Goal: Task Accomplishment & Management: Complete application form

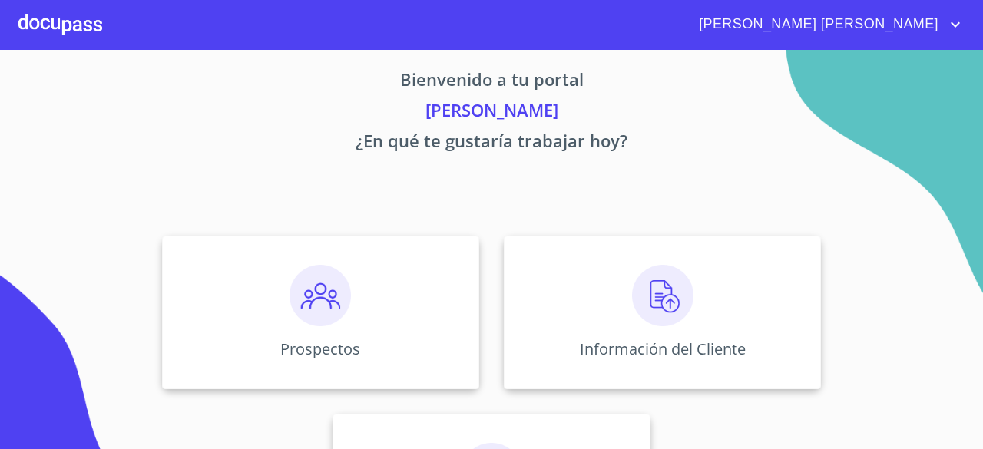
scroll to position [12, 0]
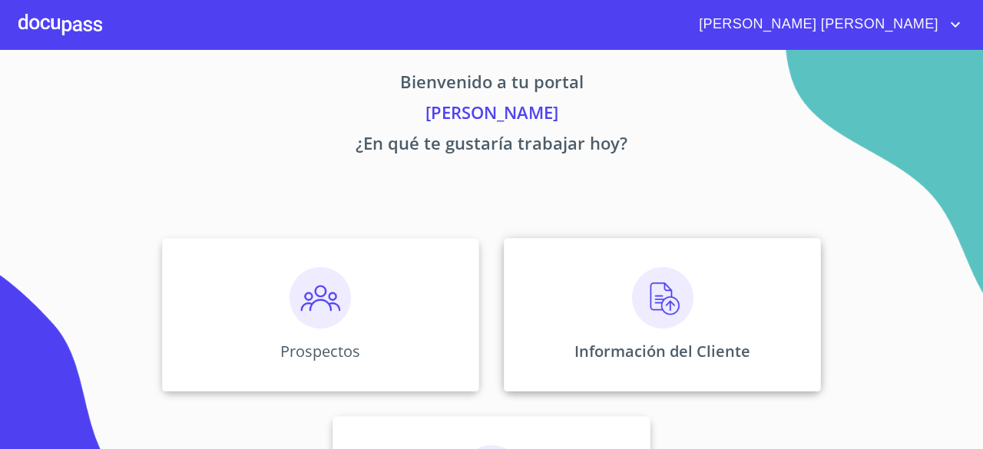
click at [665, 293] on img at bounding box center [662, 297] width 61 height 61
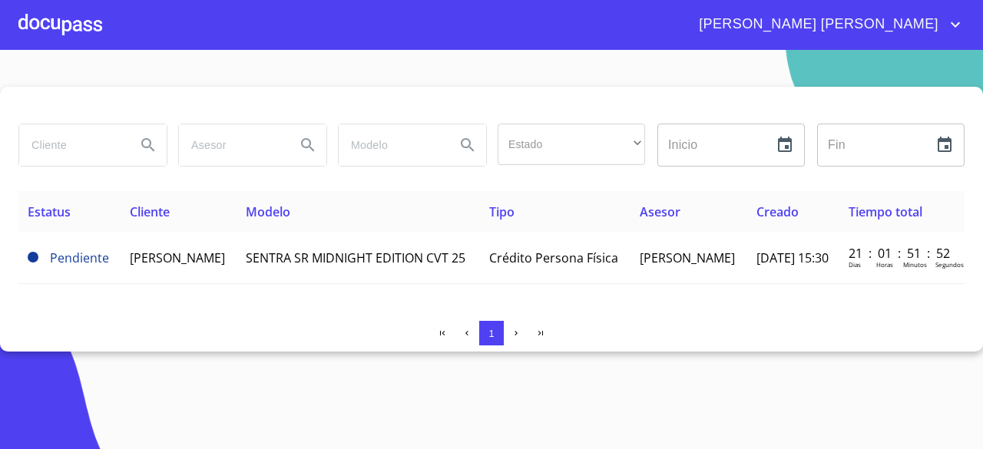
click at [78, 30] on div at bounding box center [60, 24] width 84 height 49
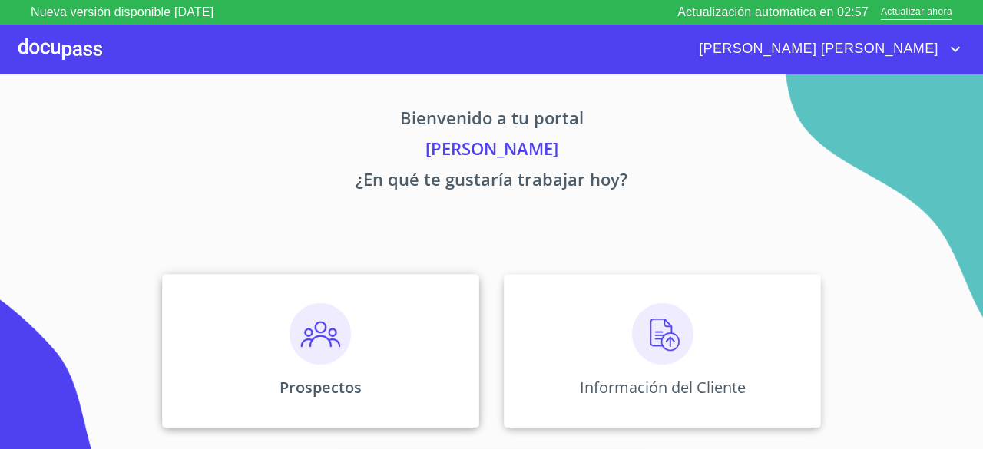
click at [340, 341] on img at bounding box center [320, 333] width 61 height 61
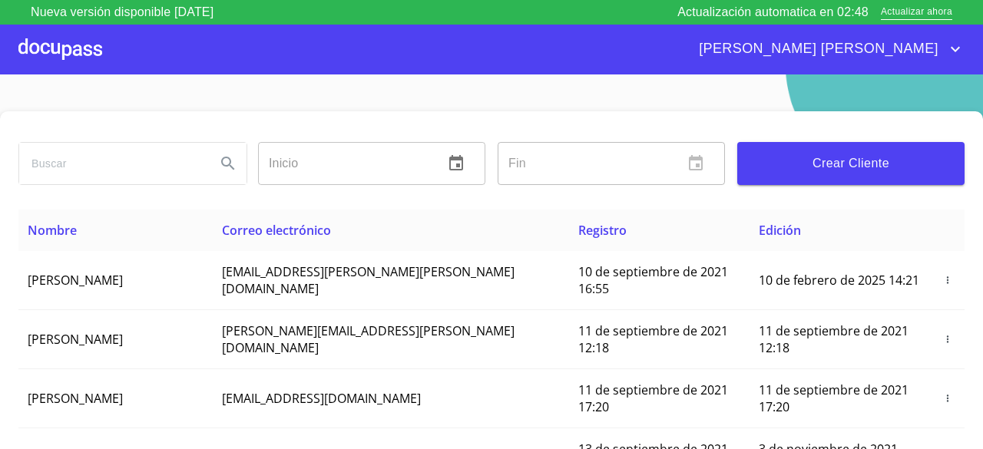
click at [232, 171] on icon "Search" at bounding box center [228, 163] width 18 height 18
click at [195, 169] on input "search" at bounding box center [111, 163] width 184 height 41
type input "MA. CONCEPCION"
click at [224, 167] on icon "Search" at bounding box center [228, 163] width 18 height 18
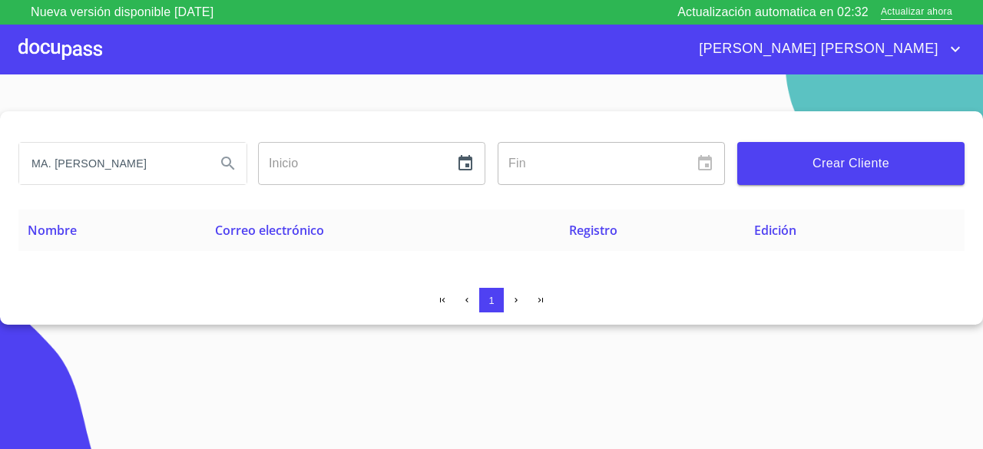
click at [90, 53] on div at bounding box center [60, 49] width 84 height 49
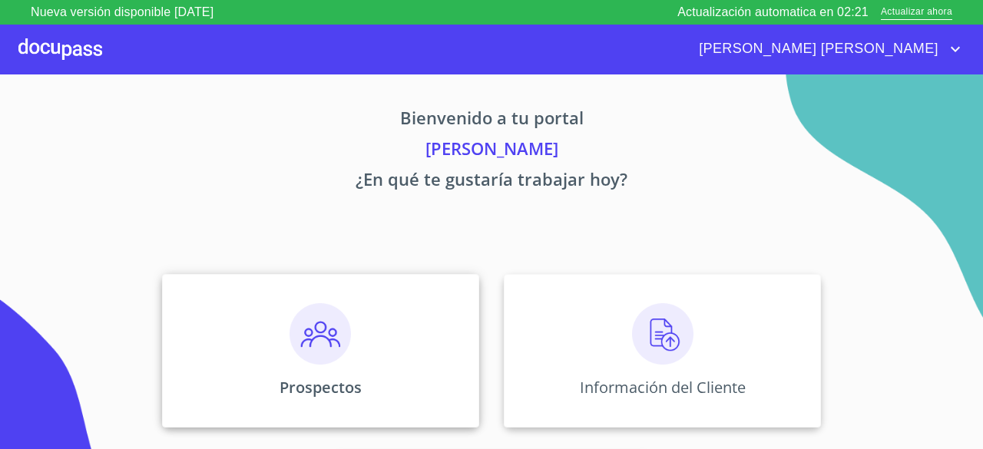
click at [339, 325] on img at bounding box center [320, 333] width 61 height 61
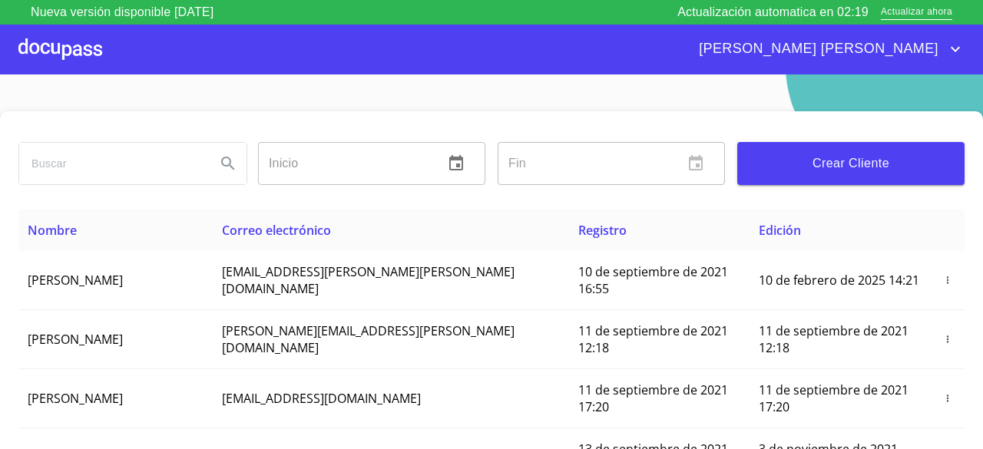
click at [796, 160] on span "Crear Cliente" at bounding box center [851, 164] width 203 height 22
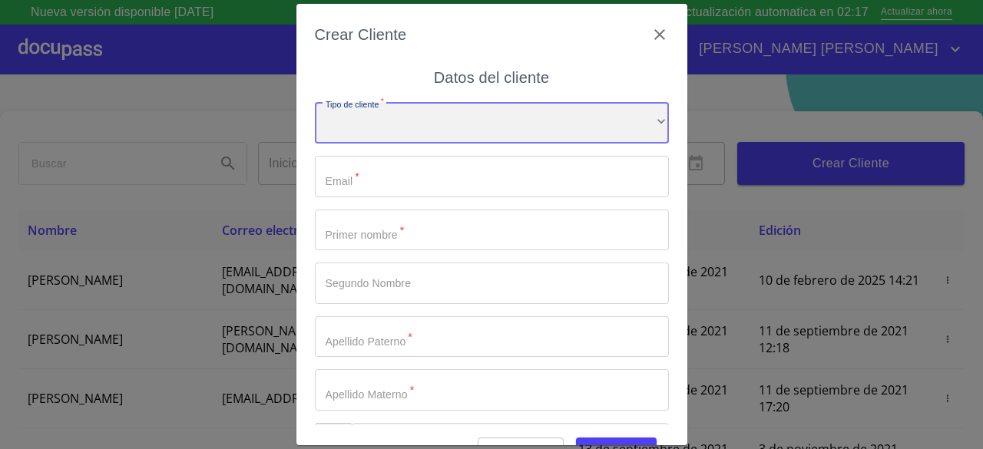
click at [524, 121] on div "​" at bounding box center [492, 122] width 354 height 41
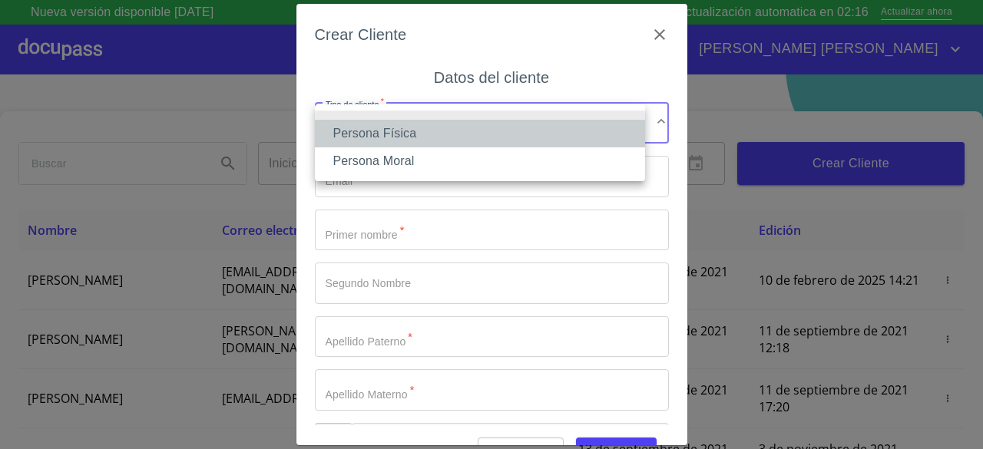
click at [440, 131] on li "Persona Física" at bounding box center [480, 134] width 330 height 28
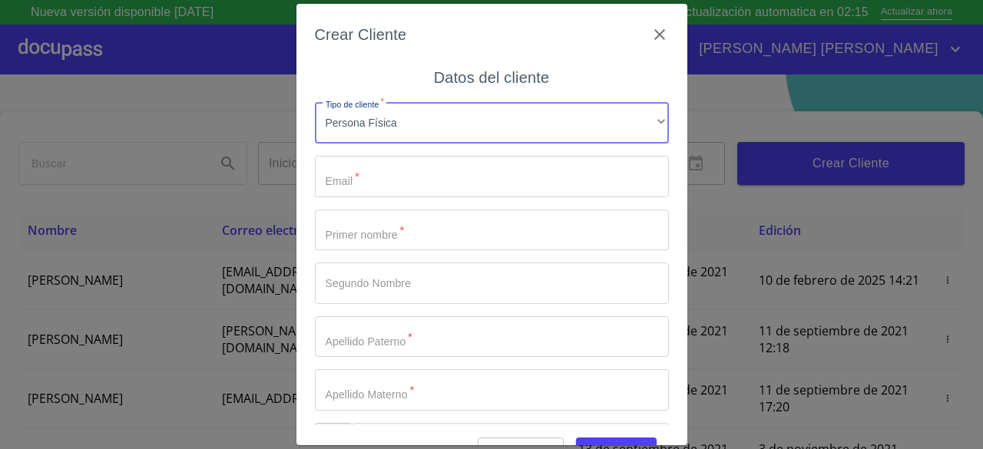
click at [406, 177] on input "Tipo de cliente   *" at bounding box center [492, 176] width 354 height 41
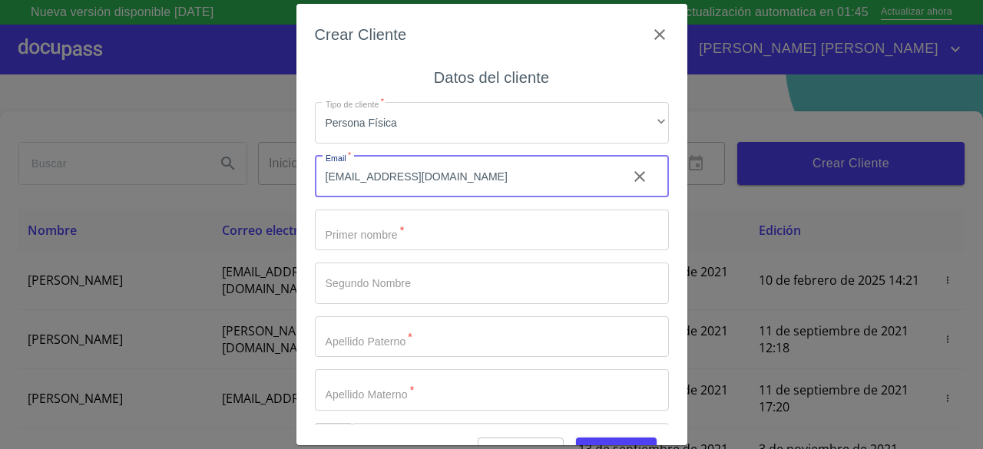
type input "[EMAIL_ADDRESS][DOMAIN_NAME]"
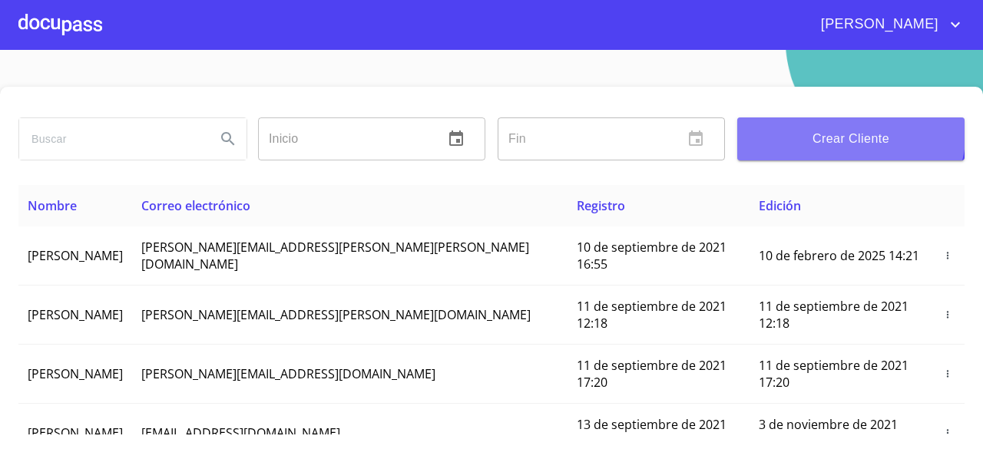
click at [824, 129] on span "Crear Cliente" at bounding box center [851, 139] width 203 height 22
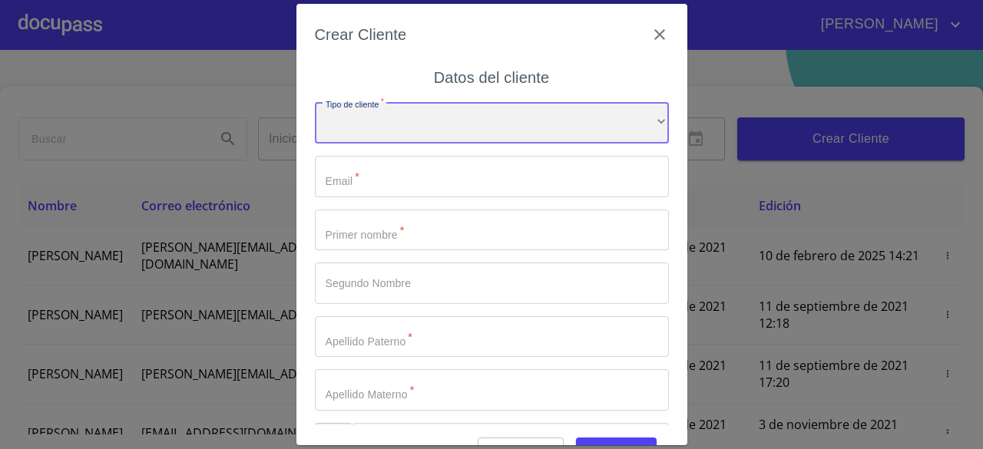
click at [424, 127] on div "​" at bounding box center [492, 122] width 354 height 41
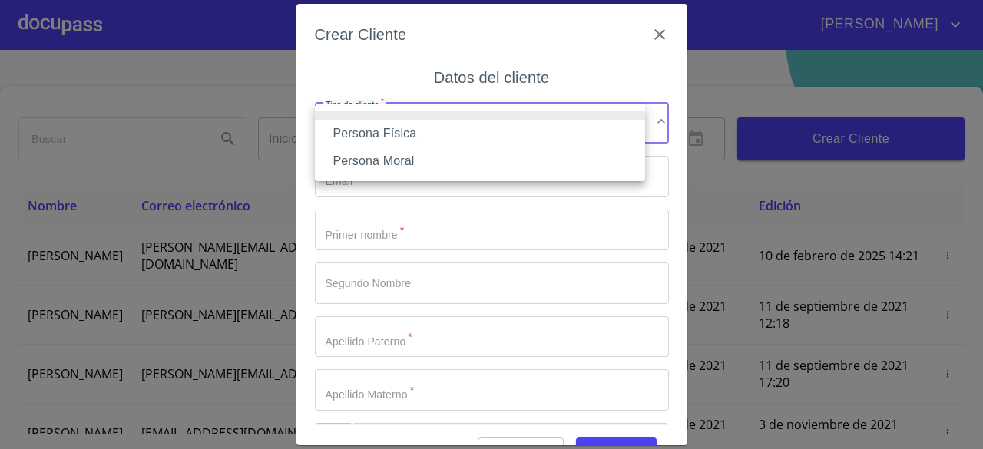
click at [406, 137] on li "Persona Física" at bounding box center [480, 134] width 330 height 28
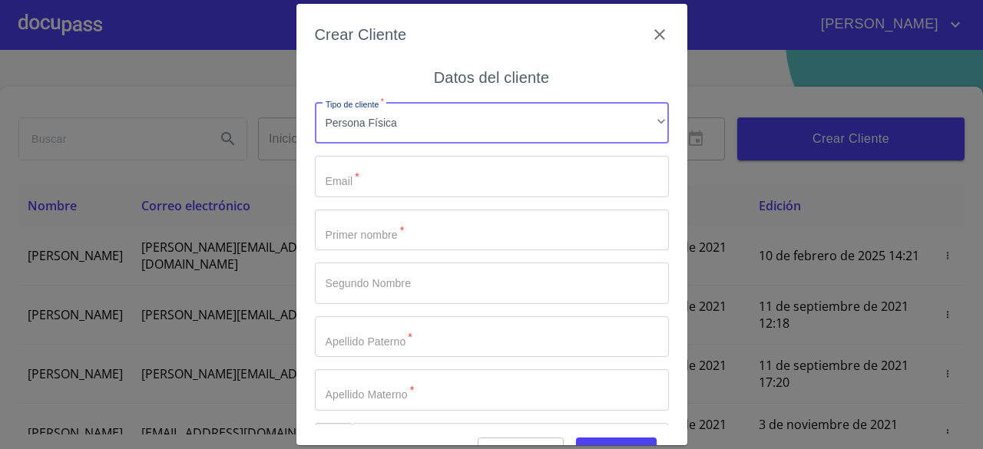
click at [394, 179] on input "Tipo de cliente   *" at bounding box center [492, 176] width 354 height 41
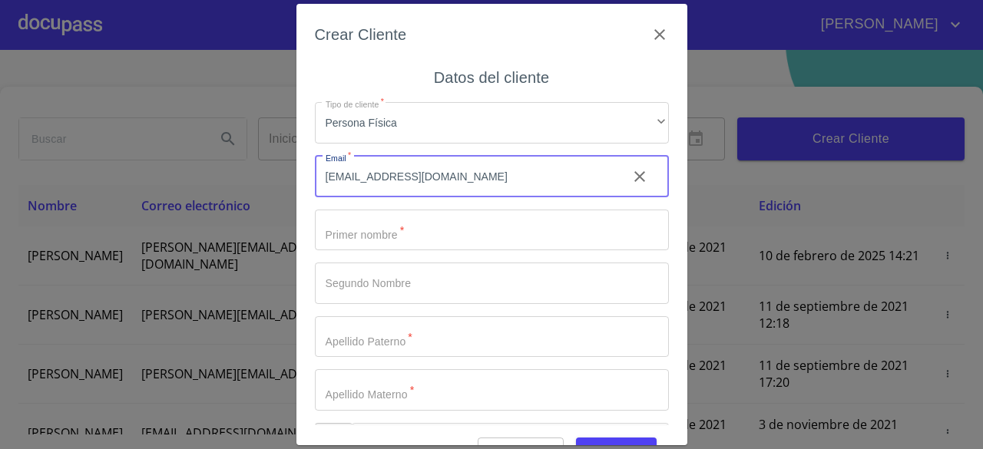
type input "[EMAIL_ADDRESS][DOMAIN_NAME]"
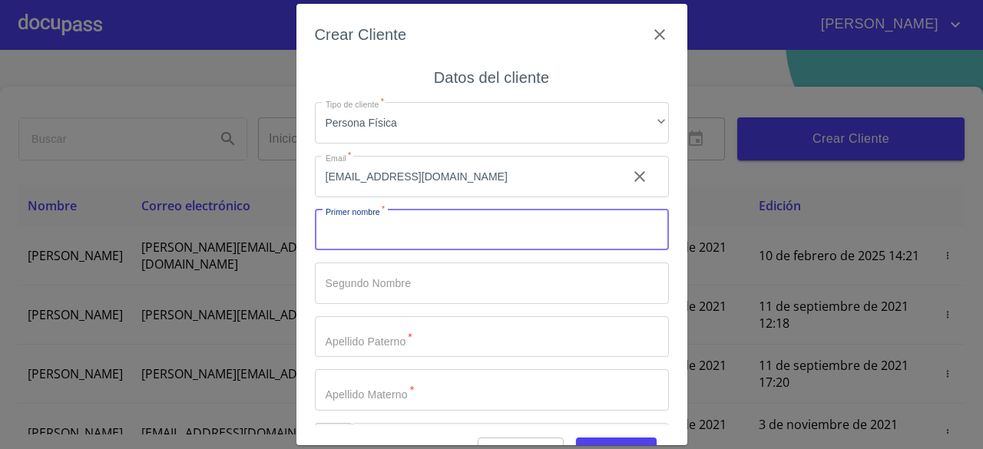
click at [432, 226] on input "Tipo de cliente   *" at bounding box center [492, 230] width 354 height 41
type input "MA."
click at [415, 283] on input "Tipo de cliente   *" at bounding box center [492, 283] width 354 height 41
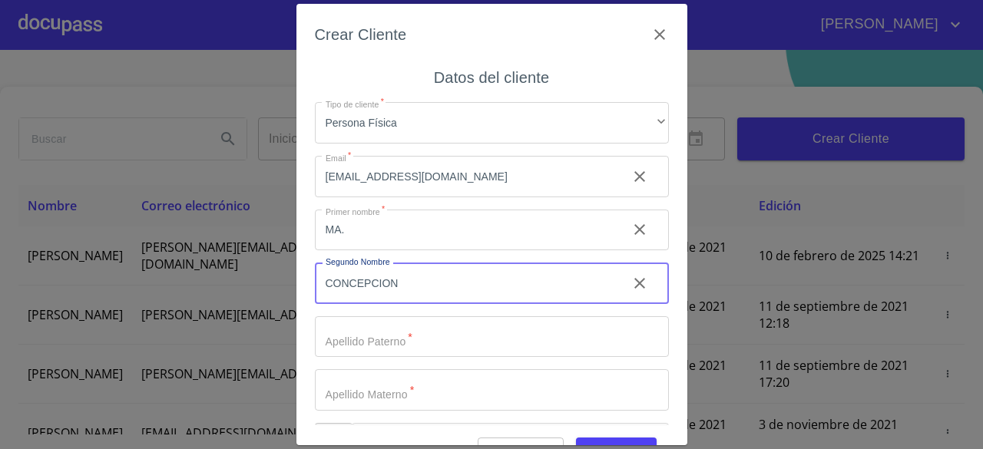
type input "CONCEPCION"
click at [416, 341] on input "Tipo de cliente   *" at bounding box center [492, 336] width 354 height 41
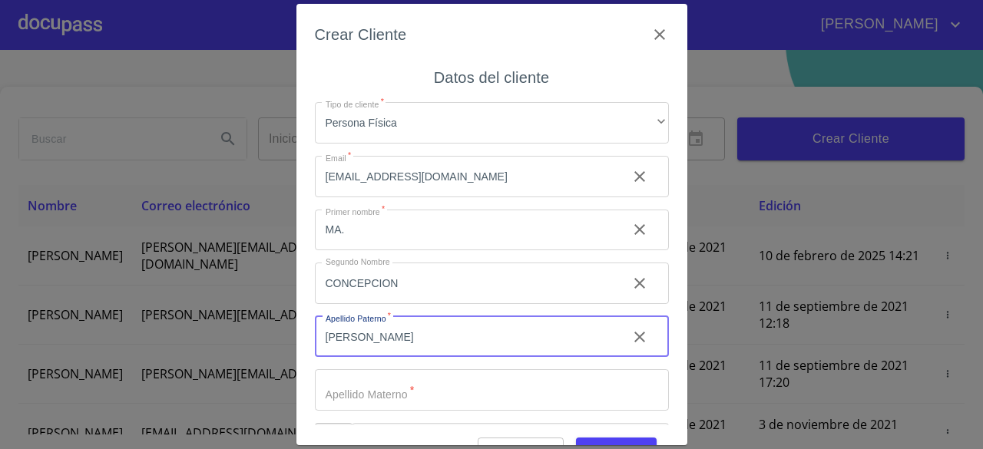
type input "[PERSON_NAME]"
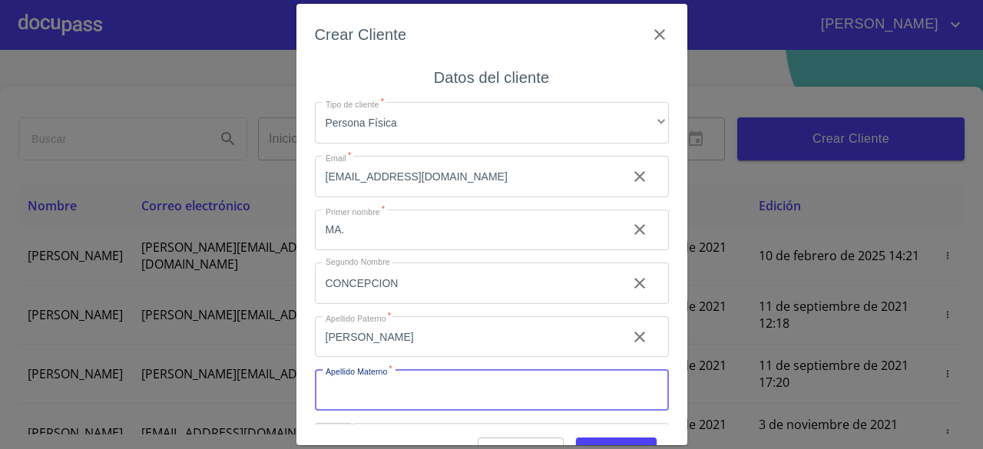
click at [408, 388] on input "Tipo de cliente   *" at bounding box center [492, 389] width 354 height 41
type input "DIAZ"
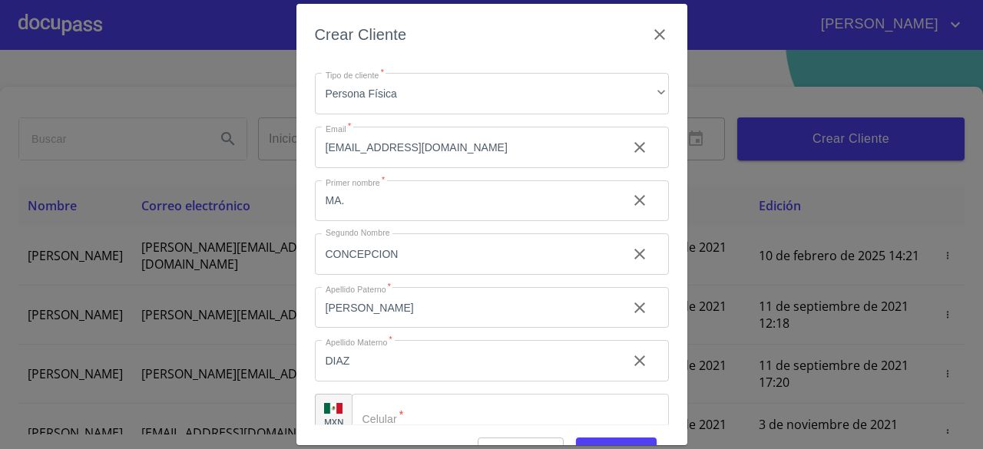
scroll to position [52, 0]
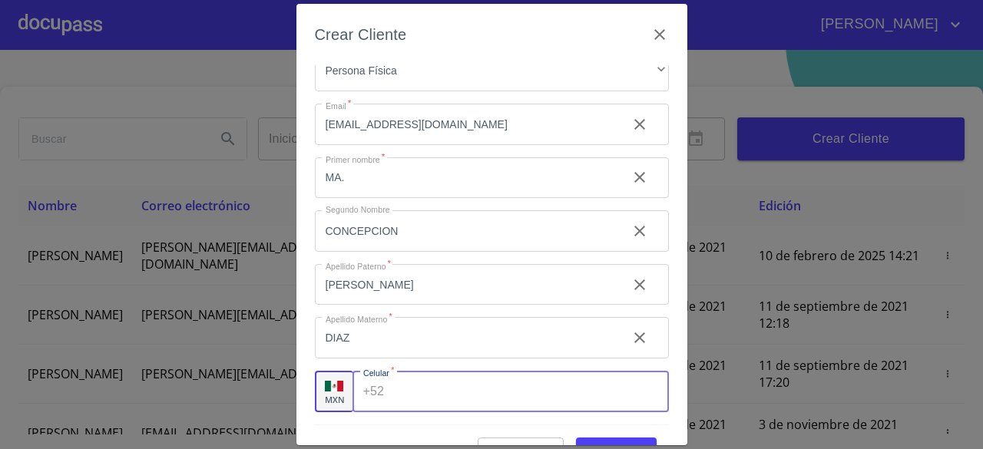
click at [459, 389] on input "Tipo de cliente   *" at bounding box center [529, 391] width 278 height 41
click at [576, 438] on button "Guardar" at bounding box center [616, 452] width 81 height 28
type input "[PHONE_NUMBER]"
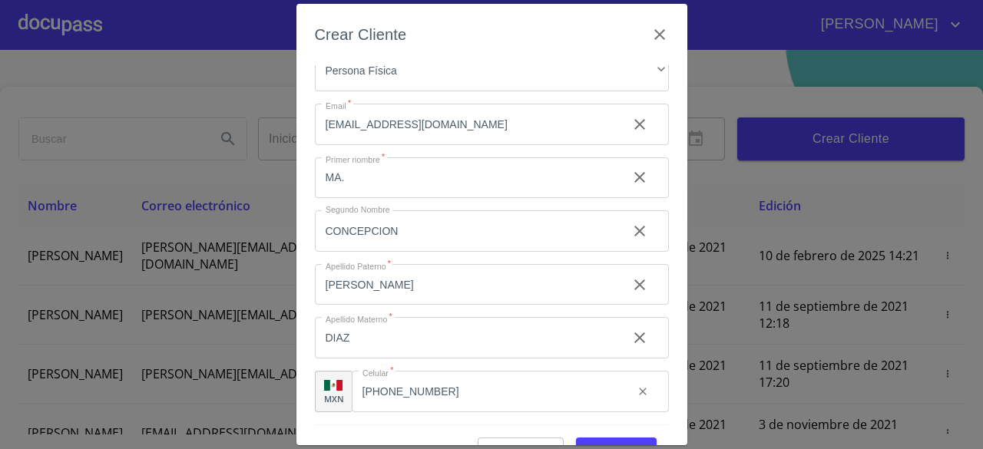
scroll to position [38, 0]
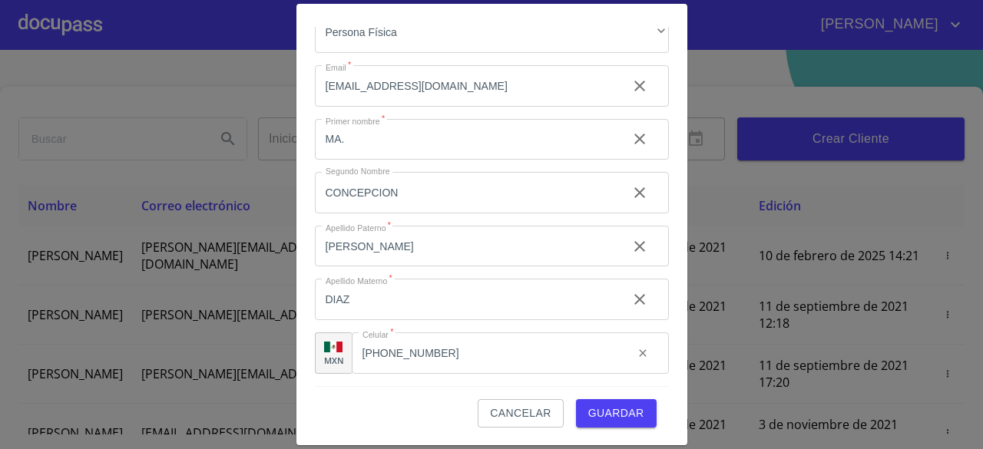
click at [605, 406] on span "Guardar" at bounding box center [616, 413] width 56 height 19
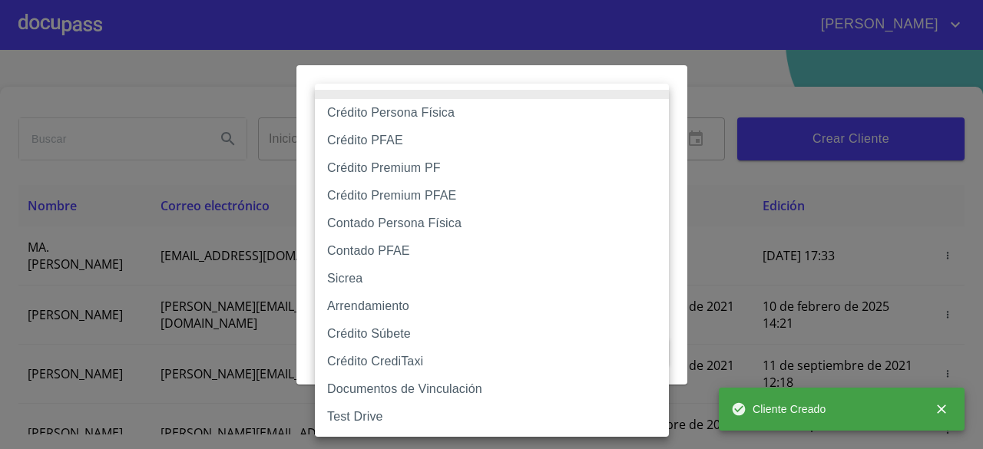
click at [542, 149] on body "[PERSON_NAME] ​ Fin ​ Crear Cliente Nombre Correo electrónico Registro Edición …" at bounding box center [491, 224] width 983 height 449
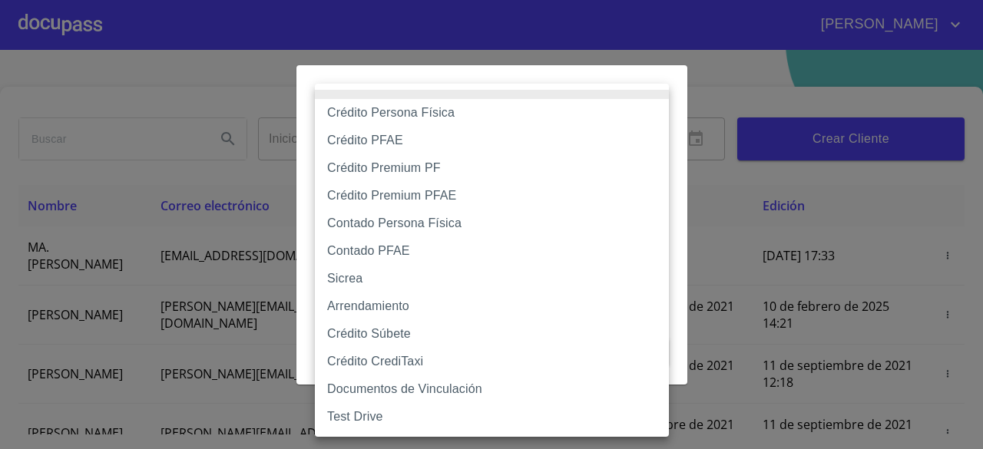
click at [706, 91] on div at bounding box center [491, 224] width 983 height 449
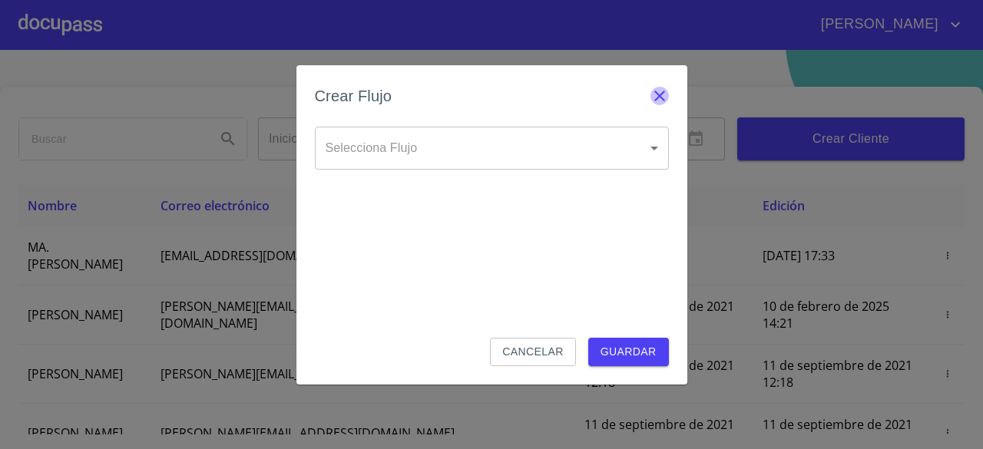
click at [659, 91] on icon "button" at bounding box center [660, 96] width 18 height 18
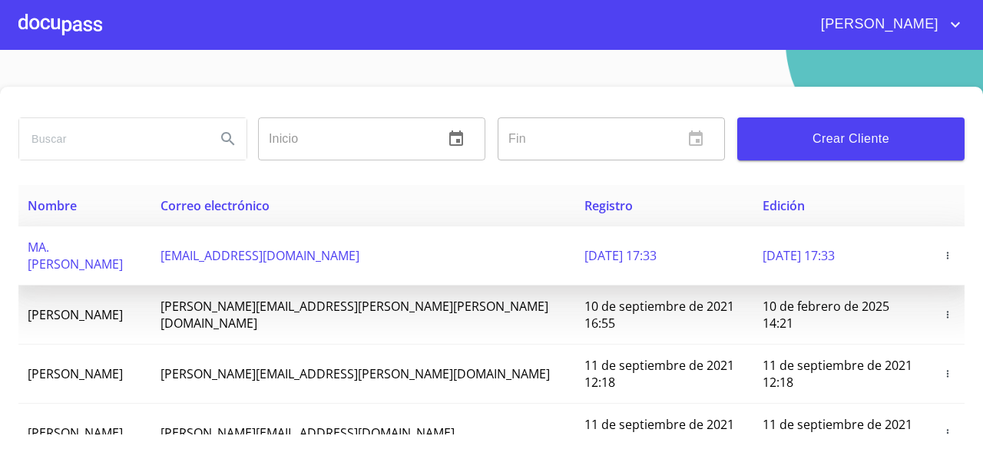
click at [123, 251] on span "MA. [PERSON_NAME]" at bounding box center [75, 256] width 95 height 34
click at [942, 250] on icon "button" at bounding box center [947, 255] width 11 height 11
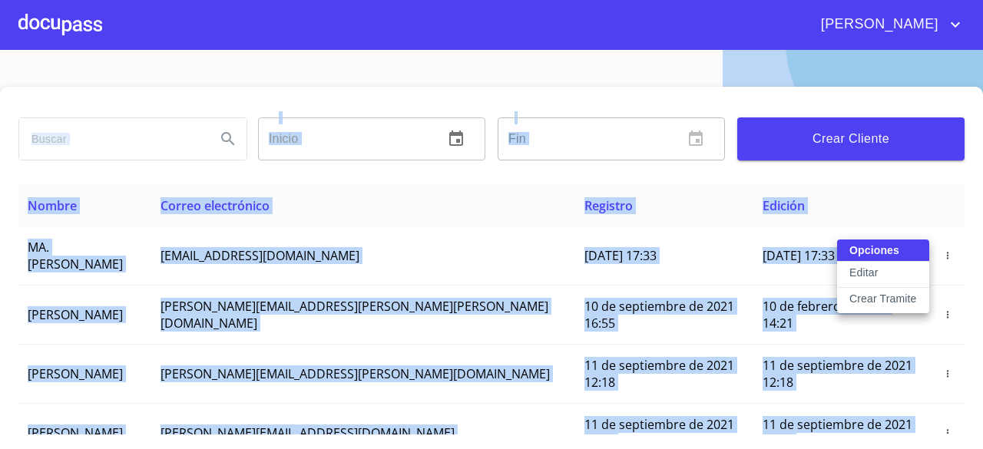
drag, startPoint x: 882, startPoint y: 171, endPoint x: 108, endPoint y: -35, distance: 800.4
click at [108, 0] on html "[PERSON_NAME] ​ Fin ​ Crear Cliente Nombre Correo electrónico Registro Edición …" at bounding box center [491, 224] width 983 height 449
click at [64, 23] on div at bounding box center [491, 224] width 983 height 449
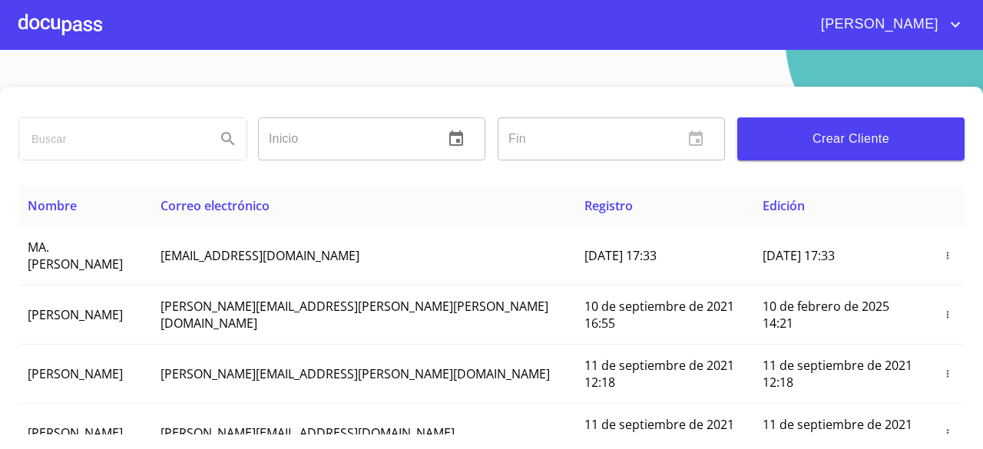
click at [64, 23] on div at bounding box center [60, 24] width 84 height 49
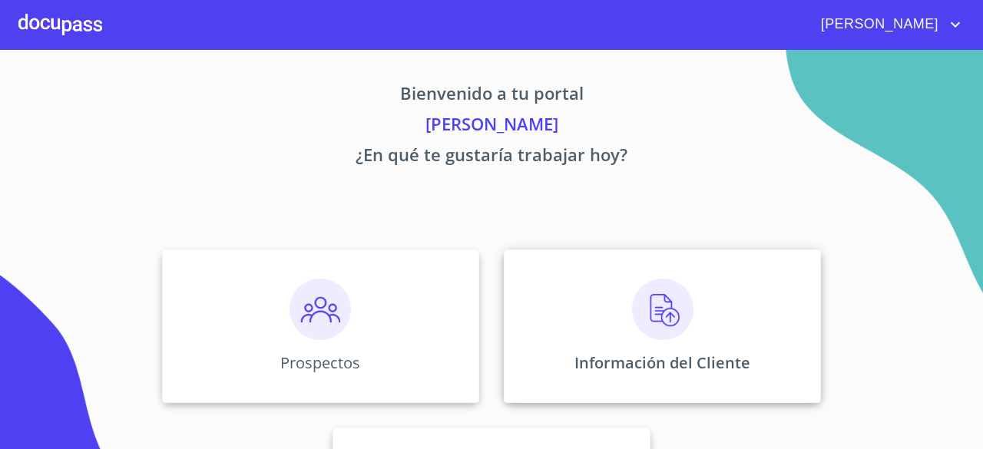
click at [602, 326] on div "Información del Cliente" at bounding box center [662, 327] width 317 height 154
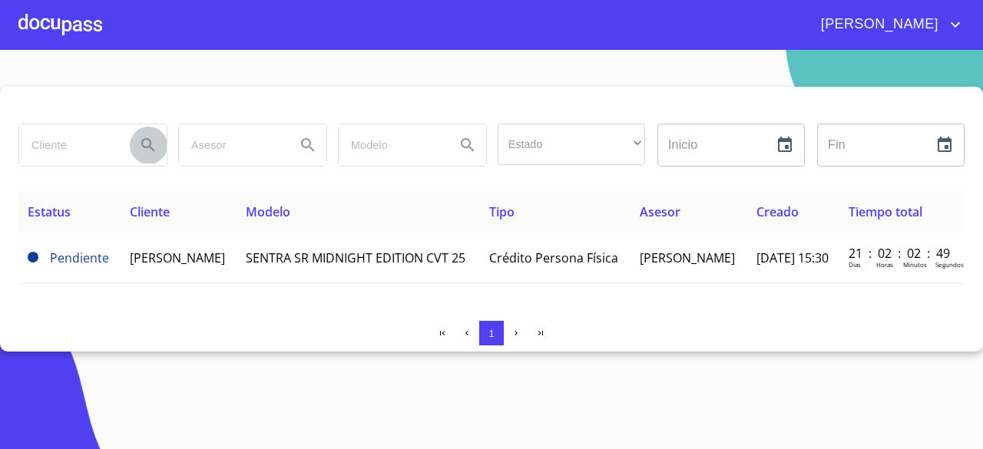
click at [152, 141] on icon "Search" at bounding box center [148, 145] width 18 height 18
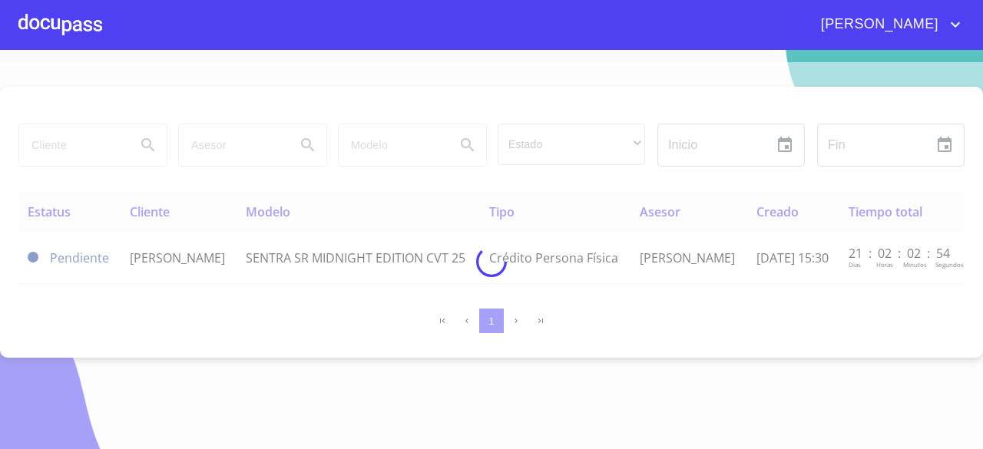
click at [65, 24] on div at bounding box center [60, 24] width 84 height 49
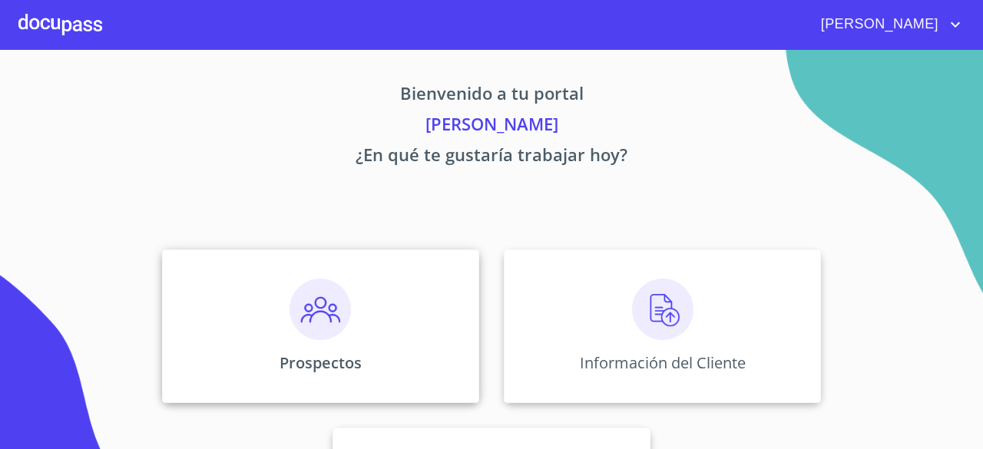
click at [336, 299] on img at bounding box center [320, 309] width 61 height 61
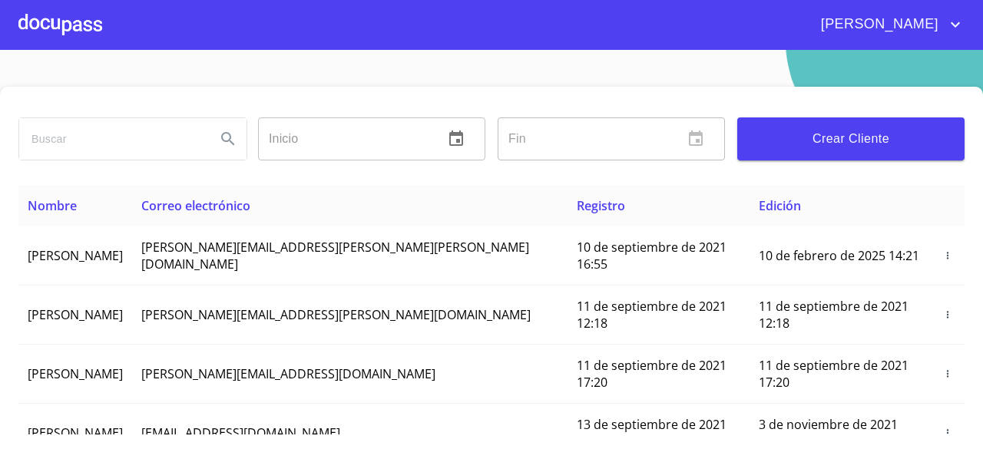
click at [882, 145] on span "Crear Cliente" at bounding box center [851, 139] width 203 height 22
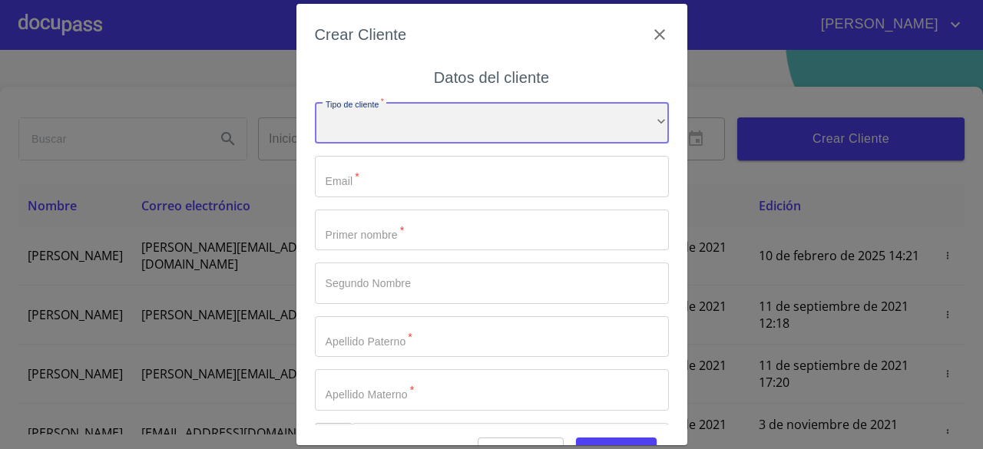
click at [470, 121] on div "​" at bounding box center [492, 122] width 354 height 41
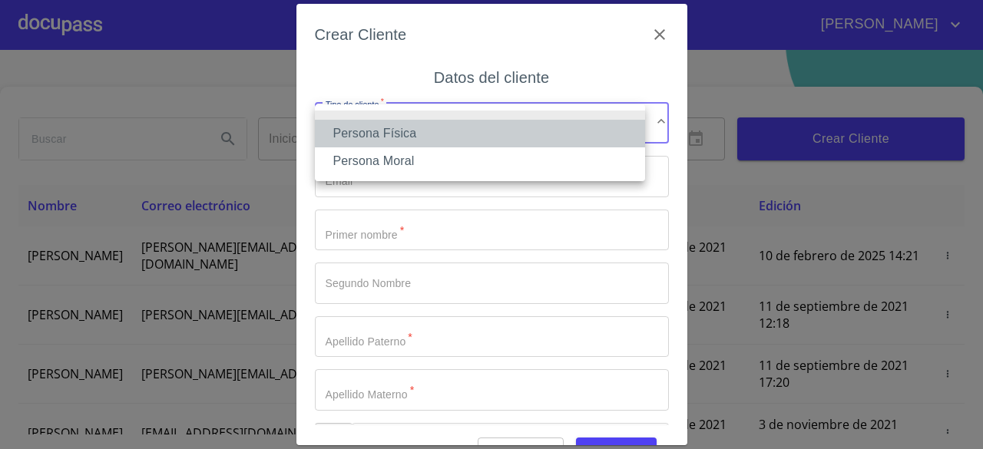
click at [470, 121] on li "Persona Física" at bounding box center [480, 134] width 330 height 28
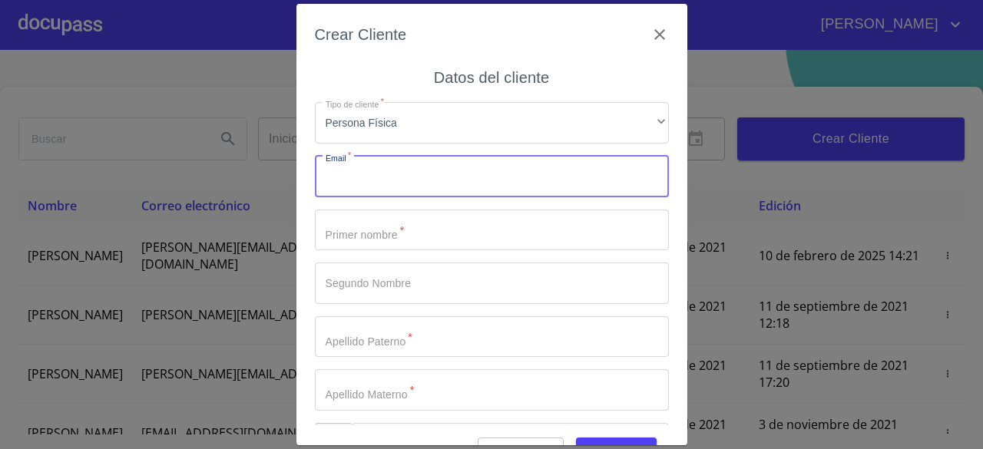
click at [448, 173] on input "Tipo de cliente   *" at bounding box center [492, 176] width 354 height 41
type input "[EMAIL_ADDRESS][DOMAIN_NAME]"
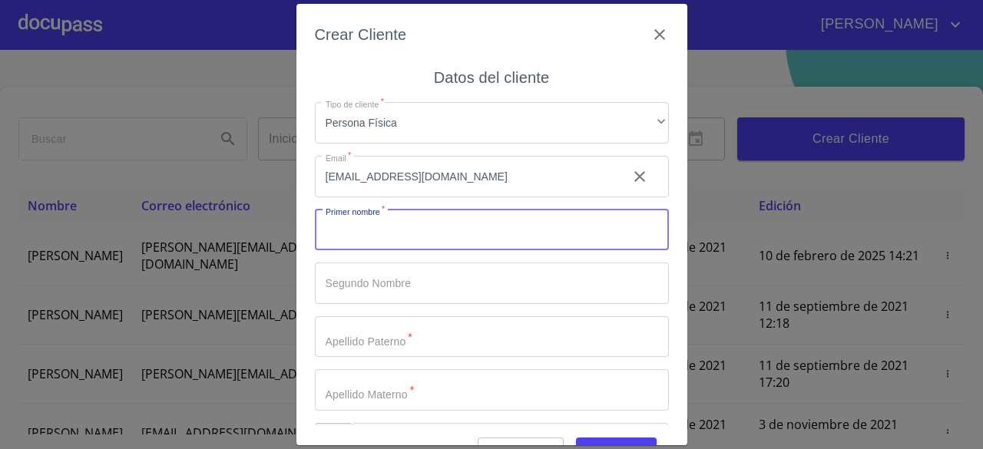
click at [431, 240] on input "Tipo de cliente   *" at bounding box center [492, 230] width 354 height 41
type input "MA."
click at [409, 287] on input "Tipo de cliente   *" at bounding box center [492, 283] width 354 height 41
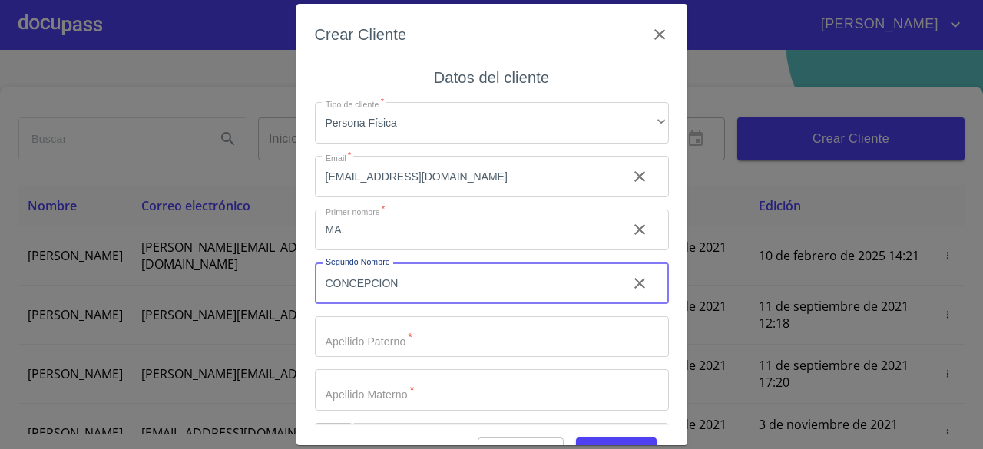
type input "CONCEPCION"
click at [384, 338] on input "Tipo de cliente   *" at bounding box center [492, 336] width 354 height 41
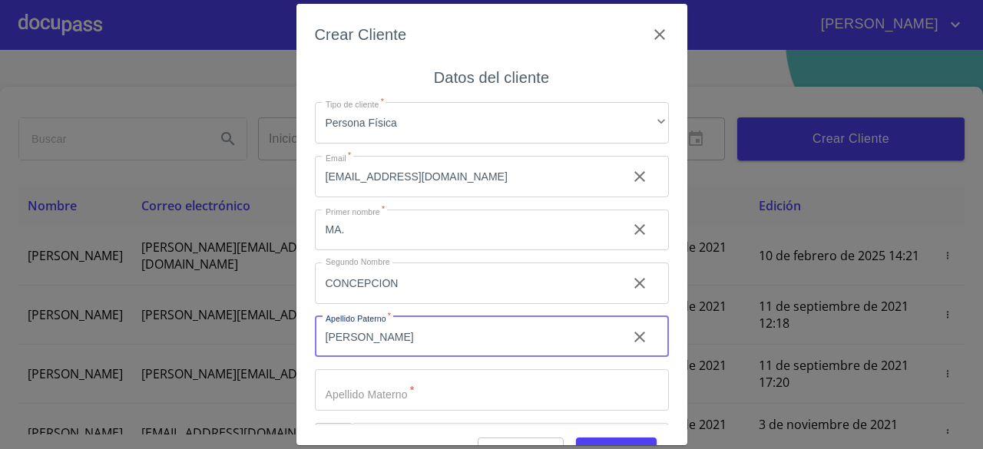
type input "[PERSON_NAME]"
click at [371, 398] on input "Tipo de cliente   *" at bounding box center [492, 389] width 354 height 41
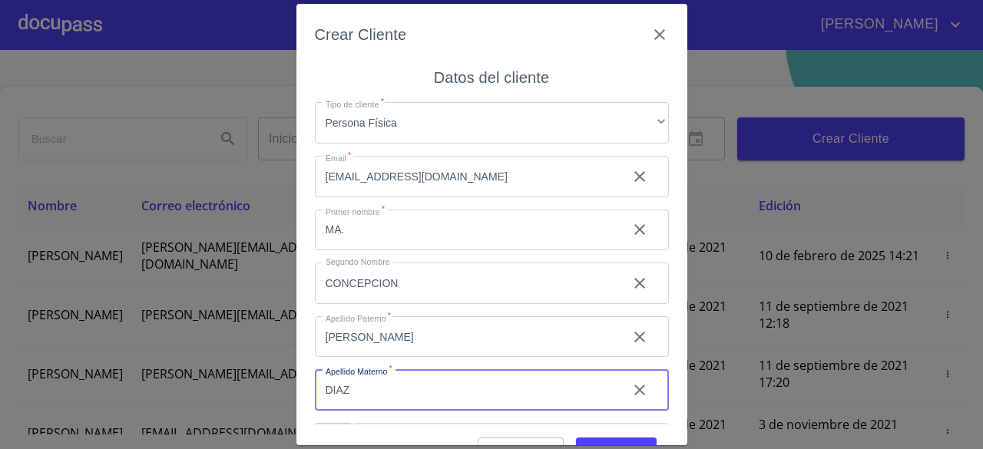
type input "DIAZ"
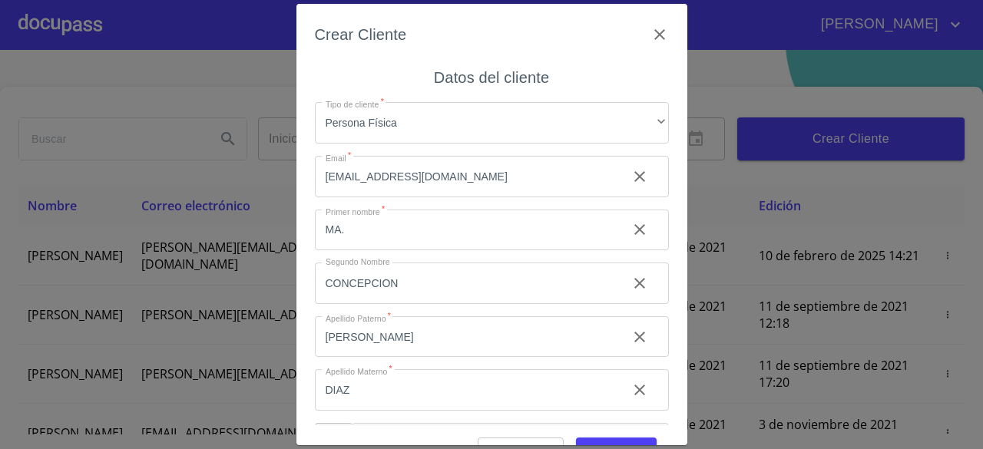
scroll to position [52, 0]
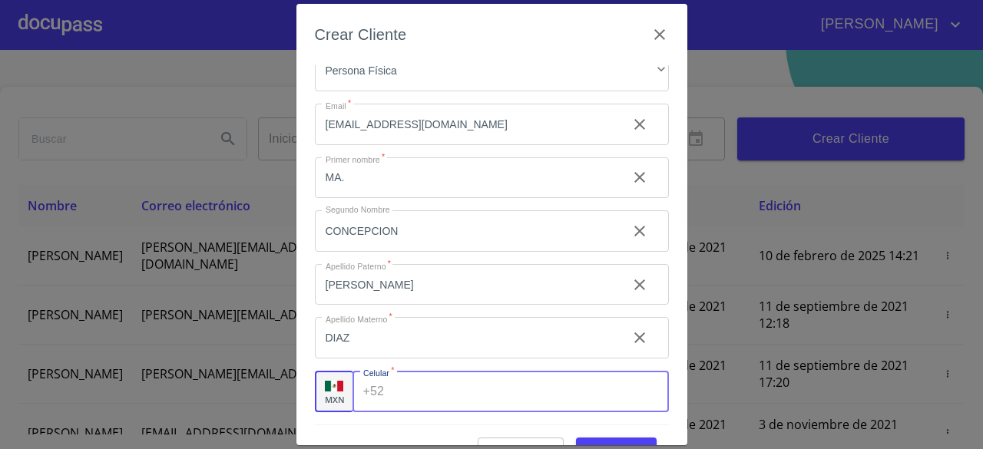
click at [542, 400] on input "Tipo de cliente   *" at bounding box center [529, 391] width 278 height 41
type input "[PHONE_NUMBER]"
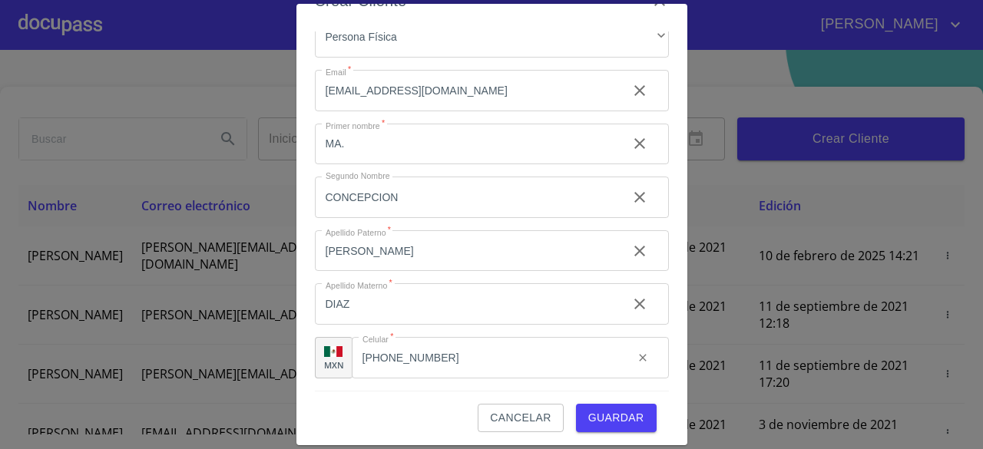
scroll to position [35, 0]
click at [618, 412] on span "Guardar" at bounding box center [616, 417] width 56 height 19
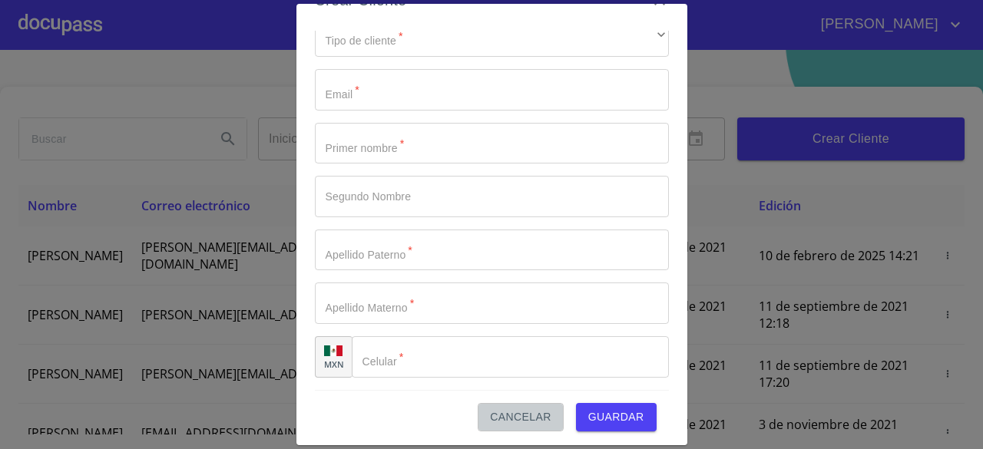
click at [535, 420] on span "Cancelar" at bounding box center [520, 417] width 61 height 19
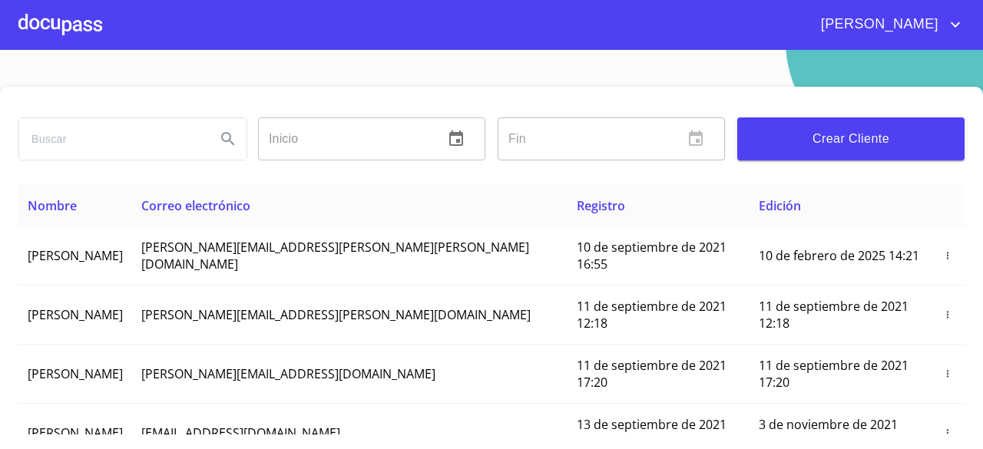
click at [81, 21] on div at bounding box center [60, 24] width 84 height 49
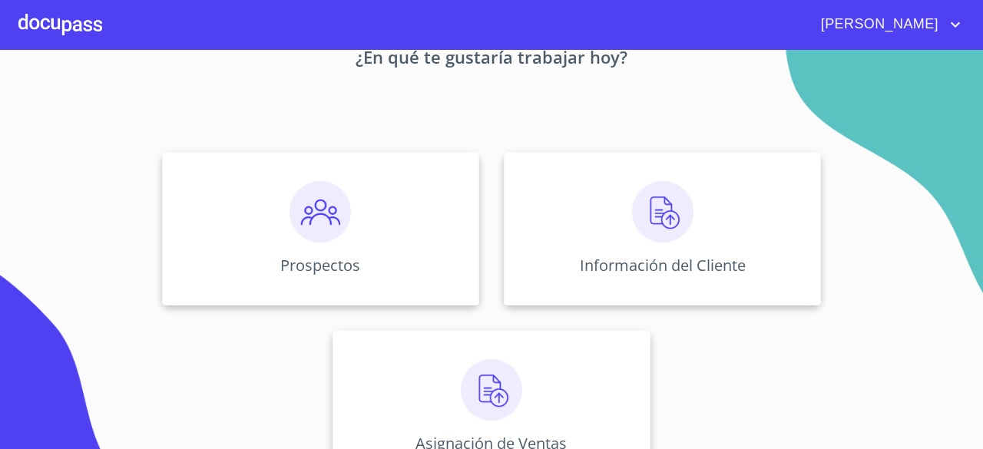
scroll to position [143, 0]
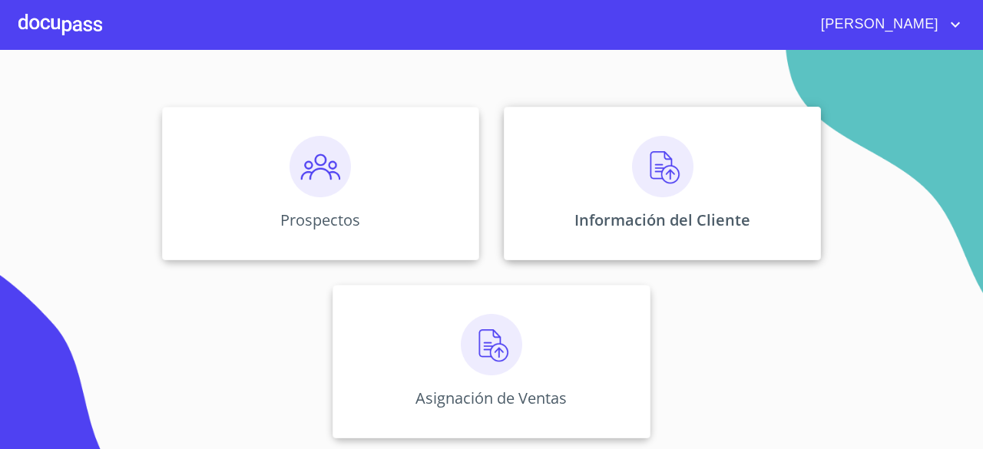
click at [644, 164] on img at bounding box center [662, 166] width 61 height 61
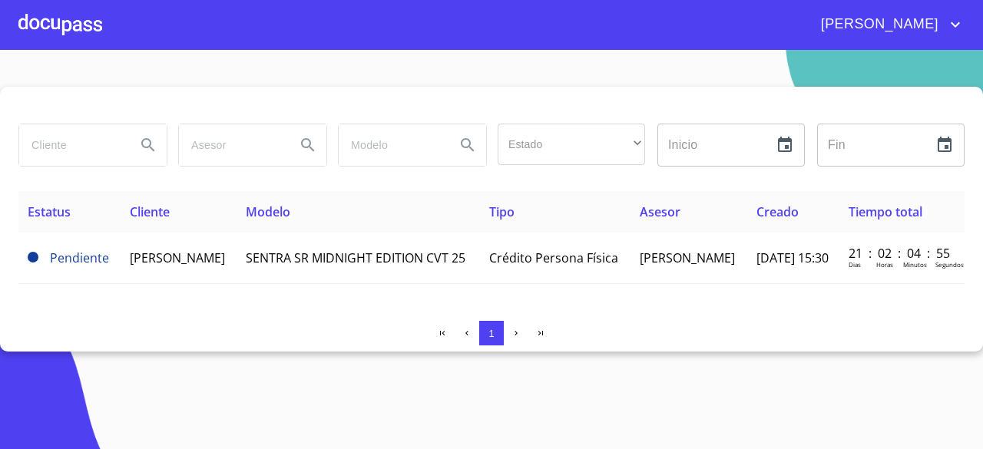
click at [134, 141] on button "Search" at bounding box center [148, 145] width 37 height 37
click at [118, 156] on input "search" at bounding box center [71, 144] width 104 height 41
type input "MA."
click at [161, 148] on button "Search" at bounding box center [148, 145] width 37 height 37
click at [89, 25] on div at bounding box center [60, 24] width 84 height 49
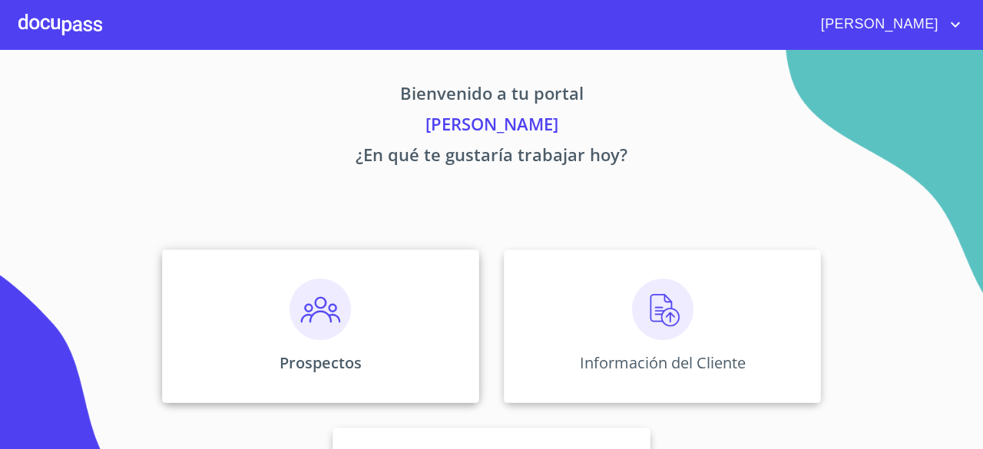
click at [331, 330] on img at bounding box center [320, 309] width 61 height 61
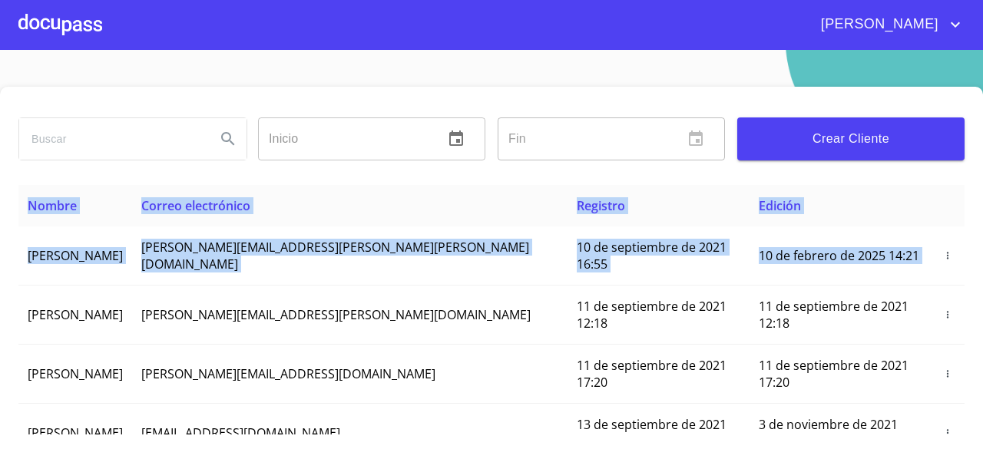
drag, startPoint x: 940, startPoint y: 236, endPoint x: 953, endPoint y: 197, distance: 40.6
click at [953, 197] on div "Inicio ​ Fin ​ Crear Cliente Nombre Correo electrónico Registro Edición [PERSON…" at bounding box center [491, 285] width 983 height 397
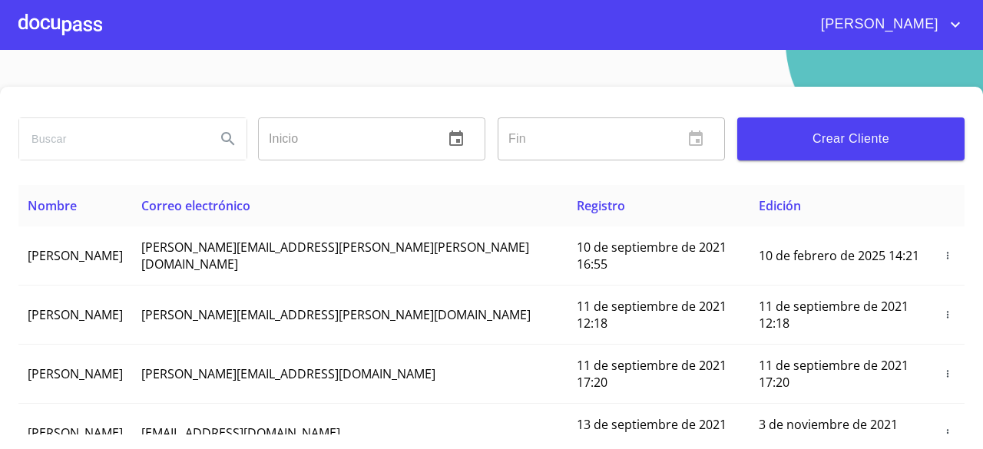
click at [181, 133] on input "search" at bounding box center [111, 138] width 184 height 41
type input "MA. [PERSON_NAME]"
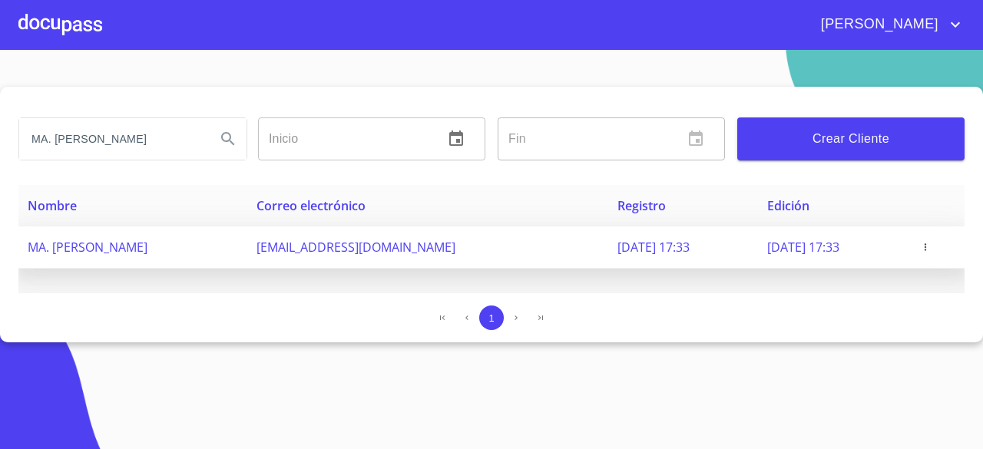
scroll to position [0, 0]
click at [340, 249] on span "[EMAIL_ADDRESS][DOMAIN_NAME]" at bounding box center [356, 247] width 199 height 17
click at [932, 248] on span "button" at bounding box center [925, 247] width 15 height 11
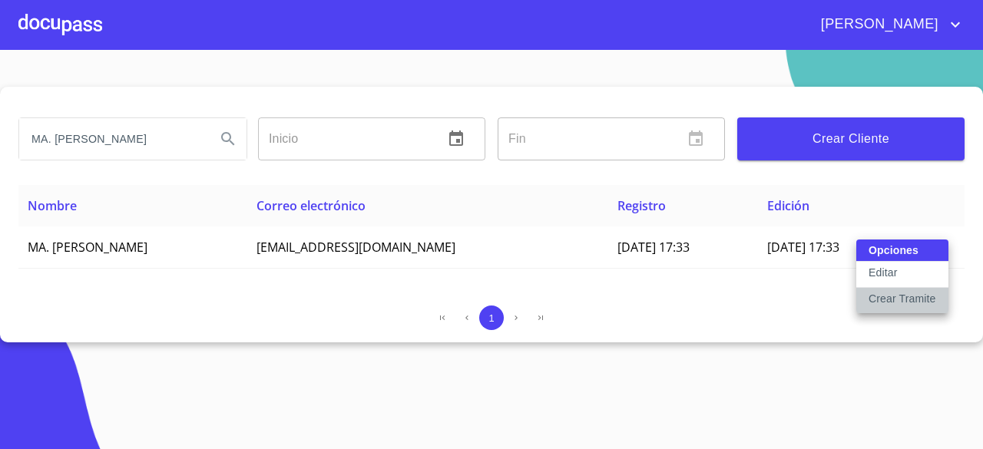
click at [901, 300] on p "Crear Tramite" at bounding box center [903, 298] width 68 height 15
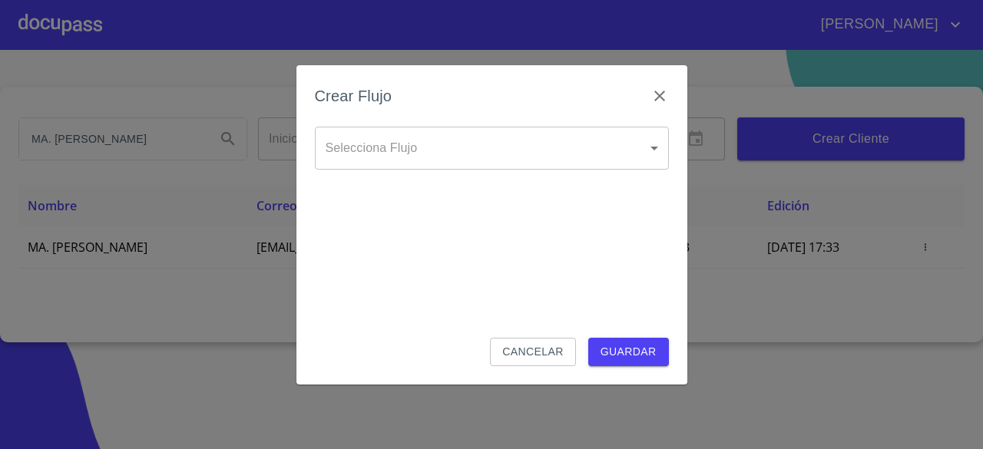
click at [486, 131] on body "[PERSON_NAME]. [PERSON_NAME] Inicio ​ Fin ​ Crear Cliente Nombre Correo electró…" at bounding box center [491, 224] width 983 height 449
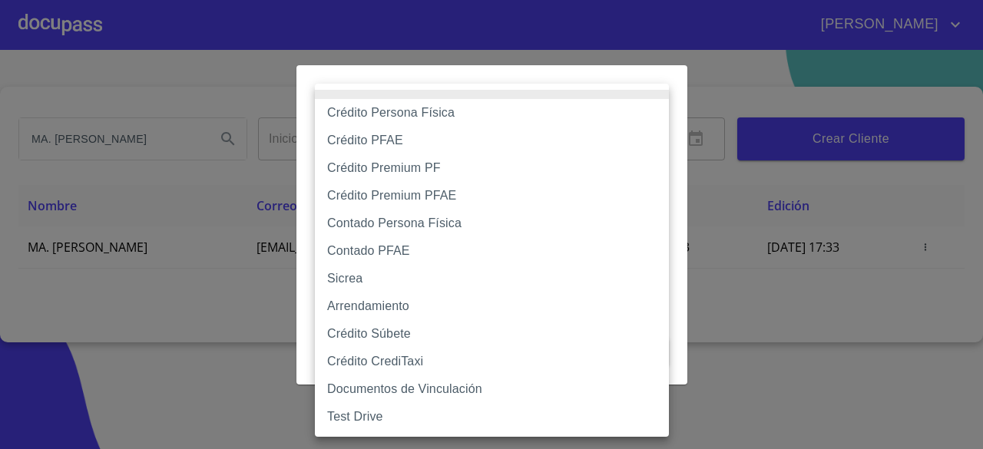
click at [764, 302] on div at bounding box center [491, 224] width 983 height 449
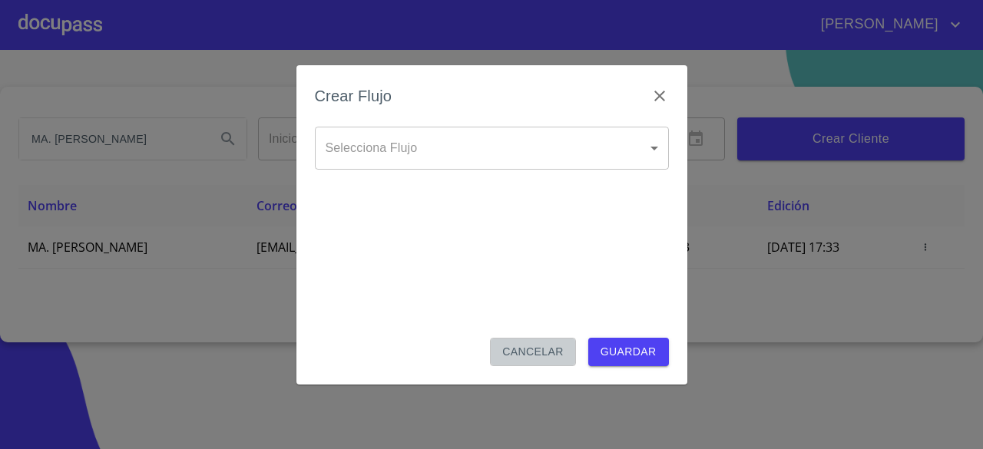
click at [562, 349] on span "Cancelar" at bounding box center [532, 352] width 61 height 19
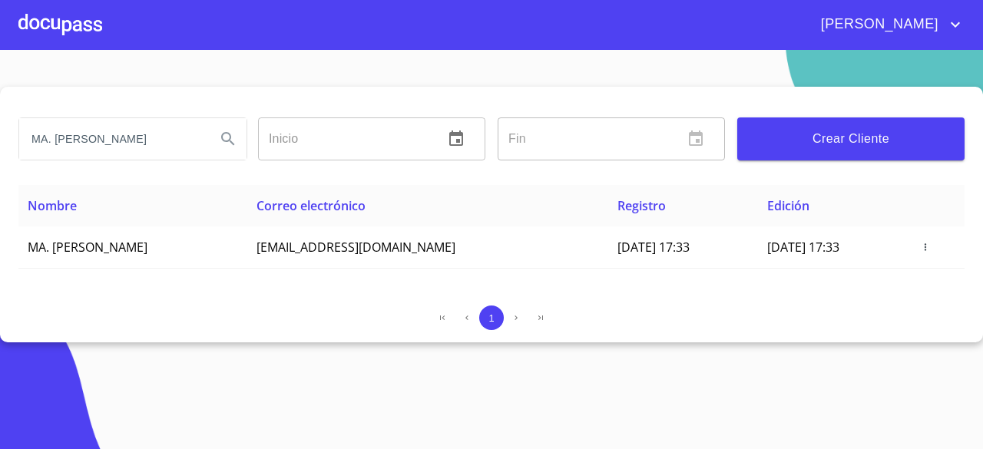
click at [42, 17] on div at bounding box center [60, 24] width 84 height 49
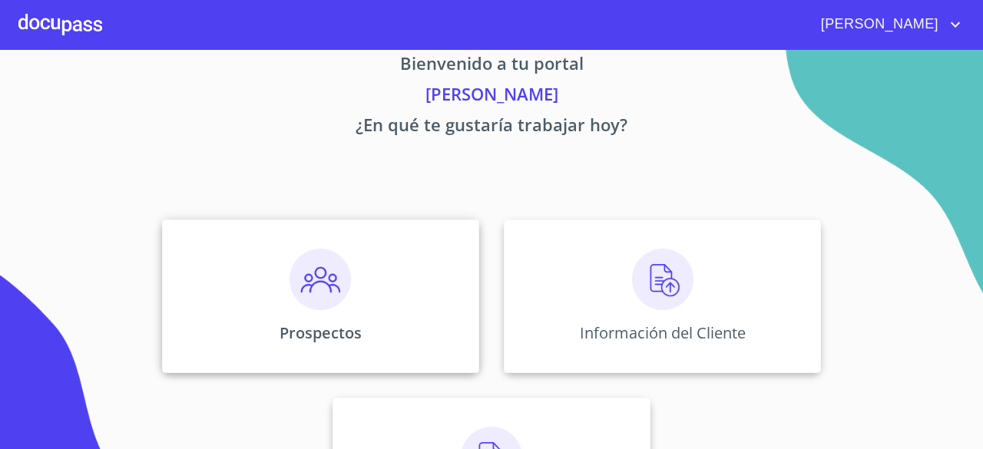
scroll to position [32, 0]
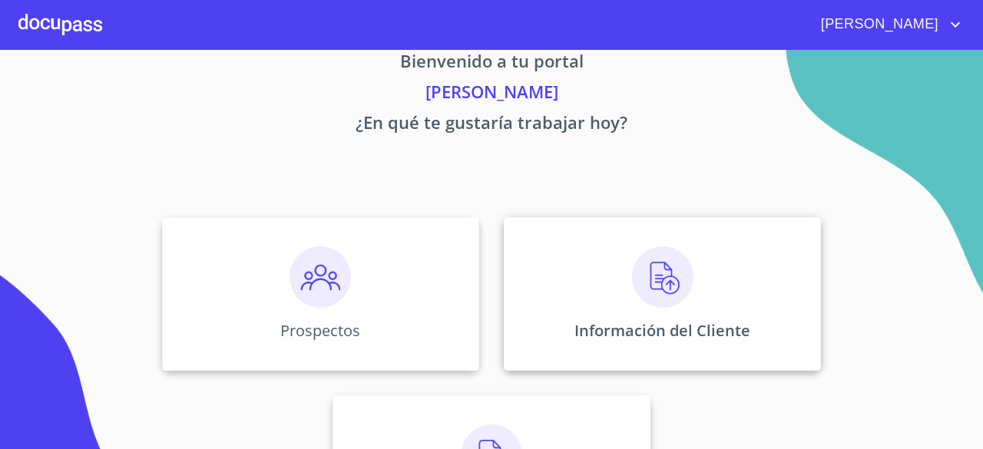
click at [673, 287] on img at bounding box center [662, 277] width 61 height 61
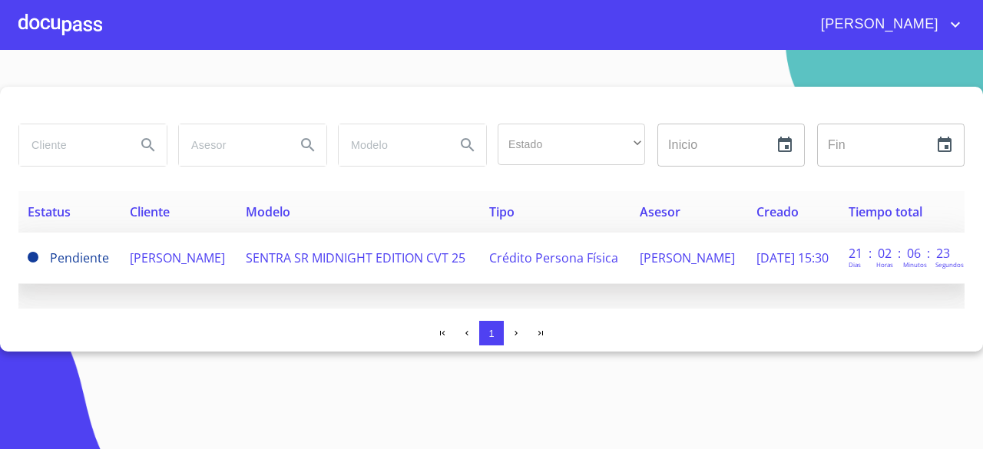
click at [192, 255] on span "[PERSON_NAME]" at bounding box center [177, 258] width 95 height 17
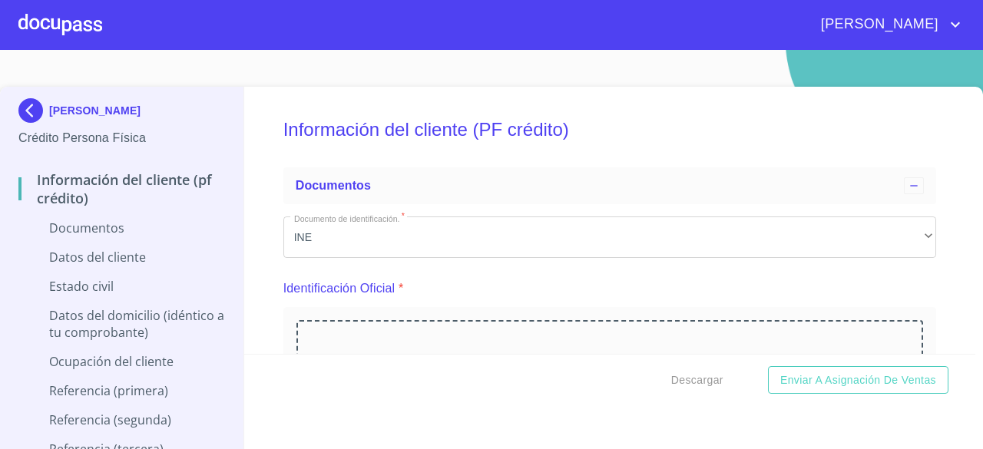
click at [41, 36] on div at bounding box center [60, 24] width 84 height 49
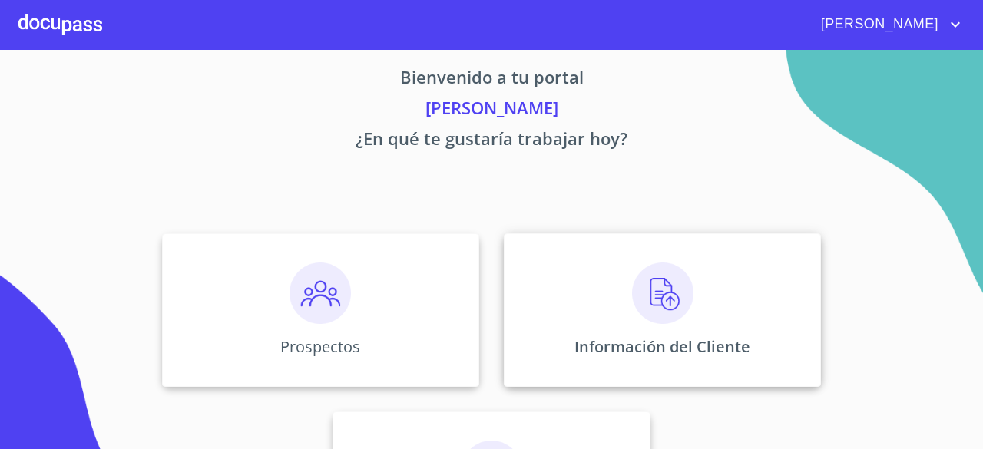
scroll to position [18, 0]
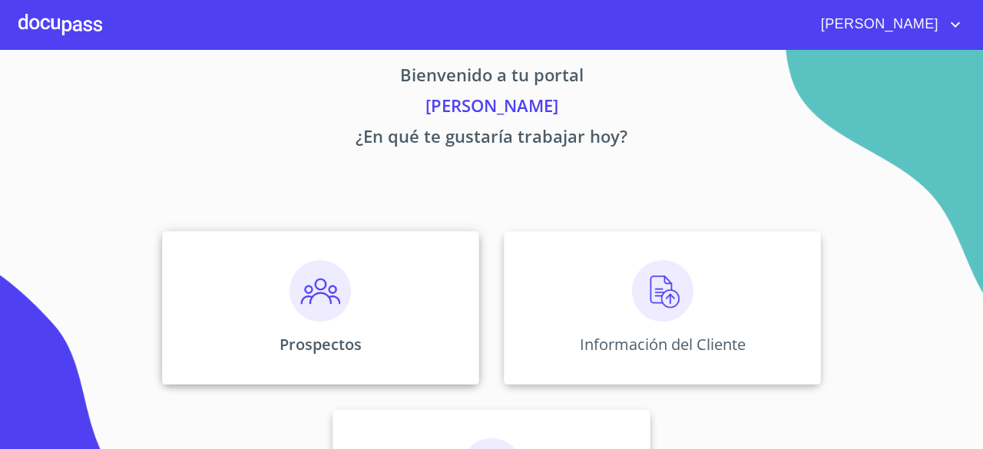
click at [284, 292] on div "Prospectos" at bounding box center [320, 308] width 317 height 154
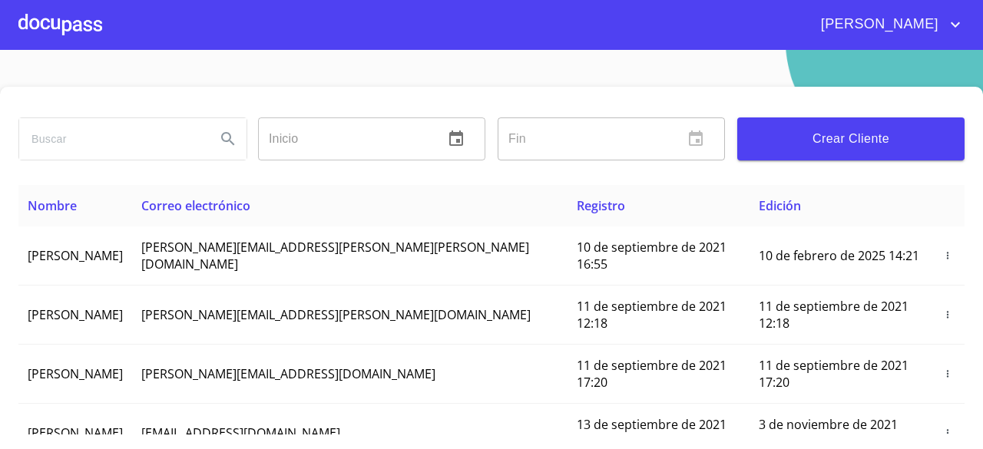
click at [124, 157] on input "search" at bounding box center [111, 138] width 184 height 41
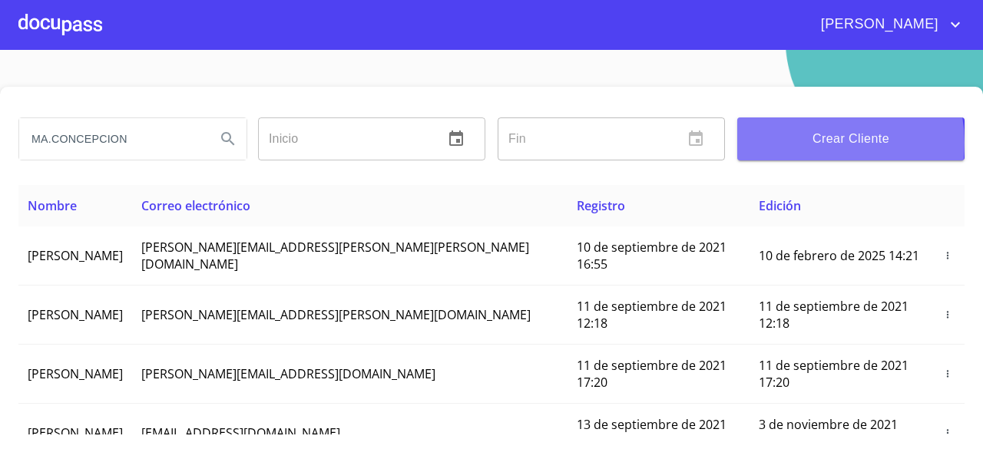
click at [805, 143] on span "Crear Cliente" at bounding box center [851, 139] width 203 height 22
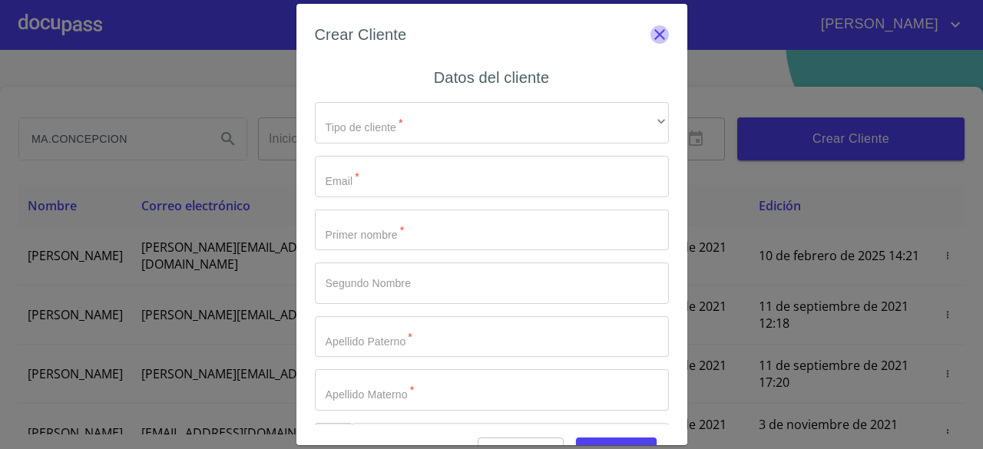
click at [651, 37] on icon "button" at bounding box center [660, 34] width 18 height 18
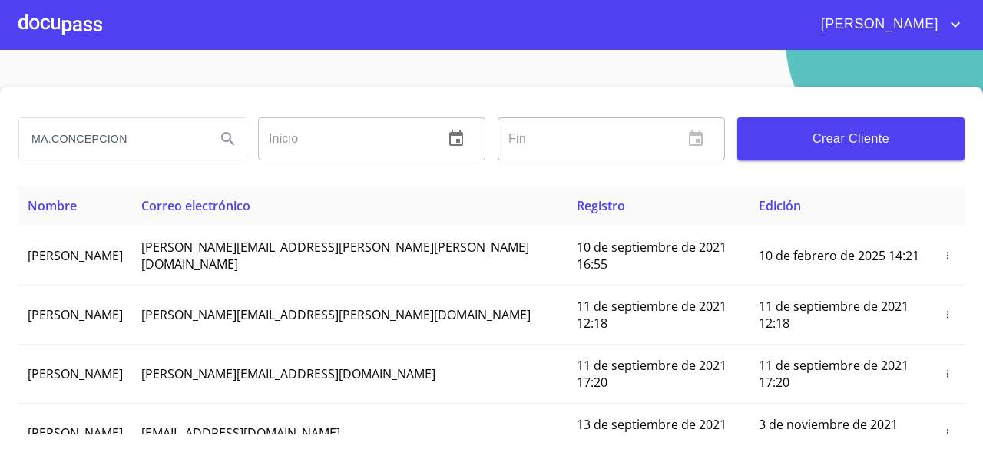
click at [221, 134] on icon "Search" at bounding box center [227, 138] width 13 height 13
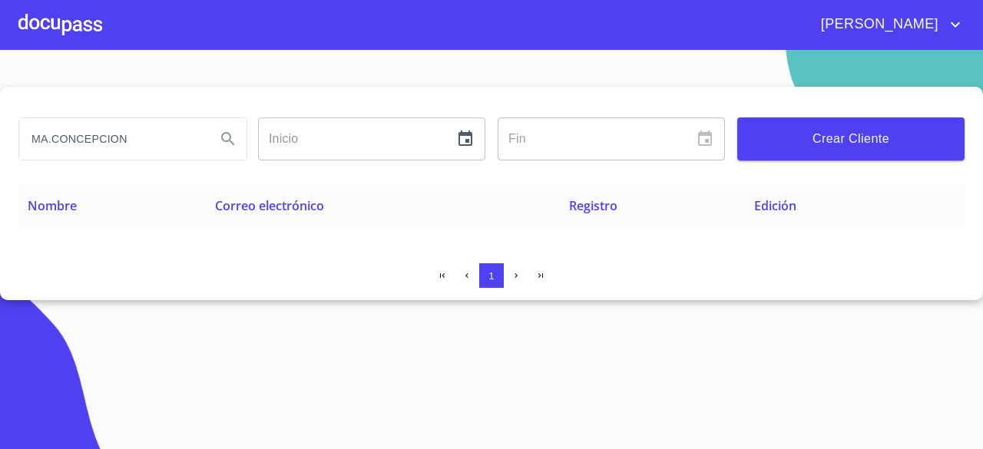
click at [164, 147] on input "MA.CONCEPCION" at bounding box center [111, 138] width 184 height 41
click at [52, 137] on input "MA.CONCEPCION" at bounding box center [111, 138] width 184 height 41
type input "MA. CONCEPCION"
click at [224, 139] on icon "Search" at bounding box center [227, 138] width 13 height 13
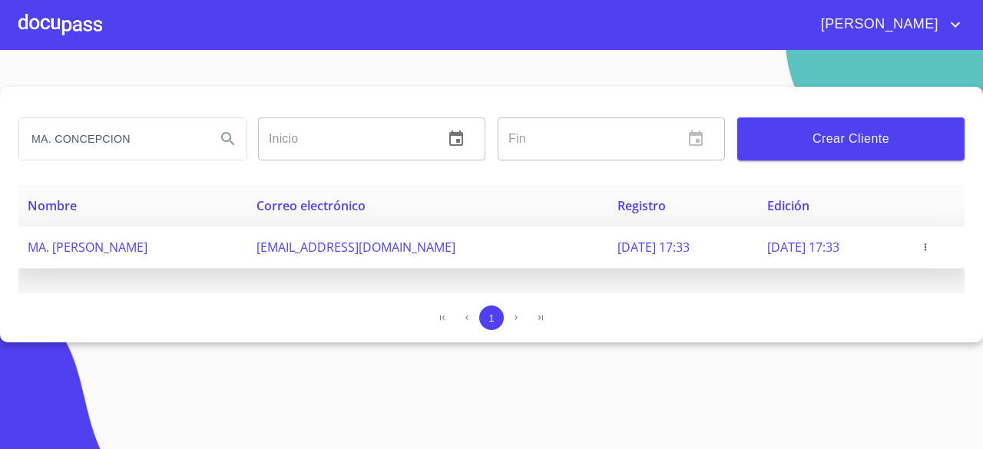
click at [147, 246] on span "MA. [PERSON_NAME]" at bounding box center [88, 247] width 120 height 17
click at [118, 251] on span "MA. [PERSON_NAME]" at bounding box center [88, 247] width 120 height 17
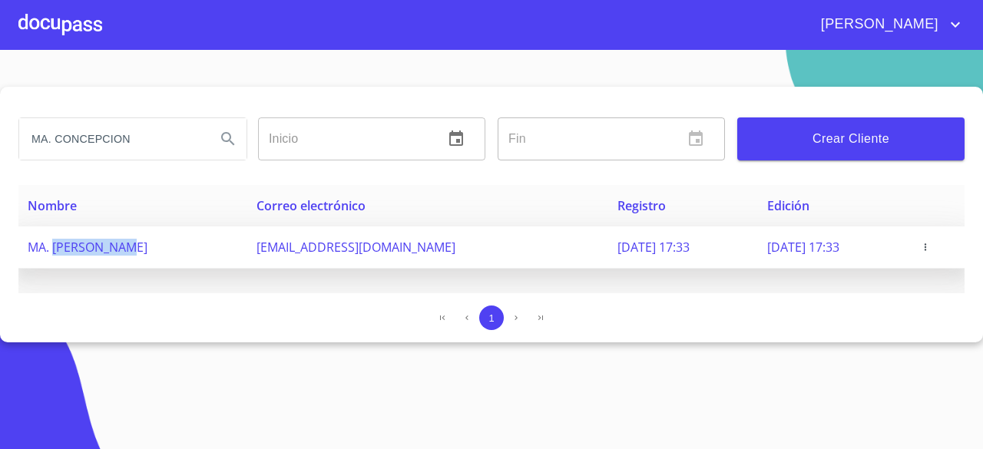
click at [118, 251] on span "MA. [PERSON_NAME]" at bounding box center [88, 247] width 120 height 17
click at [147, 244] on span "MA. [PERSON_NAME]" at bounding box center [88, 247] width 120 height 17
click at [931, 245] on icon "button" at bounding box center [925, 247] width 11 height 11
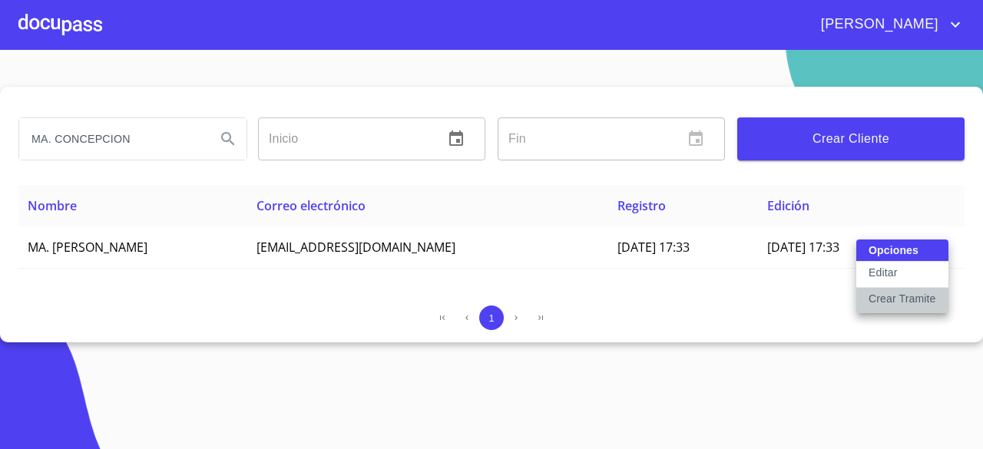
click at [885, 296] on p "Crear Tramite" at bounding box center [903, 298] width 68 height 15
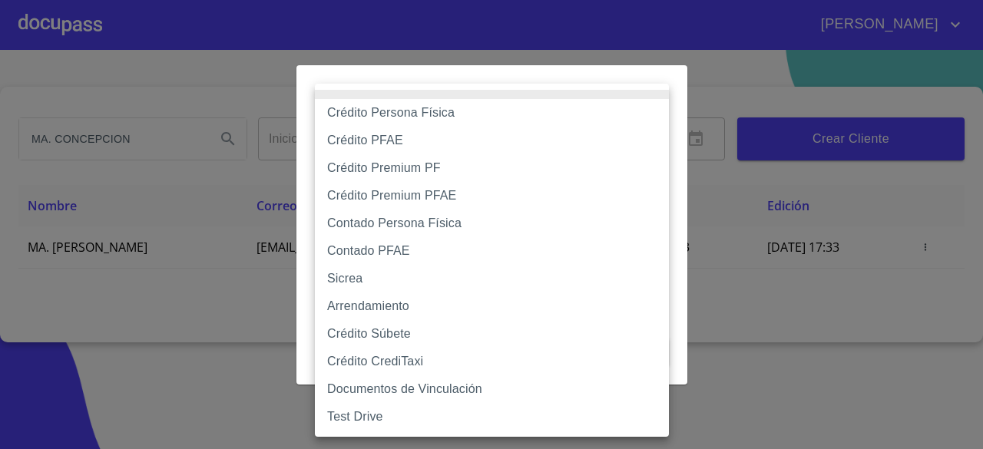
click at [618, 140] on body "[PERSON_NAME]. CONCEPCION Inicio ​ Fin ​ Crear Cliente Nombre Correo electrónic…" at bounding box center [491, 224] width 983 height 449
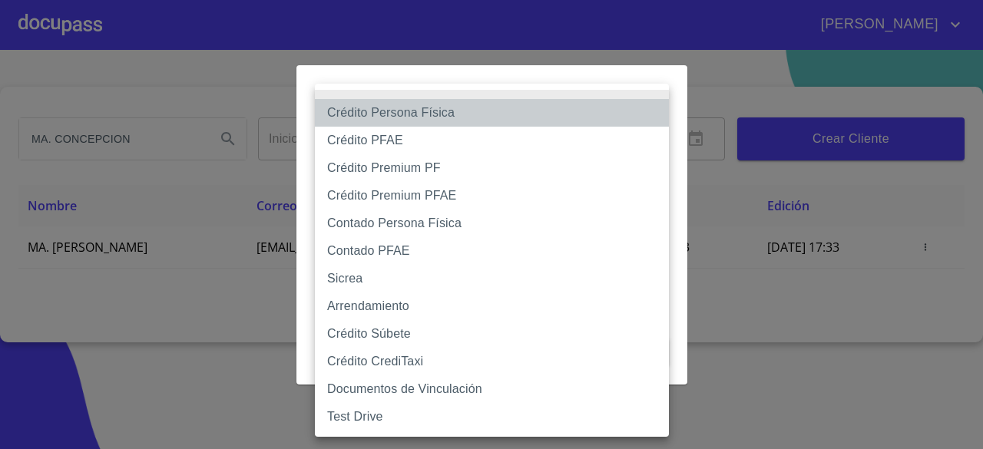
click at [450, 125] on li "Crédito Persona Física" at bounding box center [492, 113] width 354 height 28
type input "6009fb3c7d1714eb8809aa97"
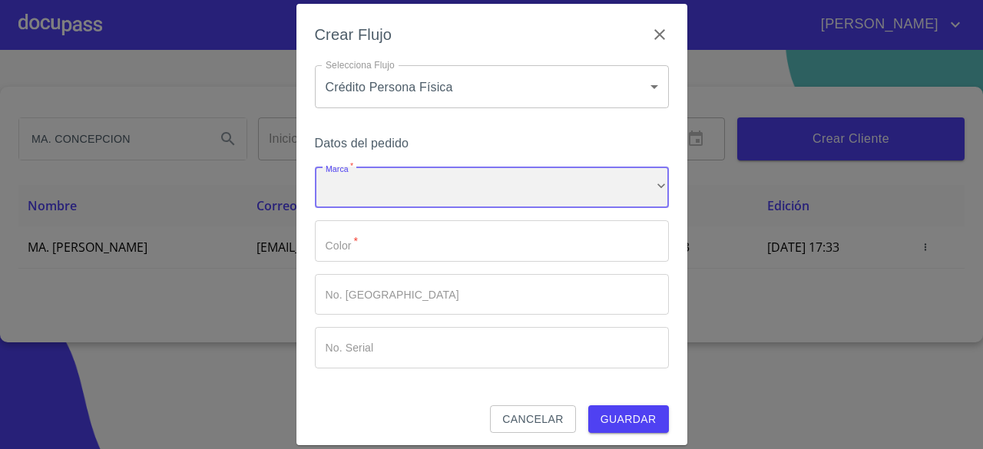
click at [436, 176] on div "​" at bounding box center [492, 187] width 354 height 41
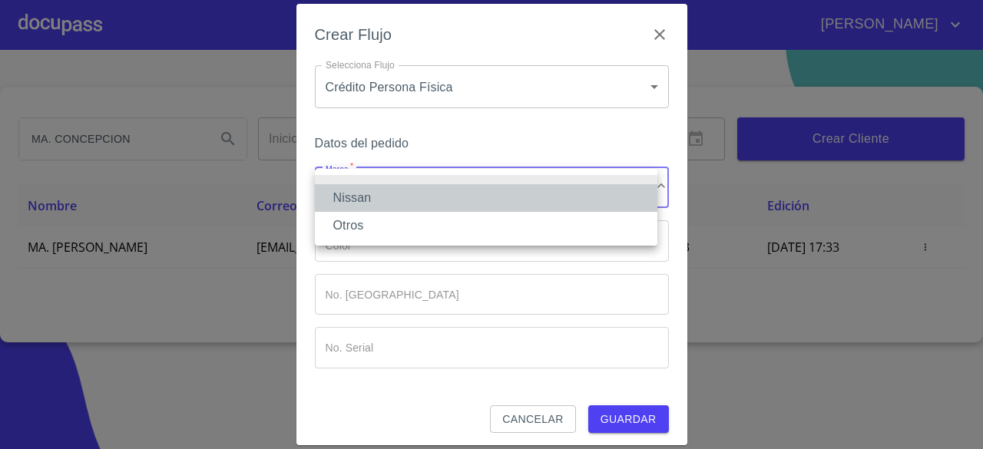
click at [412, 199] on li "Nissan" at bounding box center [486, 198] width 343 height 28
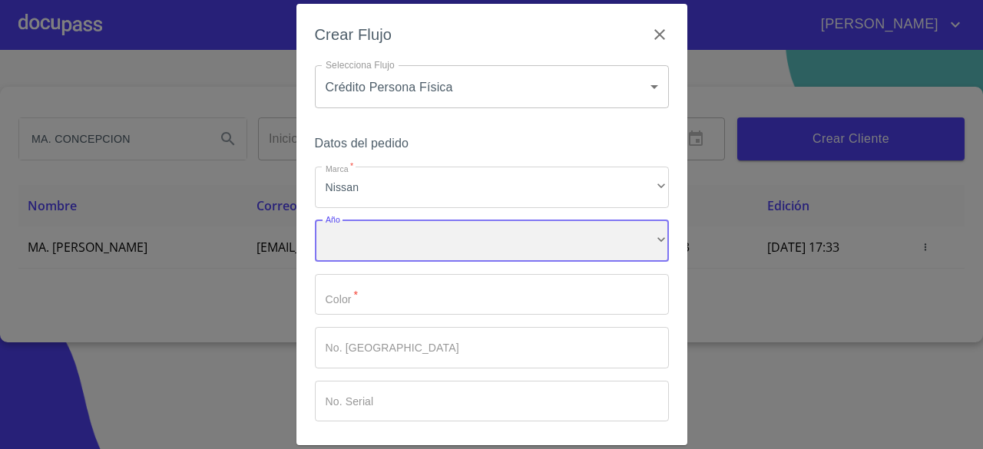
click at [406, 253] on div "​" at bounding box center [492, 240] width 354 height 41
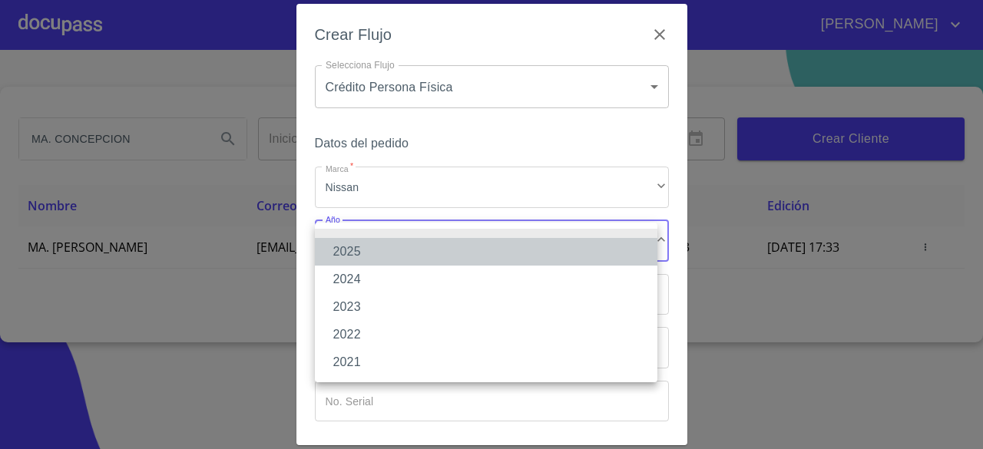
click at [396, 259] on li "2025" at bounding box center [486, 252] width 343 height 28
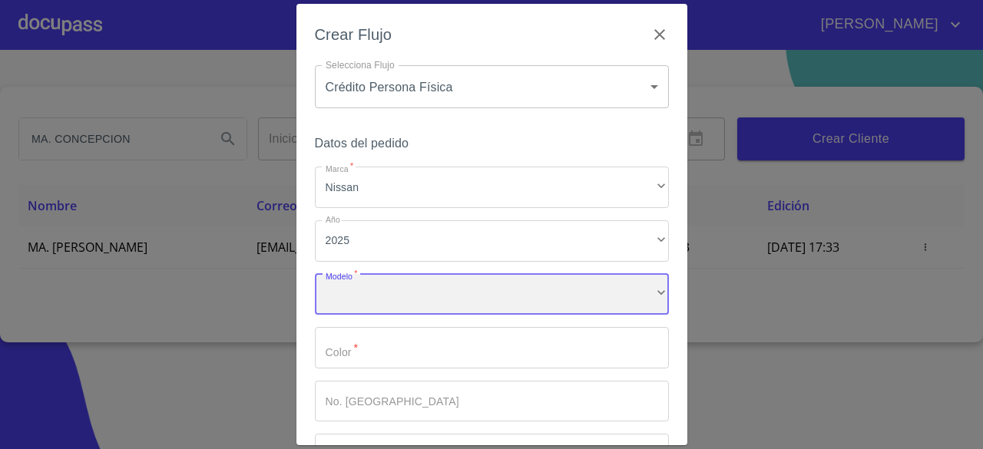
click at [402, 303] on div "​" at bounding box center [492, 294] width 354 height 41
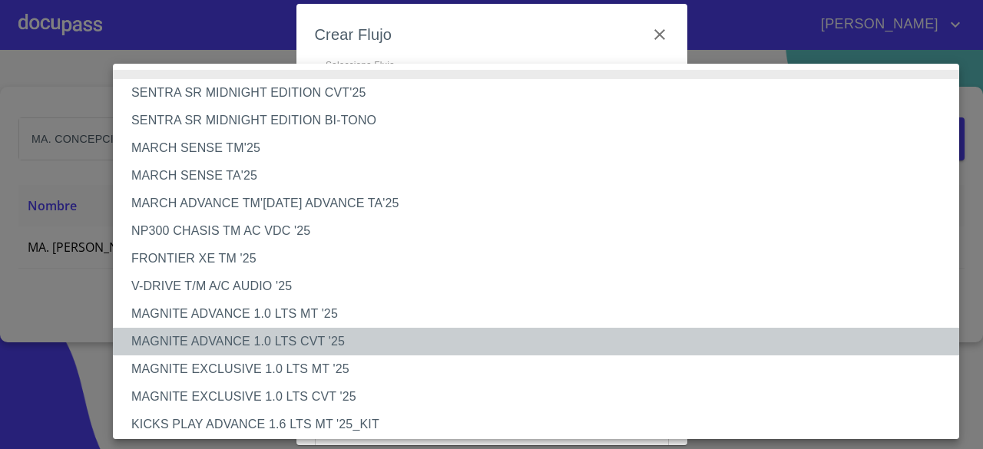
click at [303, 340] on li "MAGNITE ADVANCE 1.0 LTS CVT '25" at bounding box center [542, 342] width 858 height 28
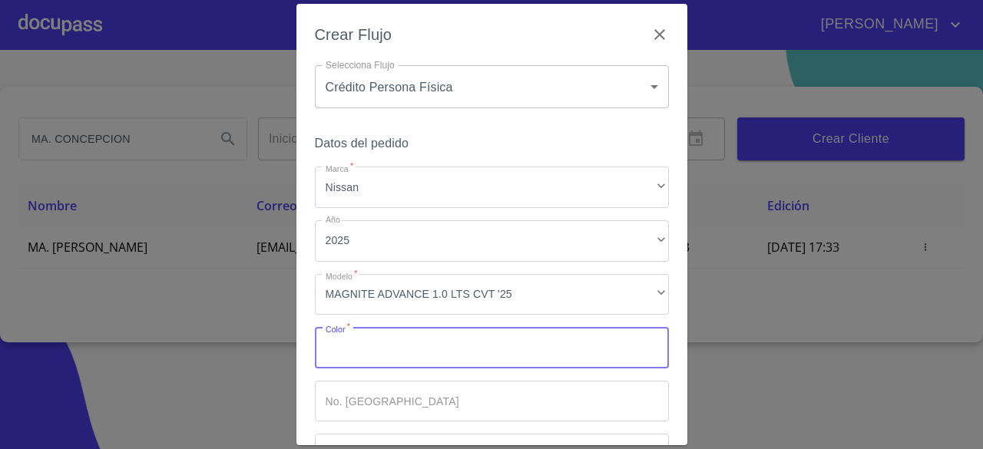
click at [363, 346] on input "Marca   *" at bounding box center [492, 347] width 354 height 41
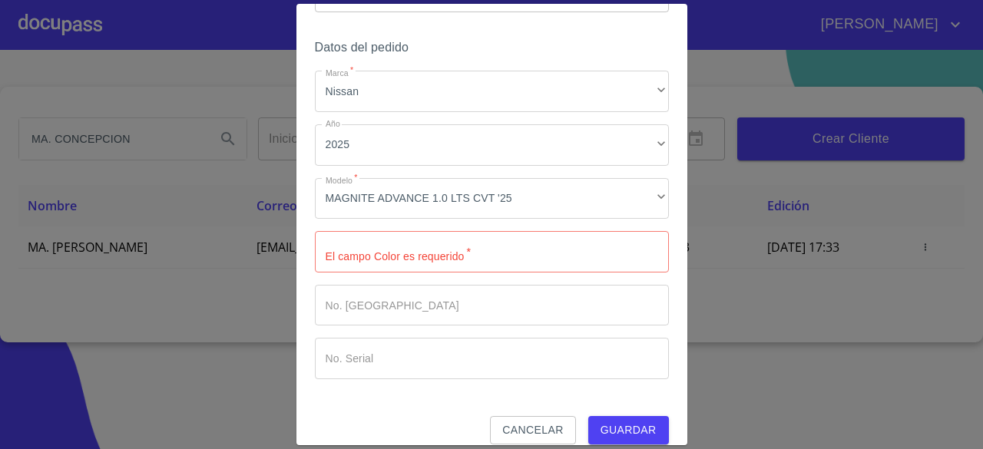
scroll to position [113, 0]
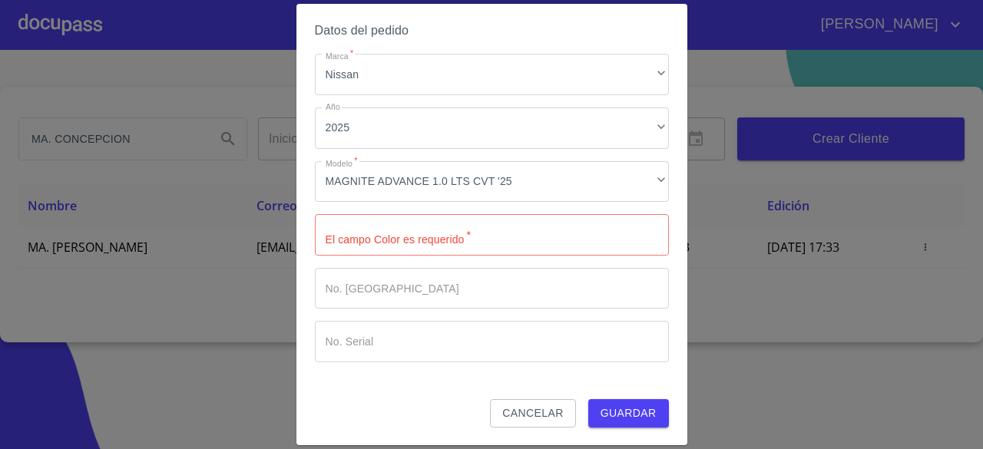
click at [622, 411] on span "Guardar" at bounding box center [629, 413] width 56 height 19
click at [552, 231] on input "Marca   *" at bounding box center [492, 234] width 354 height 41
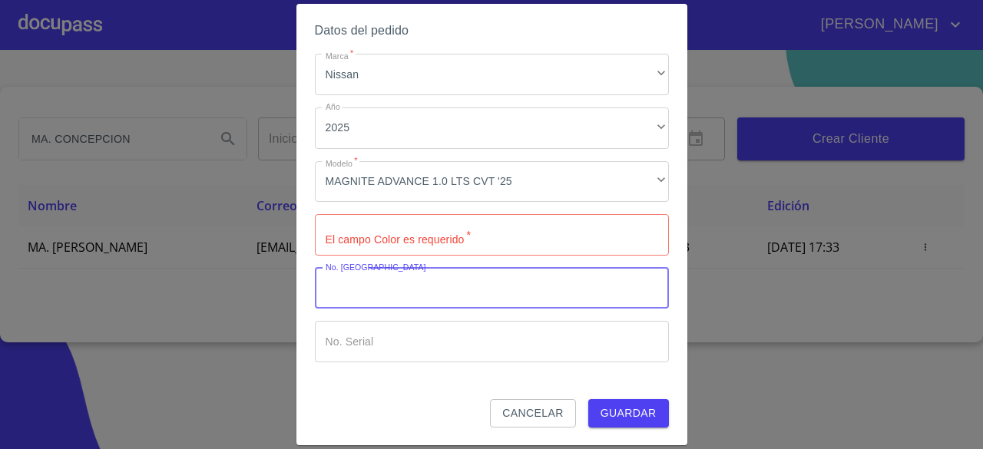
click at [369, 294] on input "Marca   *" at bounding box center [492, 288] width 354 height 41
click at [412, 237] on input "Marca   *" at bounding box center [492, 234] width 354 height 41
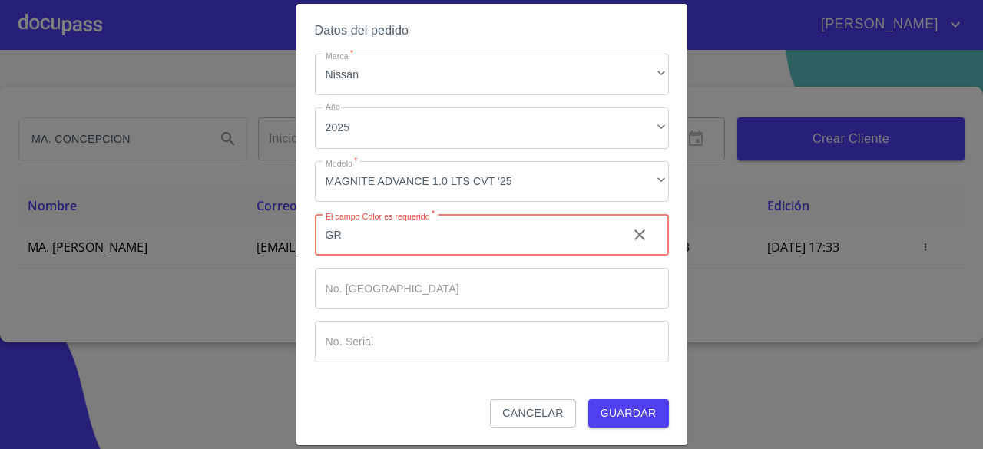
type input "G"
type input "BLANCO"
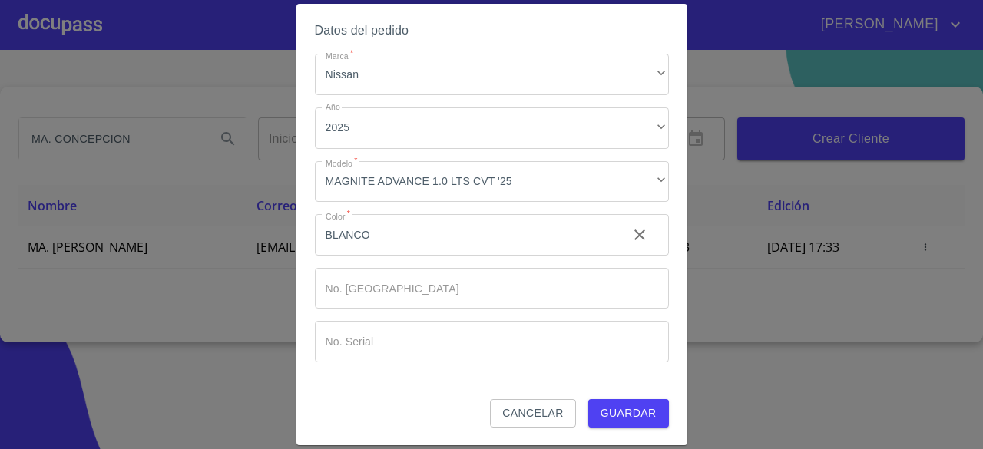
click at [628, 399] on div "Datos del pedido Marca   * Nissan ​ Año 2025 ​ Modelo   * MAGNITE ADVANCE 1.0 L…" at bounding box center [492, 209] width 354 height 379
click at [621, 411] on span "Guardar" at bounding box center [629, 413] width 56 height 19
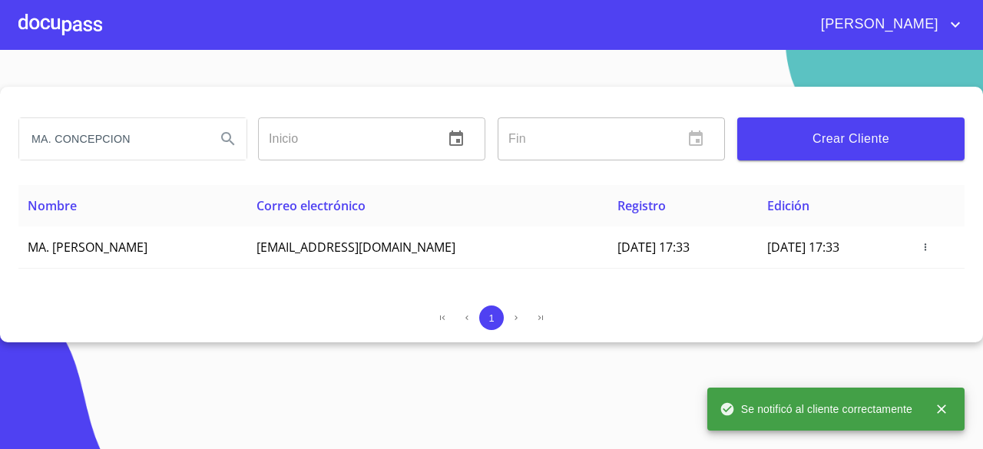
click at [85, 27] on div at bounding box center [60, 24] width 84 height 49
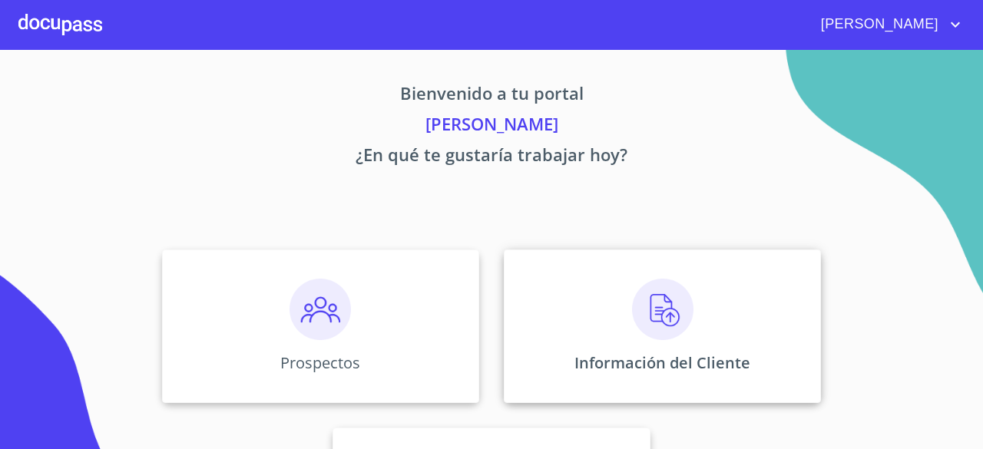
click at [670, 328] on img at bounding box center [662, 309] width 61 height 61
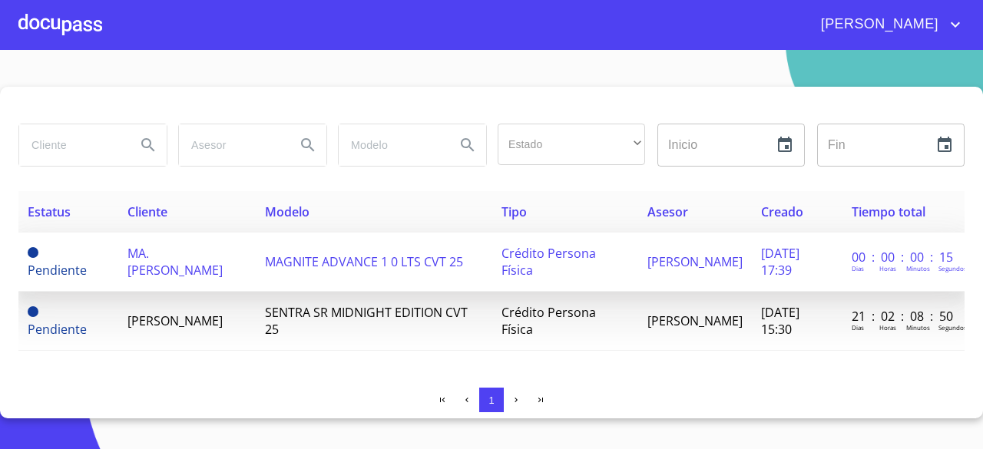
click at [512, 271] on td "Crédito Persona Física" at bounding box center [565, 262] width 147 height 59
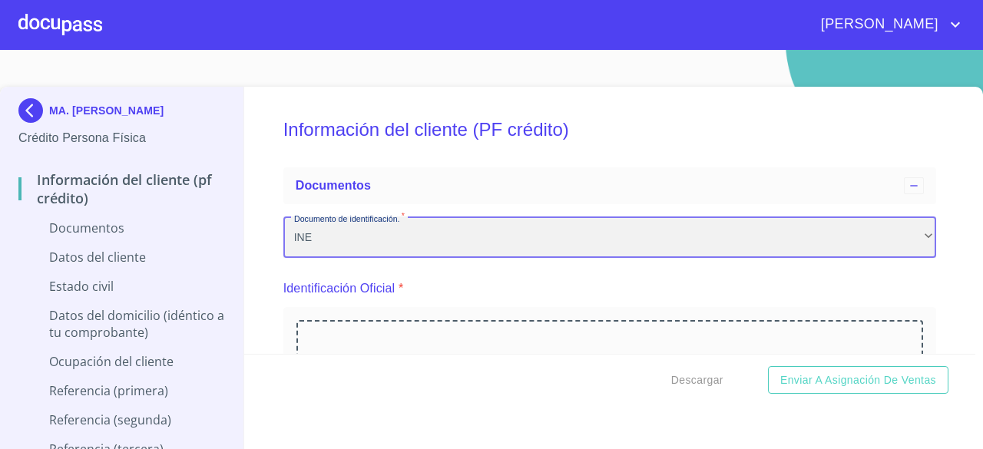
click at [535, 250] on div "INE" at bounding box center [609, 237] width 653 height 41
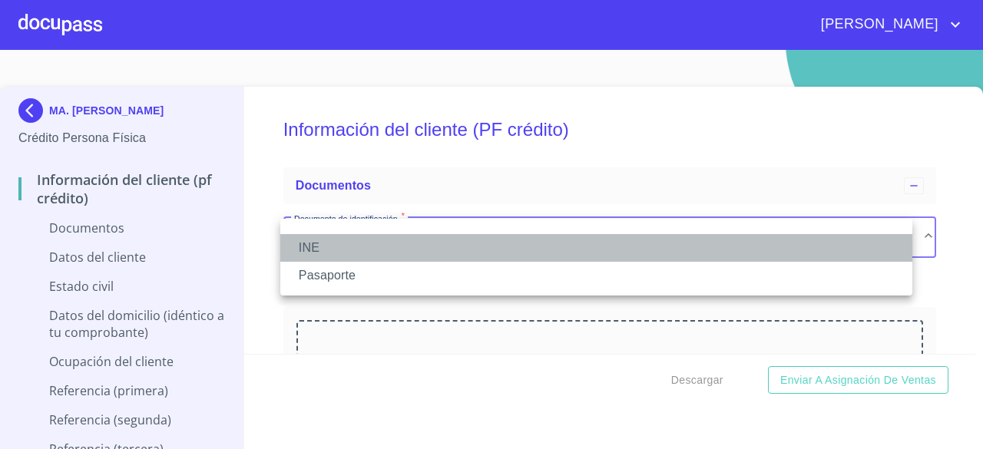
click at [530, 248] on li "INE" at bounding box center [596, 248] width 632 height 28
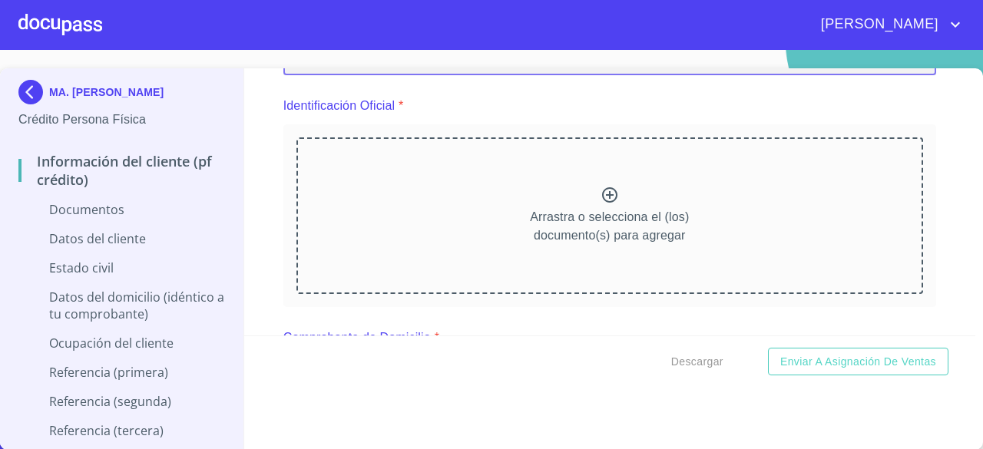
scroll to position [177, 0]
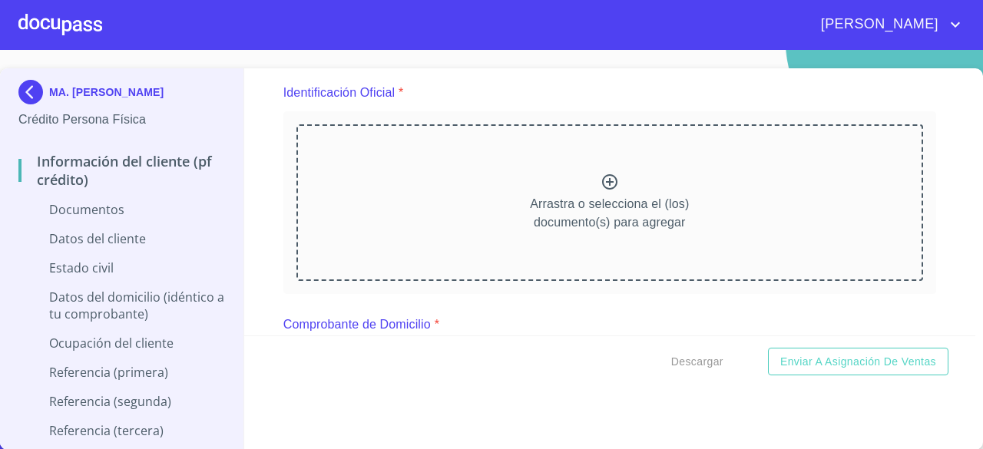
click at [649, 225] on p "Arrastra o selecciona el (los) documento(s) para agregar" at bounding box center [609, 213] width 159 height 37
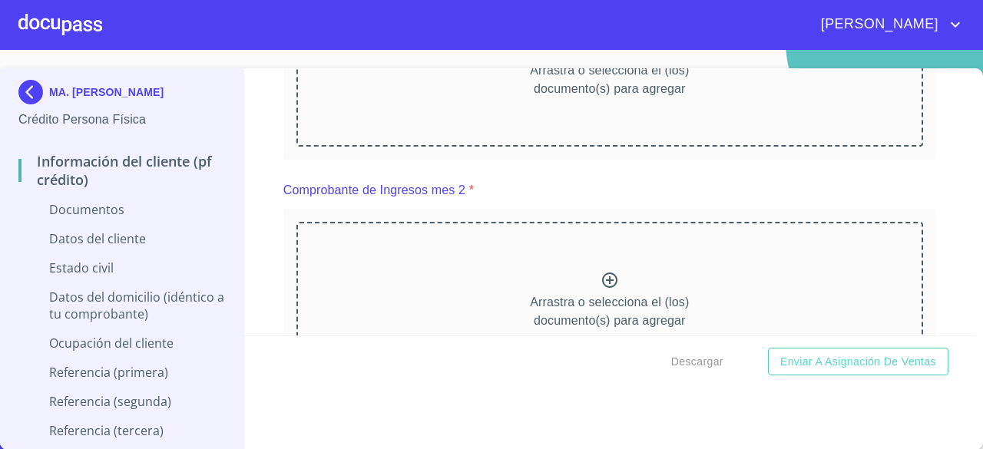
scroll to position [0, 0]
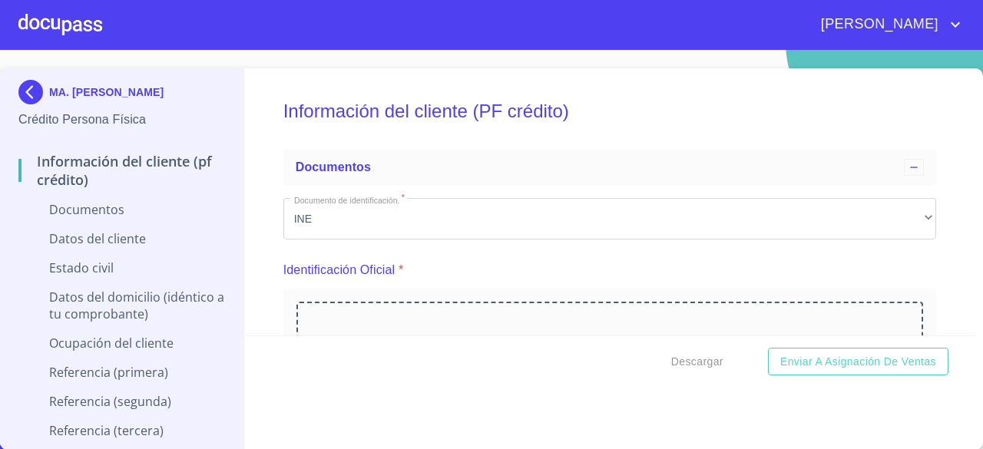
click at [144, 216] on p "Documentos" at bounding box center [121, 209] width 207 height 17
click at [107, 204] on p "Documentos" at bounding box center [121, 209] width 207 height 17
click at [105, 176] on p "Información del cliente (PF crédito)" at bounding box center [121, 170] width 207 height 37
click at [104, 247] on p "Datos del cliente" at bounding box center [121, 238] width 207 height 17
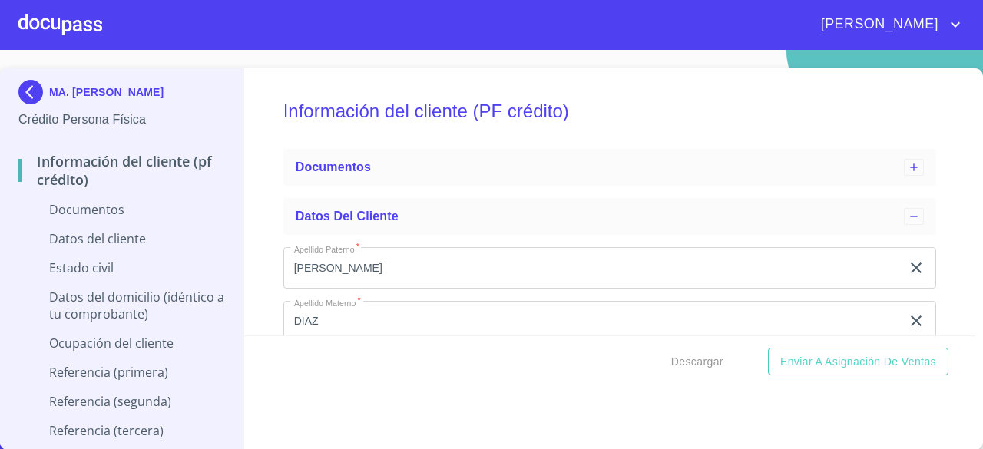
click at [104, 245] on p "Datos del cliente" at bounding box center [121, 238] width 207 height 17
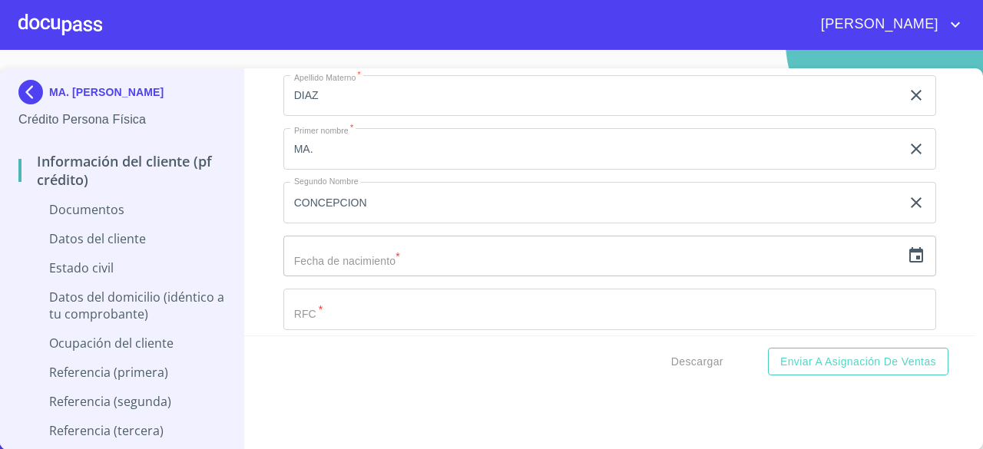
scroll to position [231, 0]
click at [842, 250] on input "text" at bounding box center [592, 250] width 618 height 41
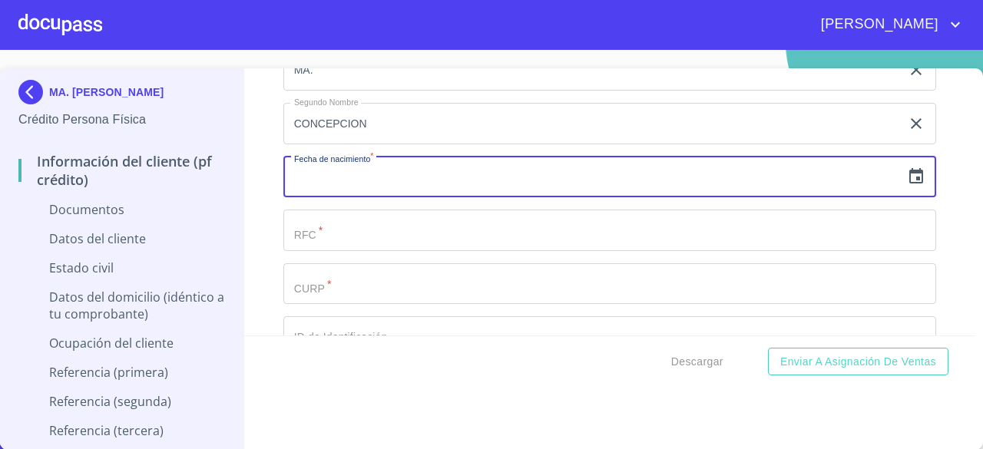
scroll to position [307, 0]
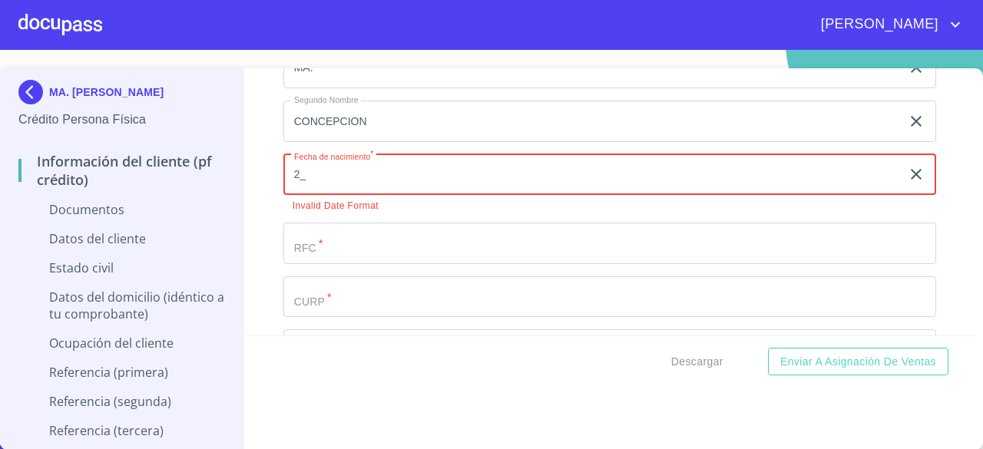
type input "24"
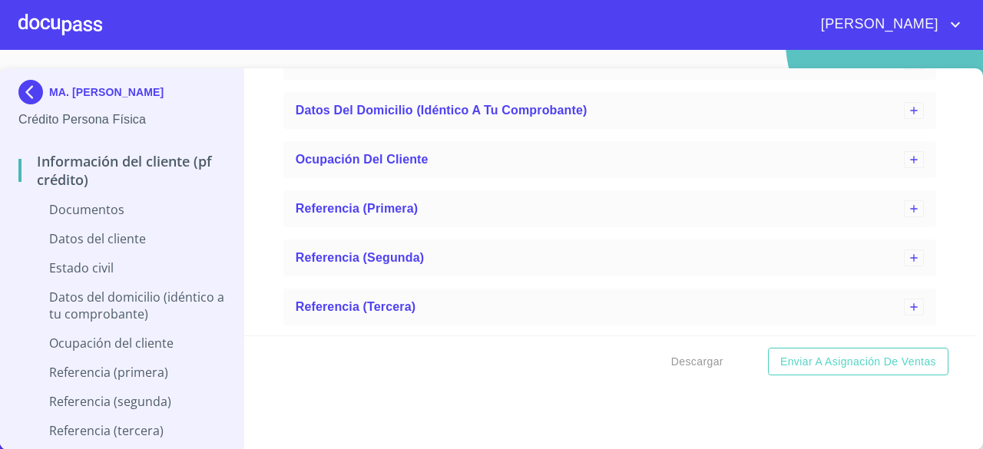
scroll to position [1991, 0]
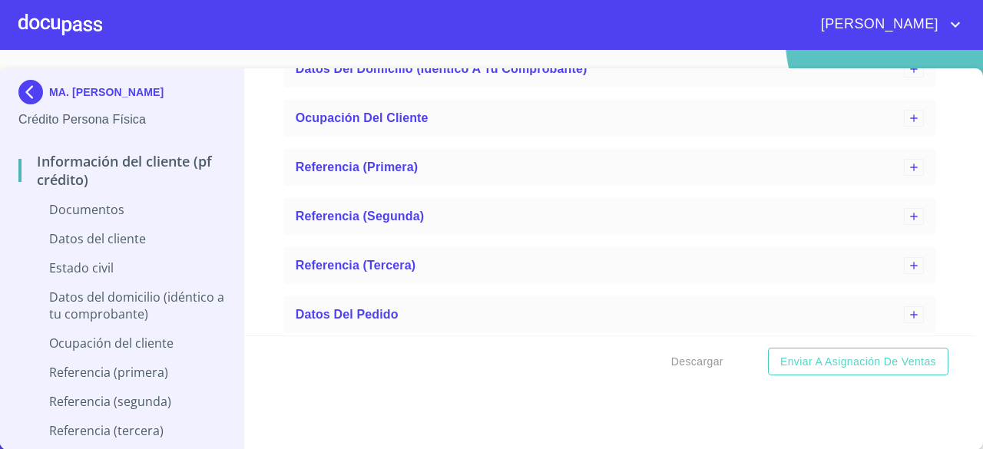
click at [121, 210] on p "Documentos" at bounding box center [121, 209] width 207 height 17
click at [115, 250] on div "Datos del cliente" at bounding box center [121, 244] width 207 height 29
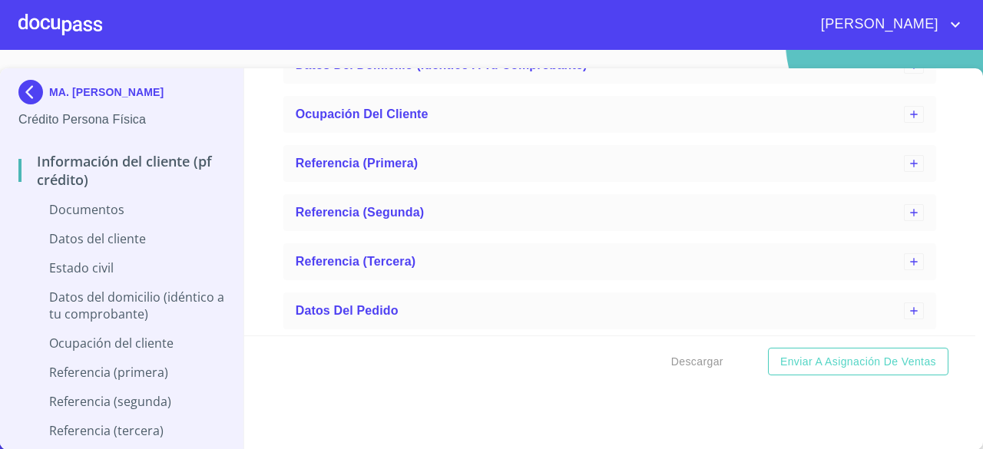
scroll to position [919, 0]
click at [109, 210] on p "Documentos" at bounding box center [121, 209] width 207 height 17
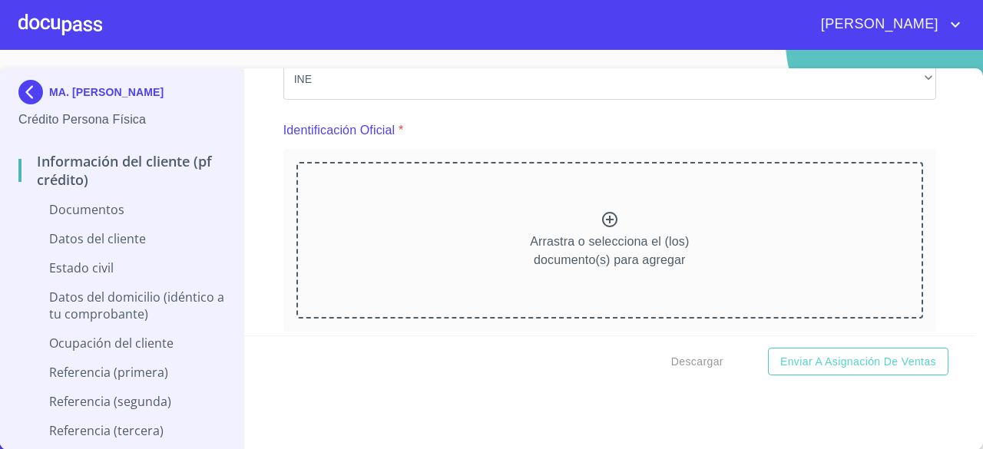
scroll to position [193, 0]
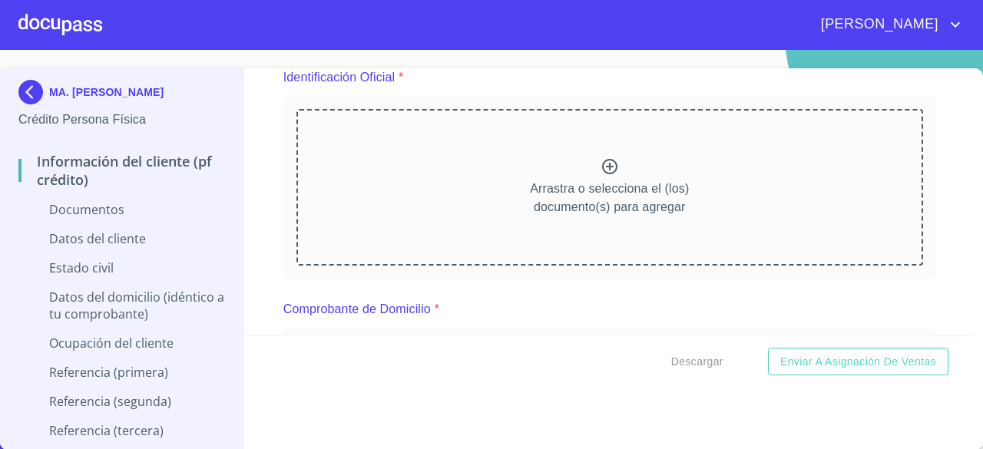
click at [647, 195] on p "Arrastra o selecciona el (los) documento(s) para agregar" at bounding box center [609, 198] width 159 height 37
drag, startPoint x: 911, startPoint y: 5, endPoint x: 592, endPoint y: 168, distance: 358.0
click at [601, 168] on icon at bounding box center [610, 166] width 18 height 18
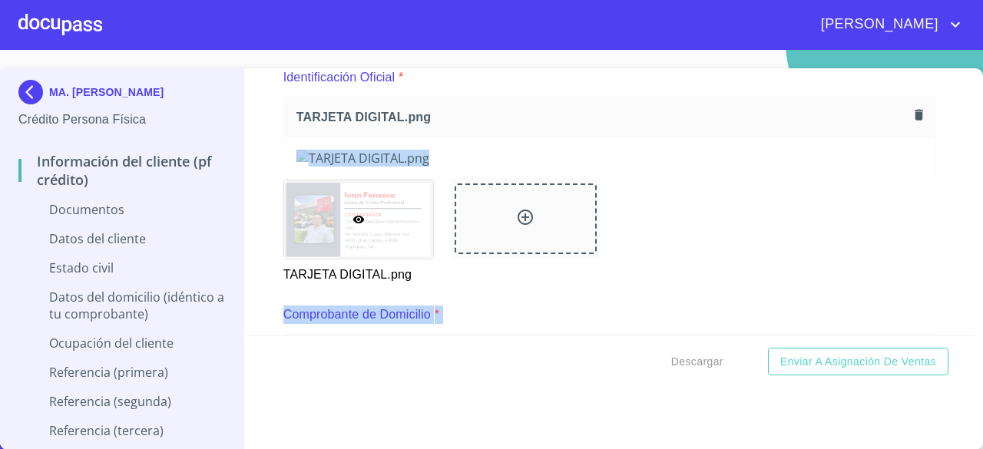
drag, startPoint x: 960, startPoint y: 107, endPoint x: 959, endPoint y: 130, distance: 23.1
click at [939, 154] on div "Información del cliente (PF crédito) Documentos Documento de identificación.   …" at bounding box center [610, 201] width 732 height 267
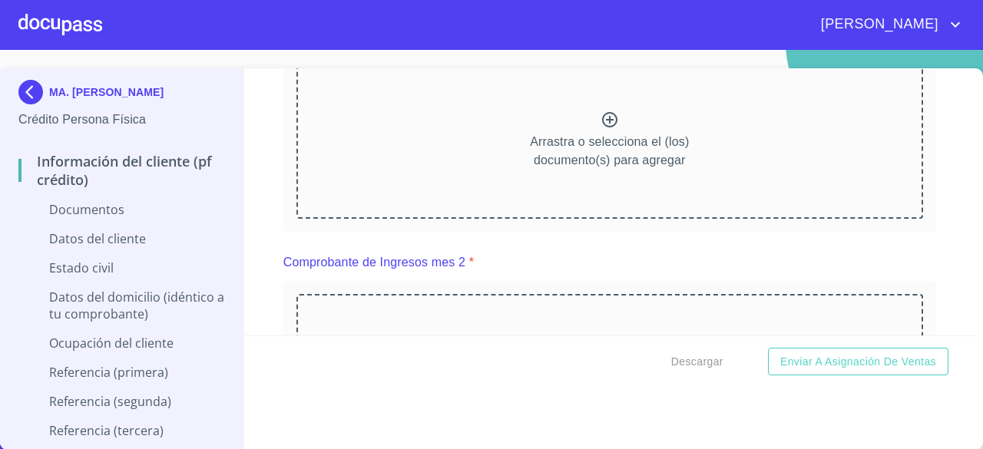
scroll to position [753, 0]
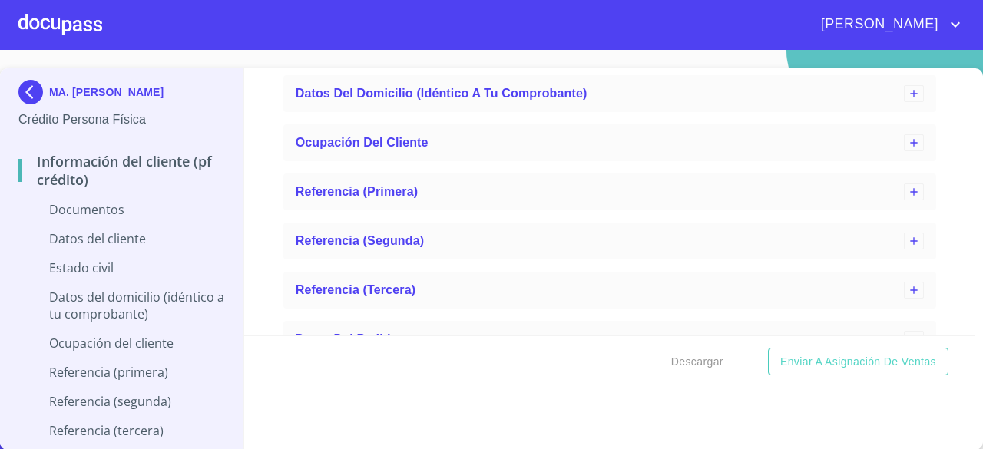
scroll to position [2009, 0]
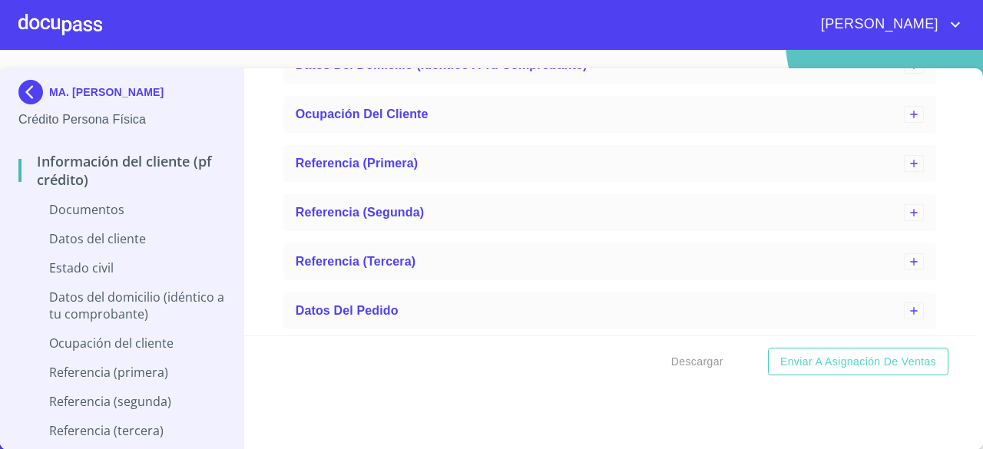
scroll to position [2599, 0]
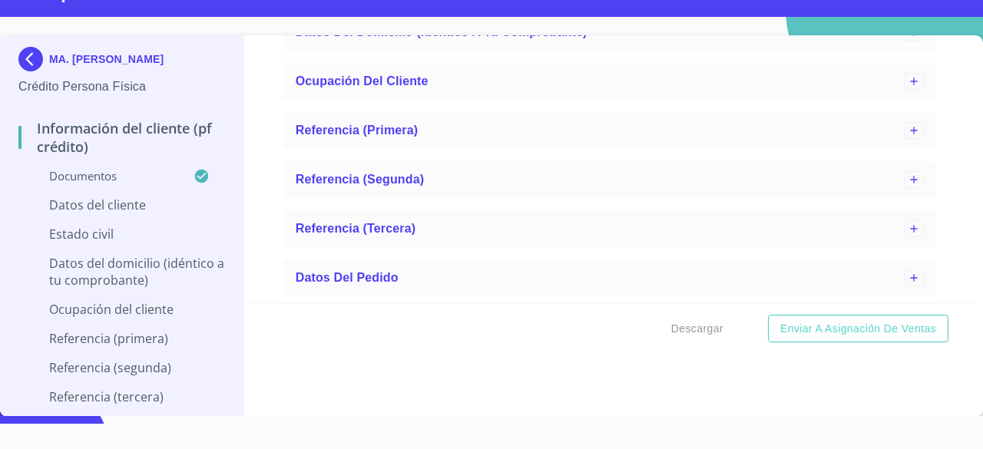
scroll to position [3820, 0]
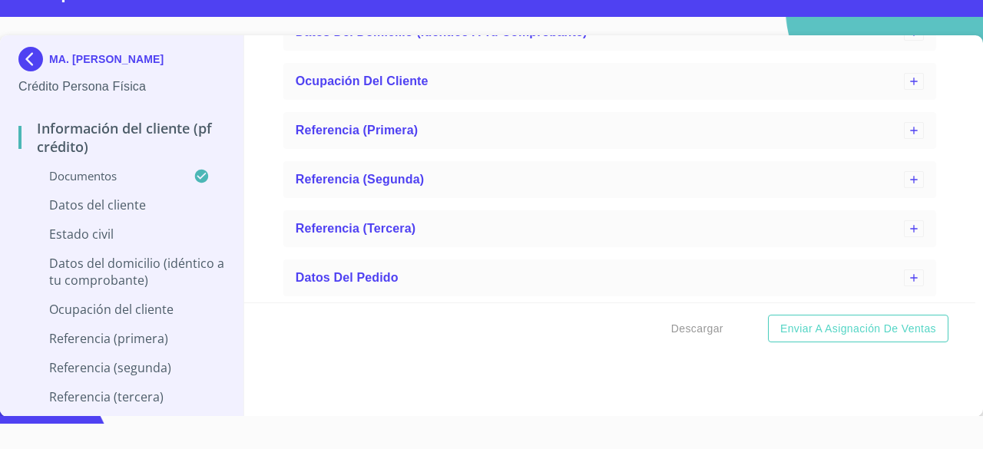
type input "8_"
type input "2_"
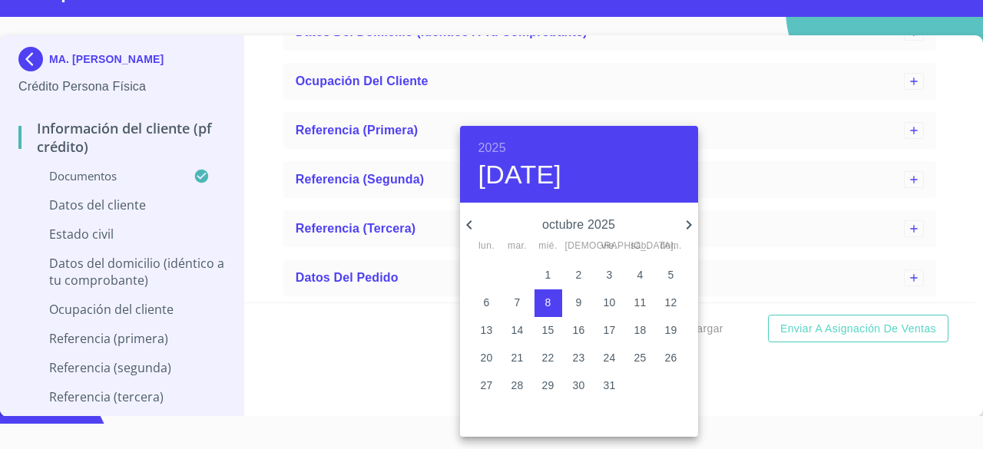
click at [616, 231] on p "octubre 2025" at bounding box center [579, 225] width 201 height 18
click at [612, 220] on p "octubre 2025" at bounding box center [579, 225] width 201 height 18
click at [469, 225] on icon "button" at bounding box center [469, 225] width 18 height 18
click at [562, 172] on h4 "[DATE]" at bounding box center [521, 175] width 84 height 32
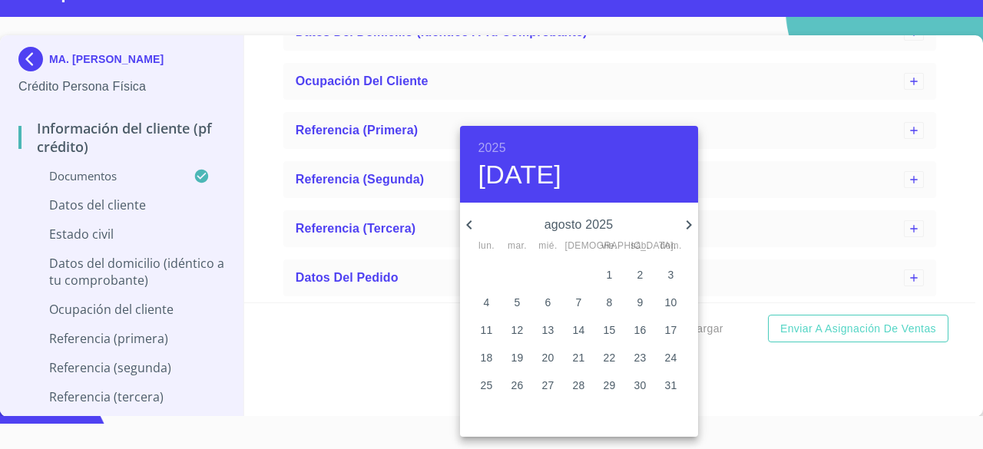
click at [674, 356] on p "24" at bounding box center [671, 357] width 12 height 15
click at [942, 162] on div at bounding box center [491, 224] width 983 height 449
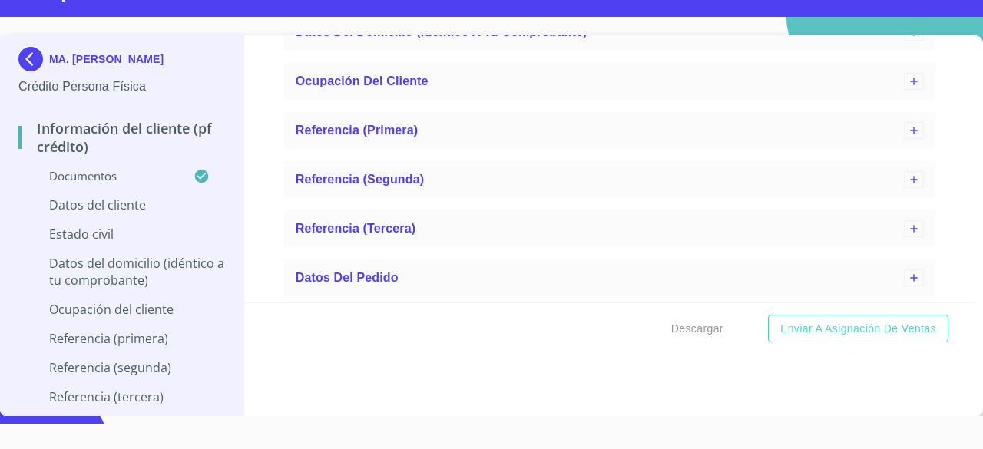
type input "2_"
type input "24"
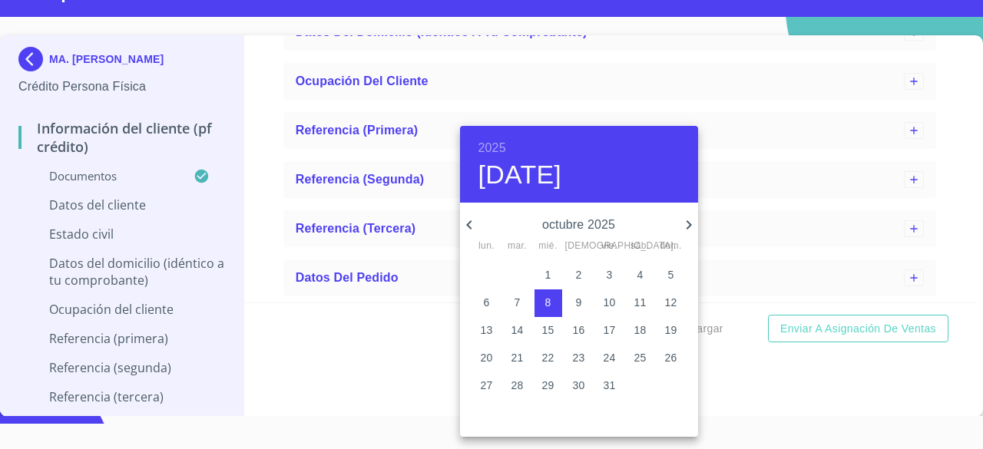
click at [469, 216] on icon "button" at bounding box center [469, 225] width 18 height 18
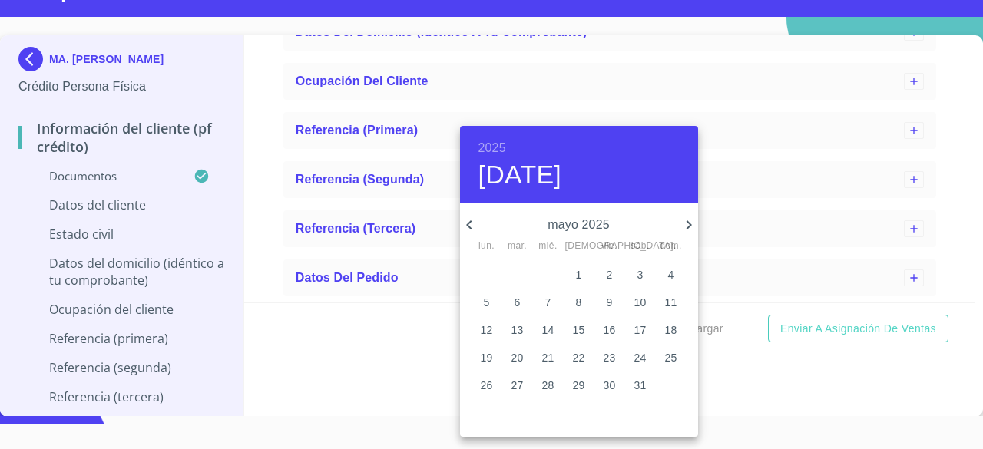
click at [651, 360] on span "24" at bounding box center [641, 357] width 28 height 15
click at [688, 223] on icon "button" at bounding box center [688, 224] width 5 height 9
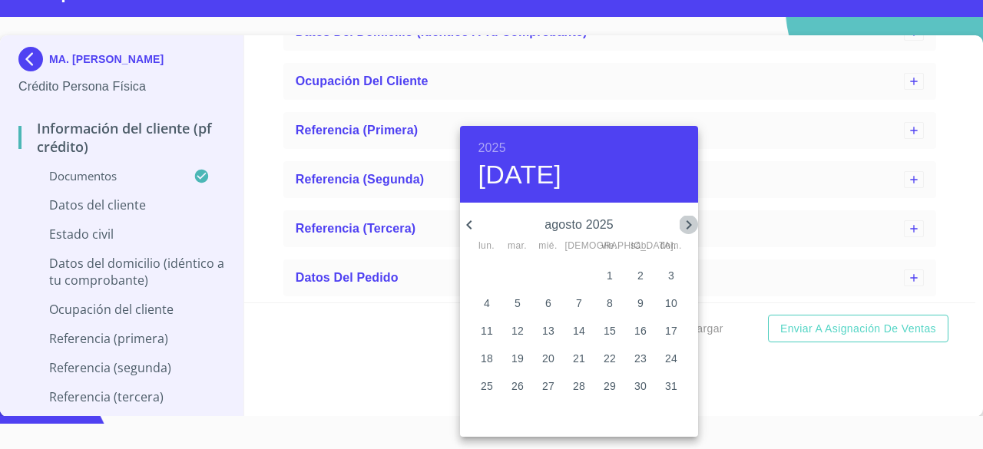
click at [688, 223] on icon "button" at bounding box center [688, 224] width 5 height 9
click at [471, 225] on icon "button" at bounding box center [469, 225] width 18 height 18
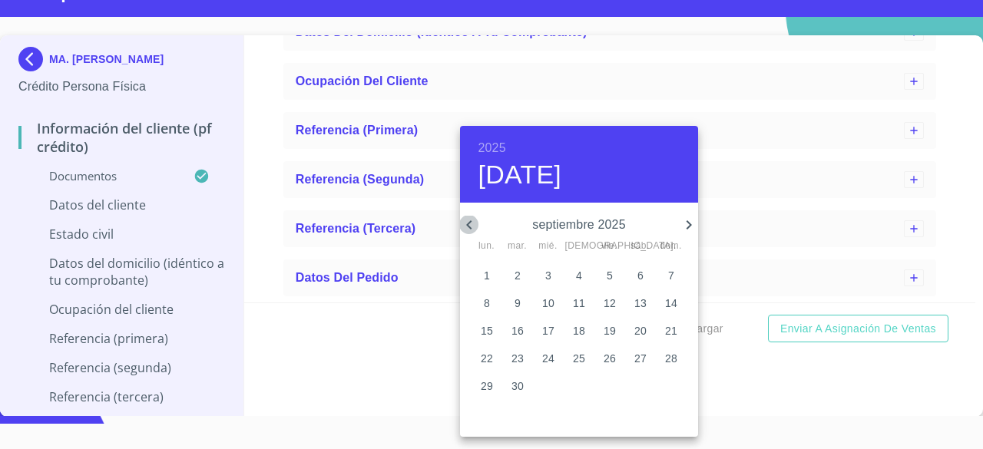
click at [471, 225] on icon "button" at bounding box center [469, 225] width 18 height 18
click at [637, 362] on p "24" at bounding box center [640, 357] width 12 height 15
click at [780, 159] on div at bounding box center [491, 224] width 983 height 449
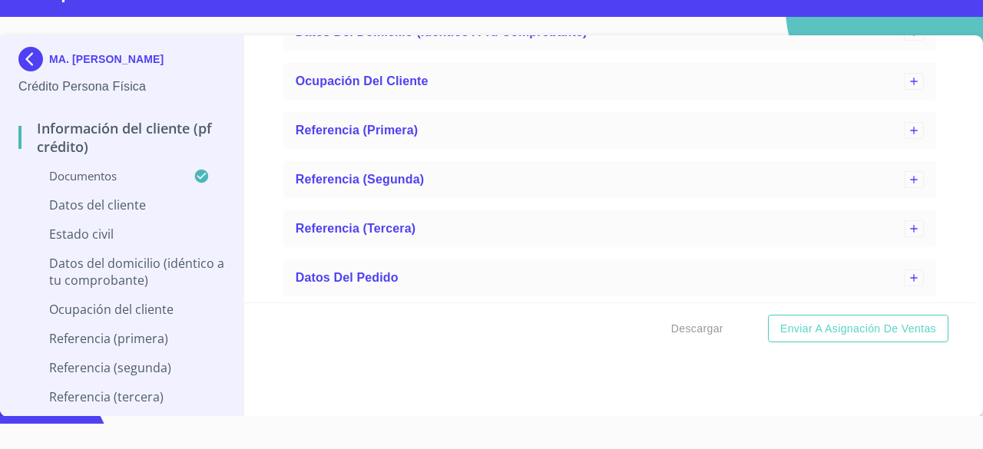
type input "2_"
type input "NADC620524BM6"
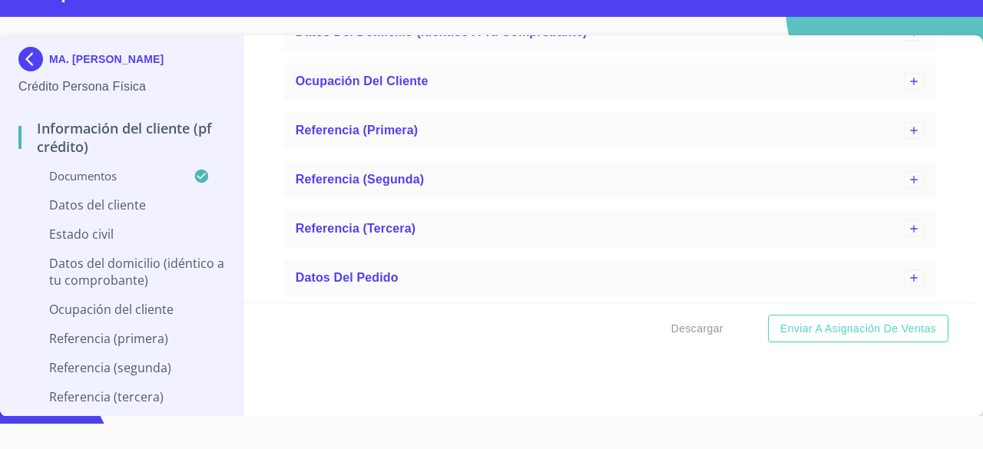
scroll to position [4770, 0]
type input "NADC620524MJCVZN03"
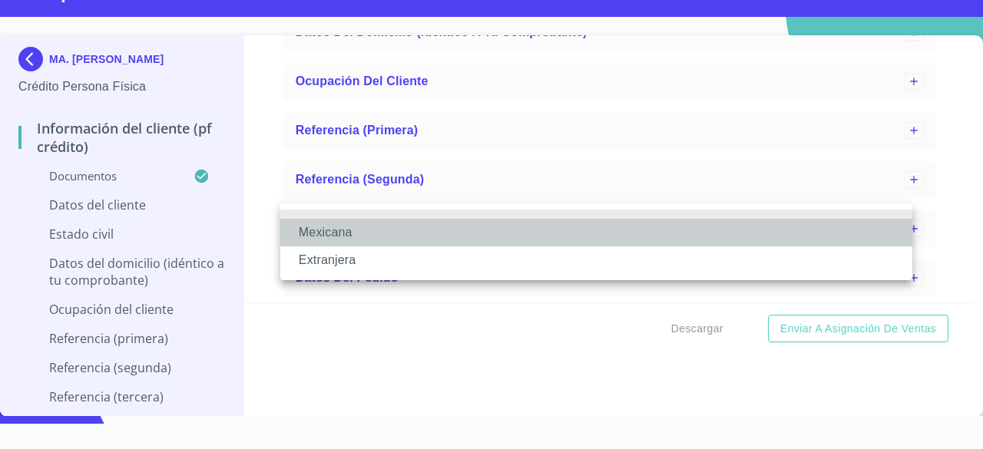
click at [479, 240] on li "Mexicana" at bounding box center [596, 233] width 632 height 28
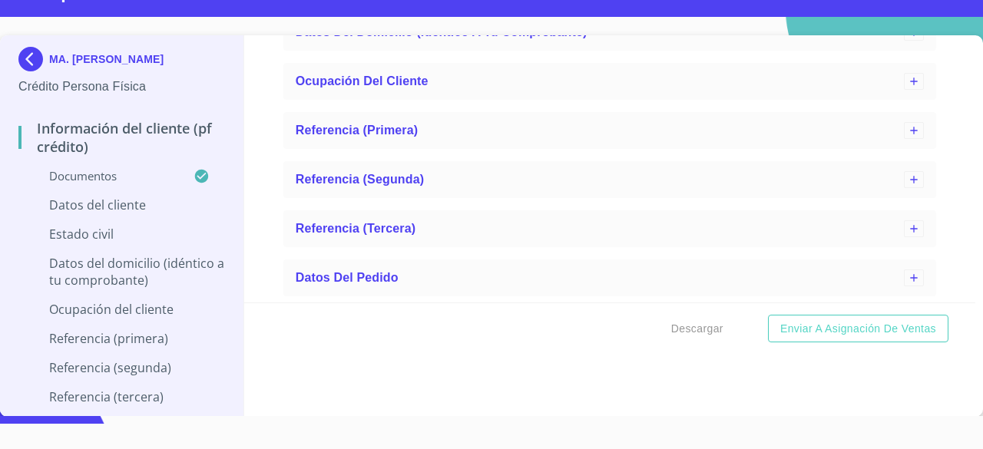
type input "[GEOGRAPHIC_DATA]"
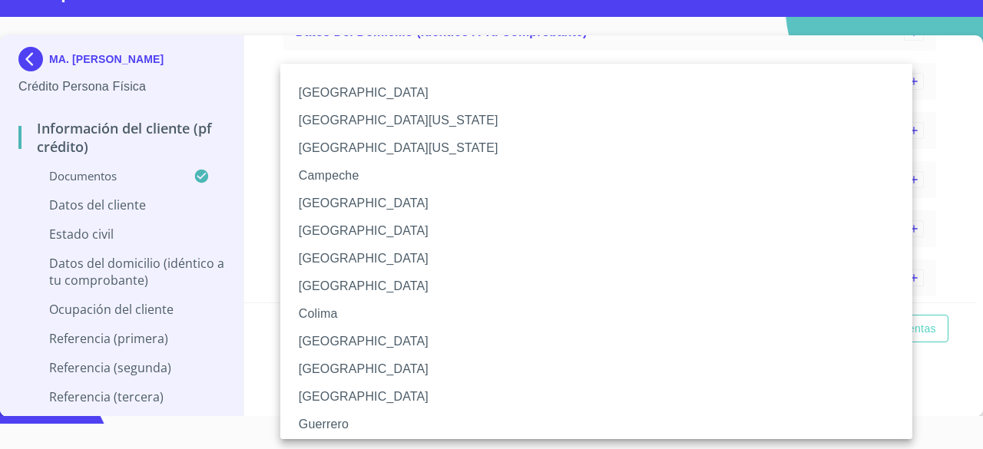
scroll to position [228, 0]
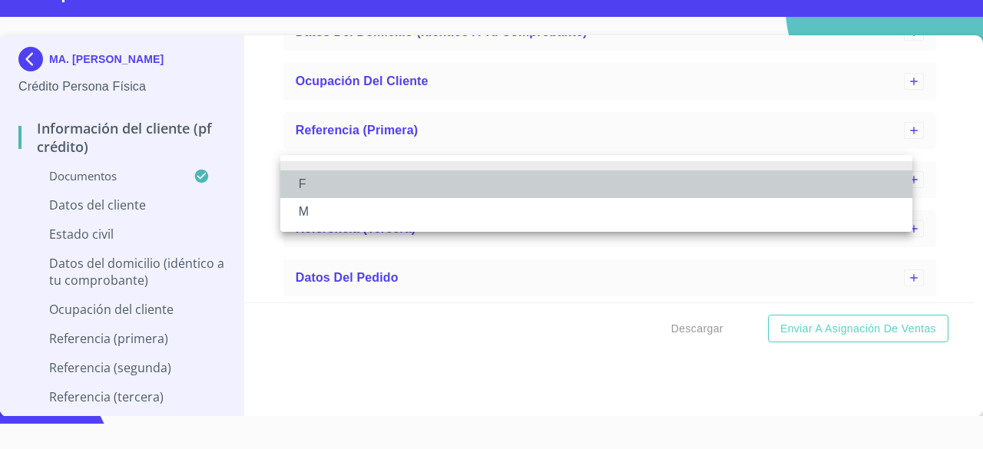
click at [648, 182] on li "F" at bounding box center [596, 185] width 632 height 28
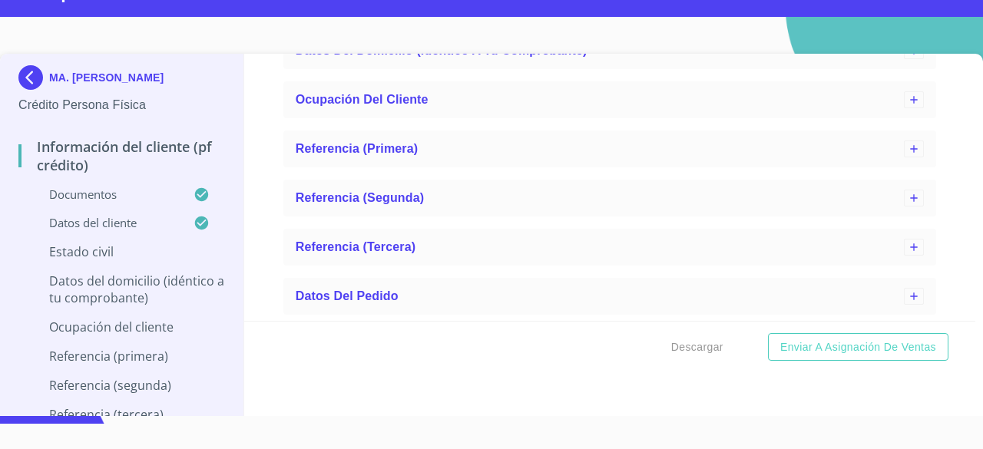
scroll to position [4675, 0]
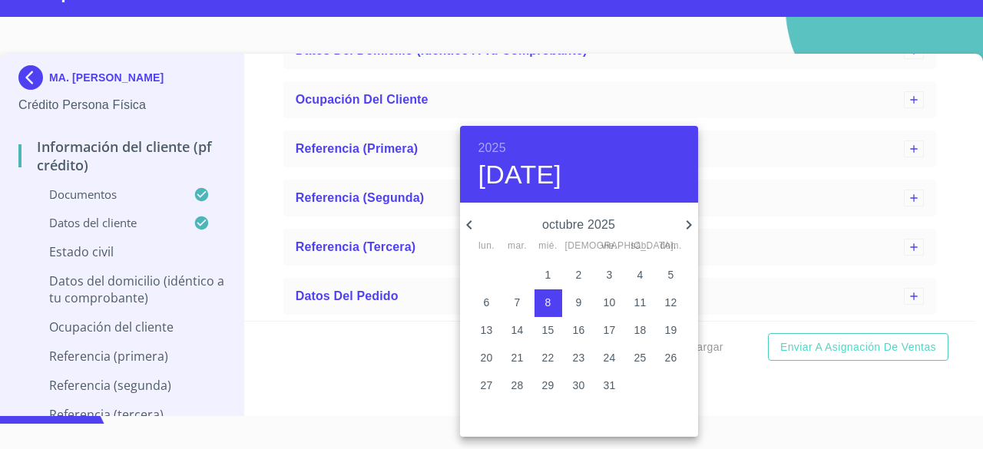
click at [562, 172] on h4 "[DATE]" at bounding box center [521, 175] width 84 height 32
click at [499, 151] on h6 "2025" at bounding box center [493, 148] width 28 height 22
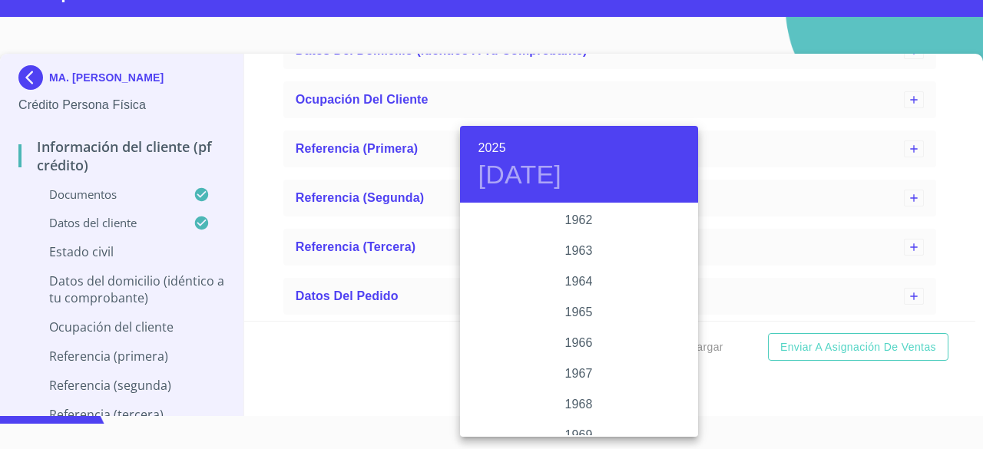
scroll to position [1123, 0]
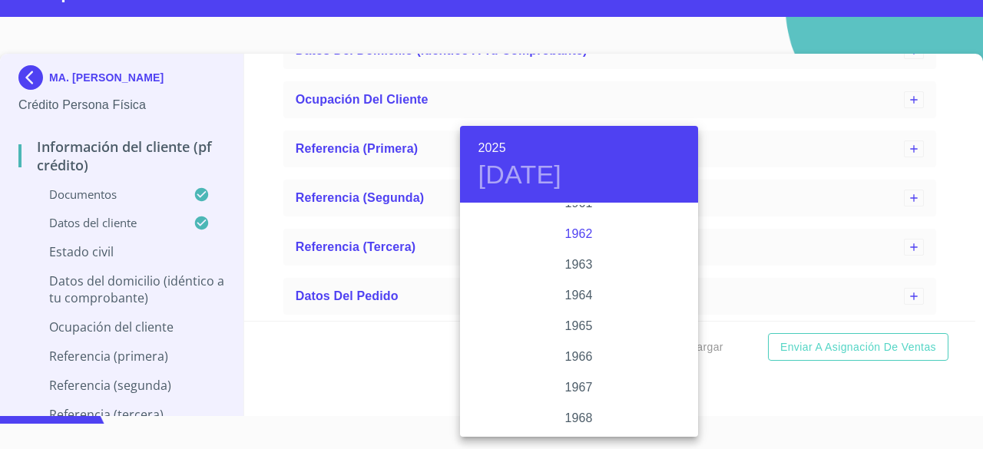
click at [636, 237] on div "1962" at bounding box center [579, 234] width 238 height 31
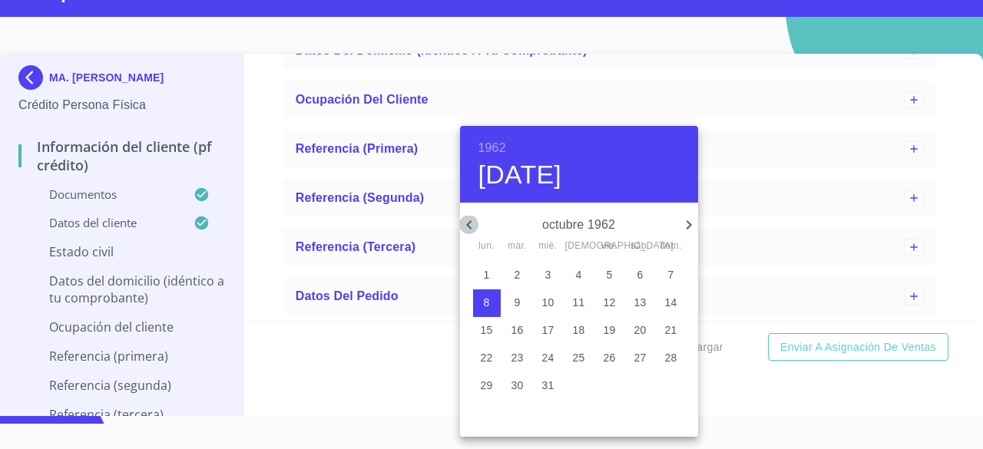
click at [469, 229] on icon "button" at bounding box center [469, 225] width 18 height 18
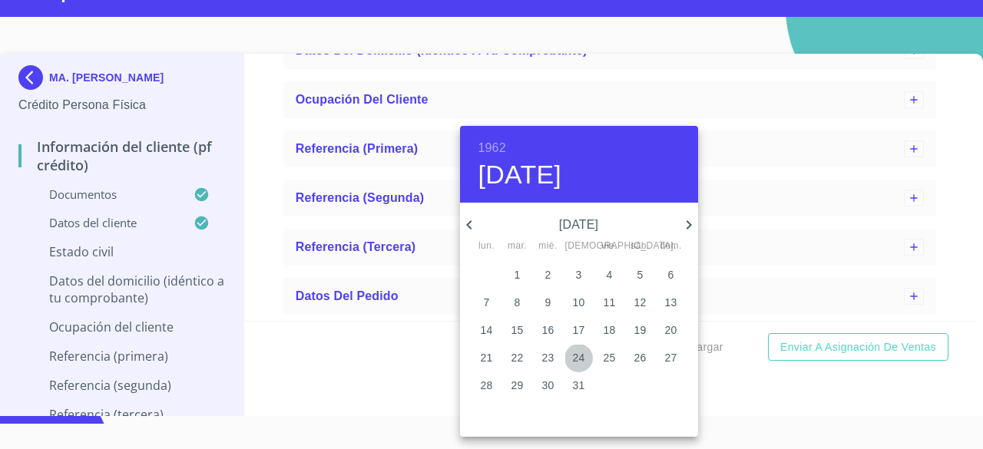
click at [580, 353] on p "24" at bounding box center [579, 357] width 12 height 15
type input "[DATE]"
click at [726, 393] on div at bounding box center [491, 224] width 983 height 449
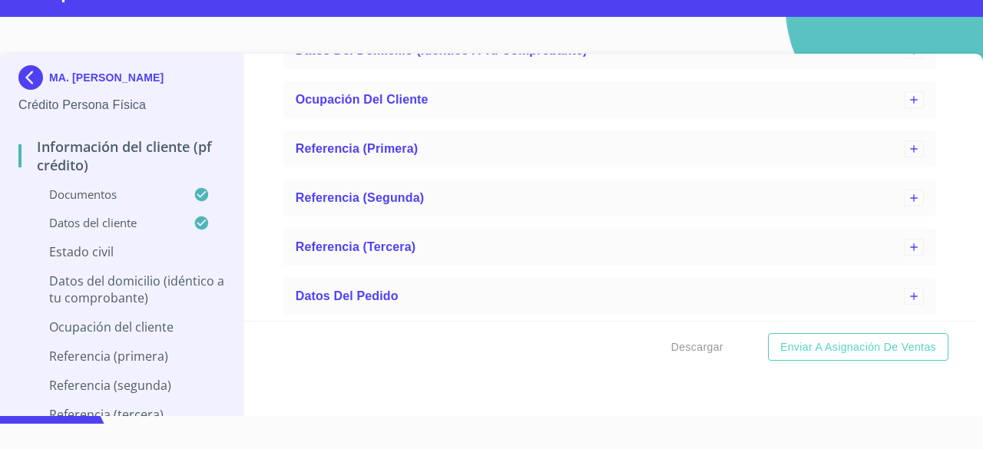
type input "2240465258"
click at [933, 218] on div "Información del cliente (PF crédito) Documentos Documento de identificación.   …" at bounding box center [610, 187] width 732 height 267
click at [791, 11] on div "Estado Civil" at bounding box center [600, 1] width 608 height 18
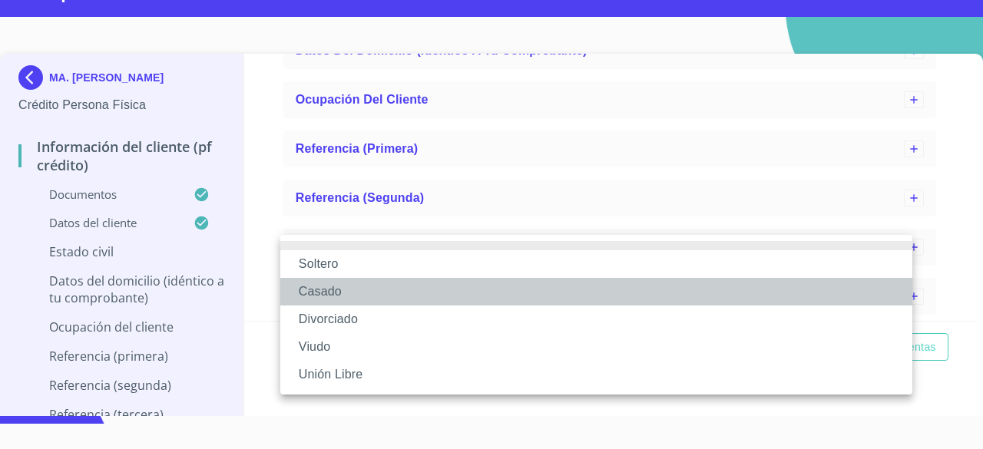
click at [510, 303] on li "Casado" at bounding box center [596, 292] width 632 height 28
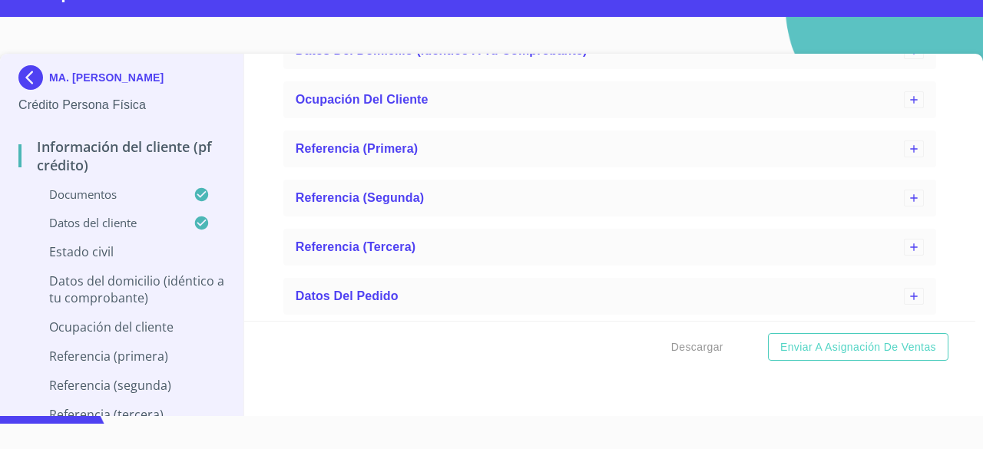
scroll to position [5572, 0]
click at [399, 57] on span "Datos del domicilio (idéntico a tu comprobante)" at bounding box center [442, 50] width 292 height 13
type input "[PERSON_NAME] DEL REAL"
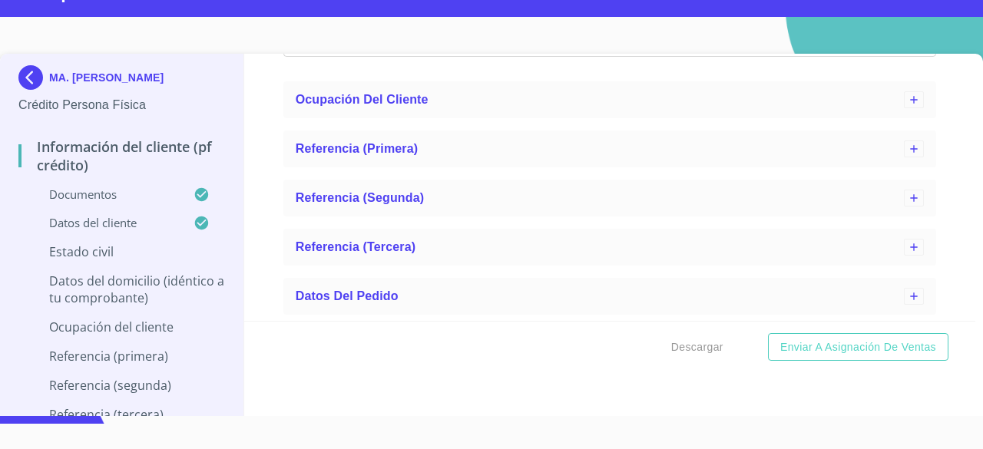
type input "783"
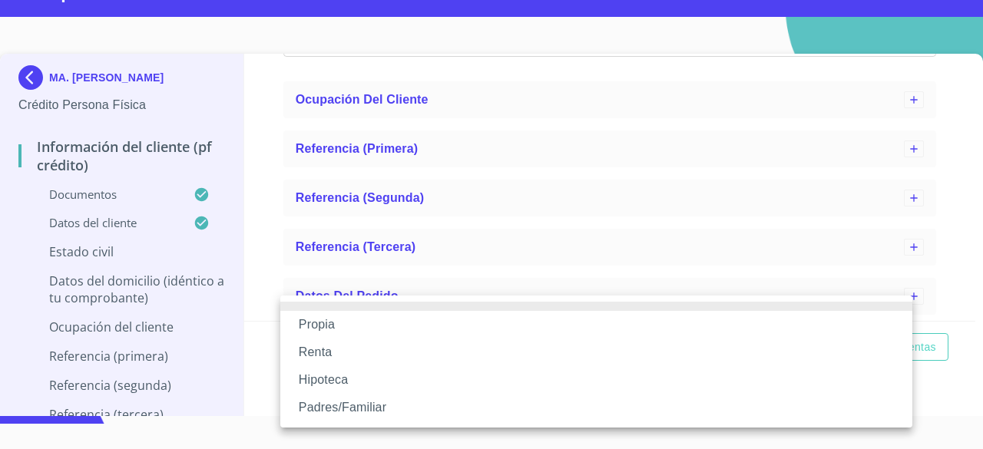
click at [484, 337] on li "Propia" at bounding box center [596, 325] width 632 height 28
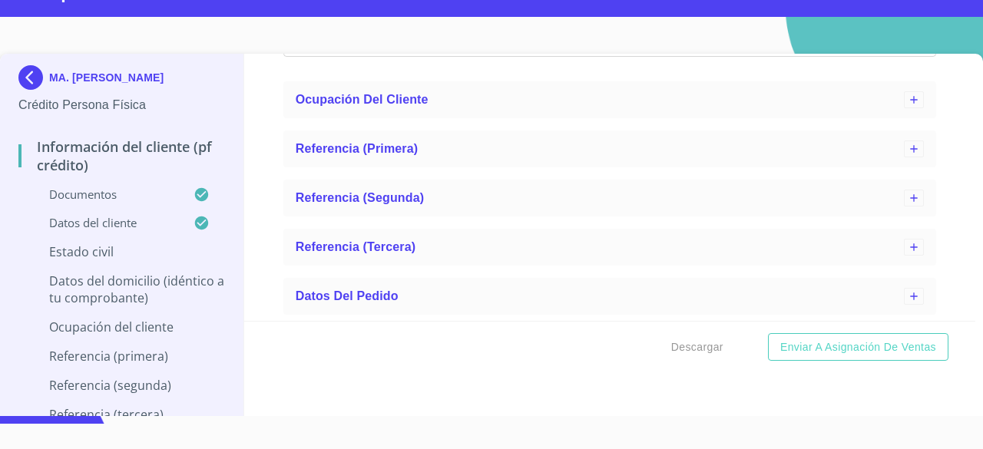
scroll to position [5801, 0]
type input "[PERSON_NAME][GEOGRAPHIC_DATA] Y [PERSON_NAME][GEOGRAPHIC_DATA]"
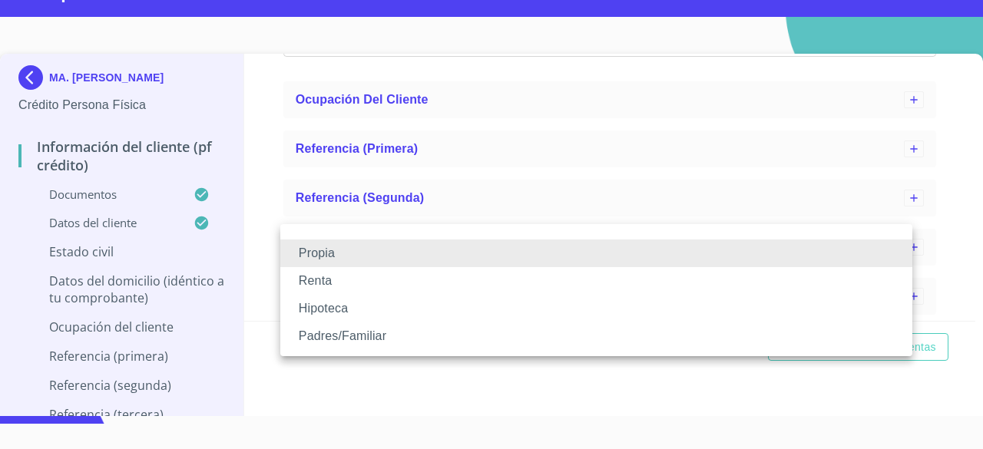
click at [920, 211] on div at bounding box center [491, 224] width 983 height 449
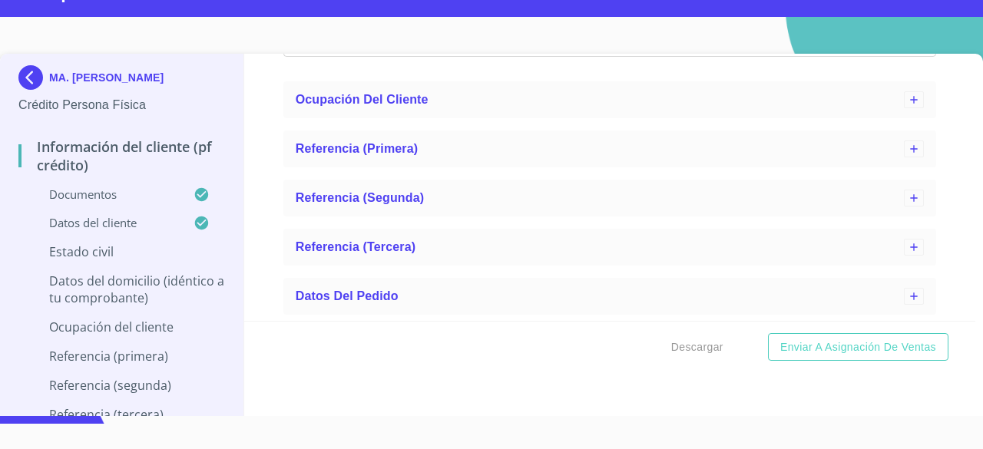
scroll to position [5988, 0]
type input "FRACC [PERSON_NAME] SECO"
type input "[GEOGRAPHIC_DATA]"
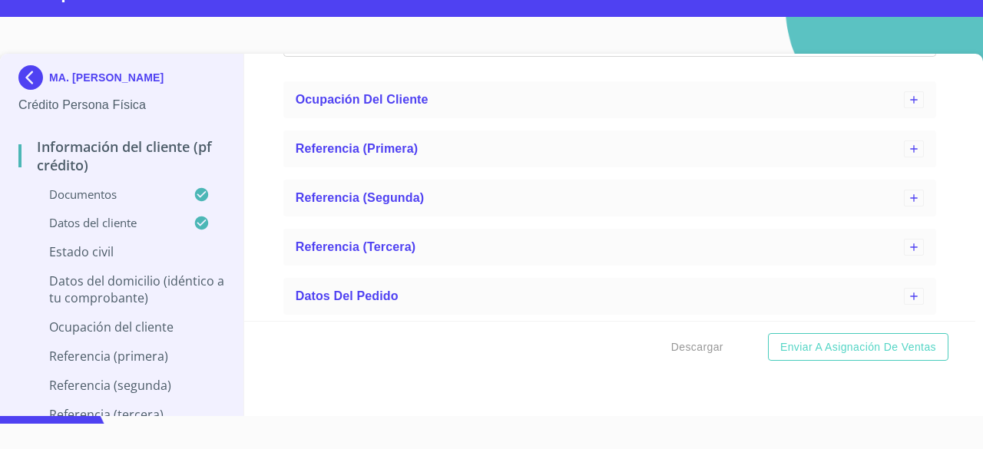
type input "SAN [PERSON_NAME] TLAQUEPAQUE"
type input "0"
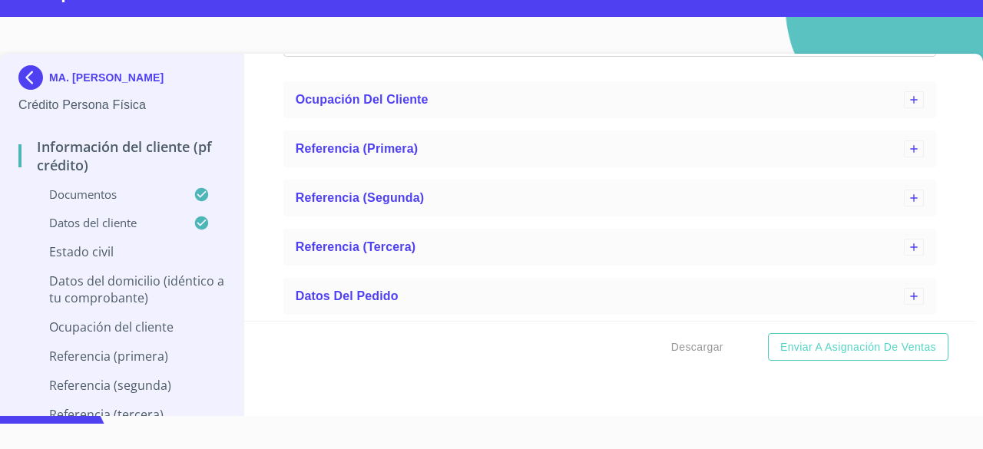
type input "0"
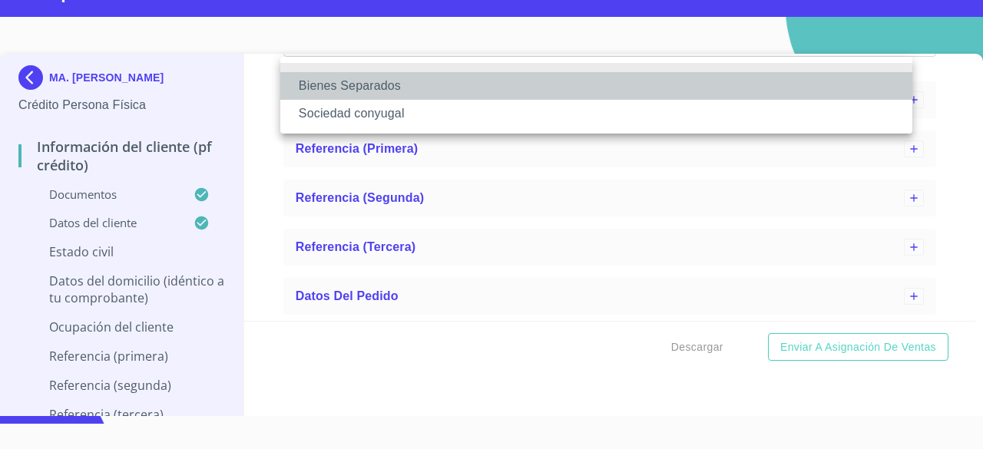
click at [449, 87] on li "Bienes Separados" at bounding box center [596, 86] width 632 height 28
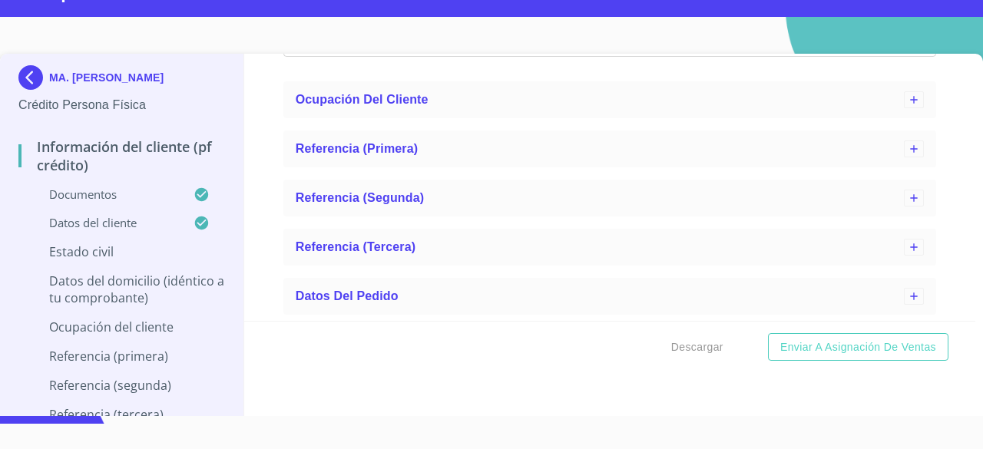
scroll to position [5887, 0]
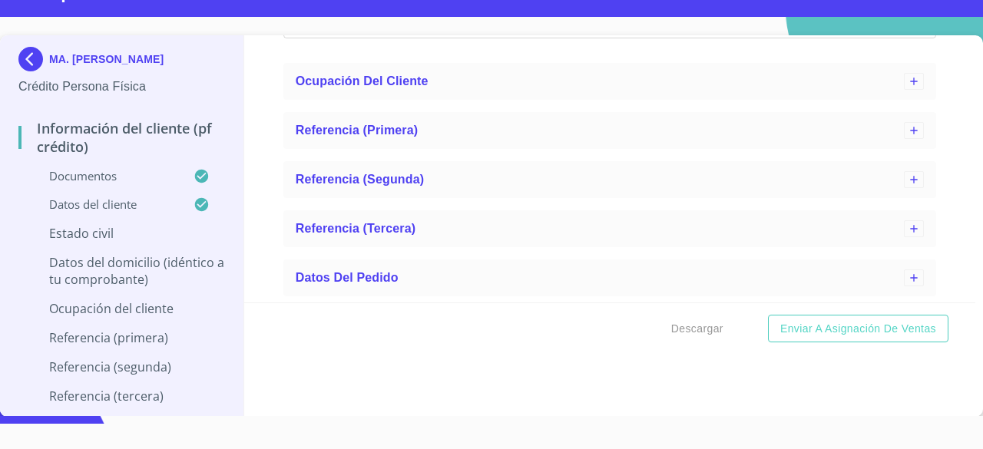
scroll to position [6125, 0]
type input "$3,000,000"
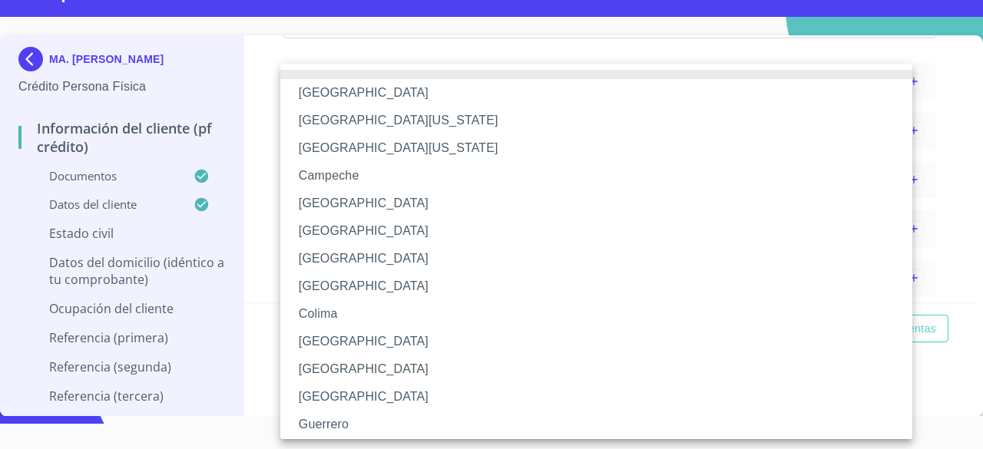
scroll to position [228, 0]
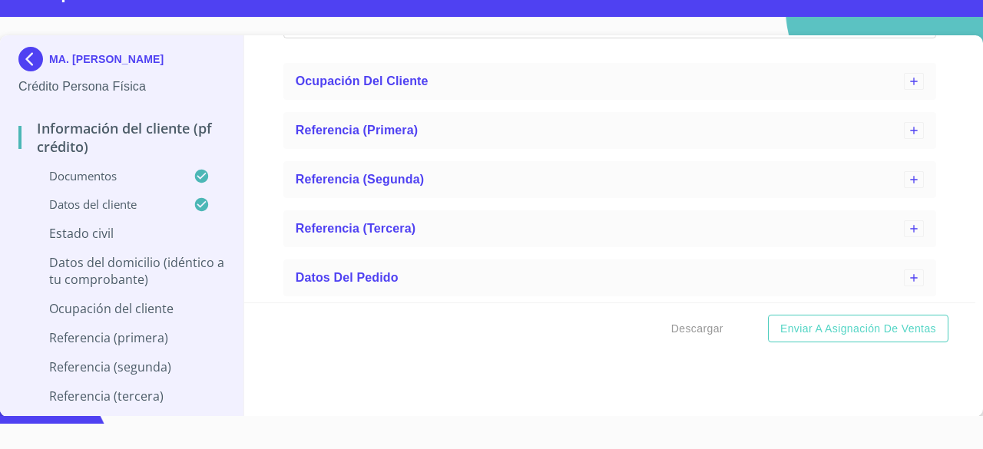
type input "45609"
click at [755, 39] on div "​" at bounding box center [609, 18] width 653 height 41
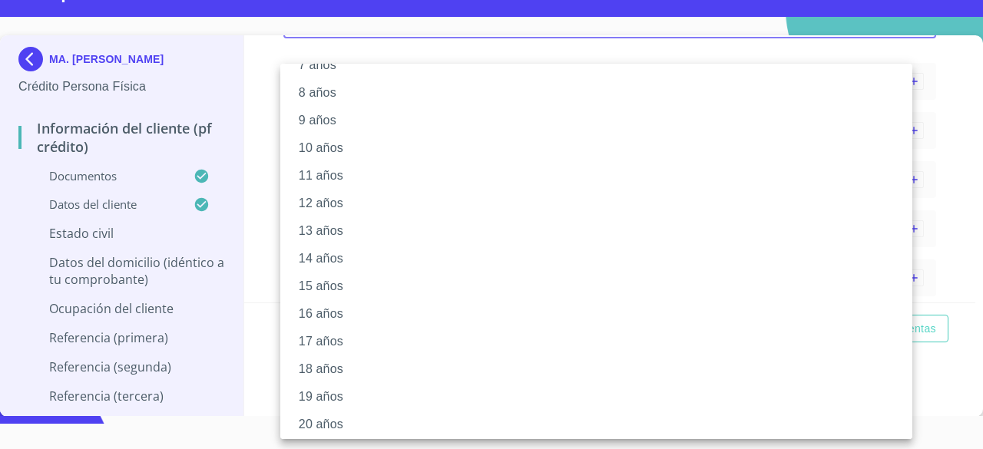
scroll to position [226, 0]
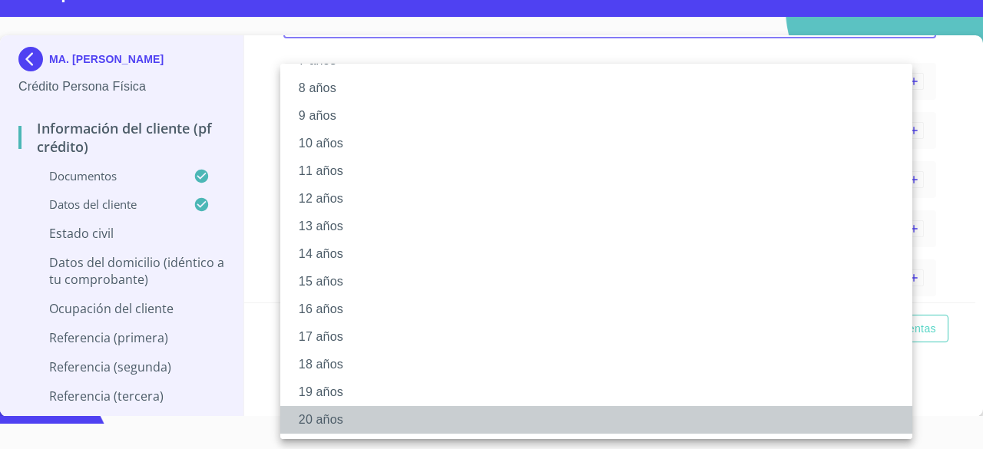
click at [701, 428] on li "20 años" at bounding box center [602, 420] width 644 height 28
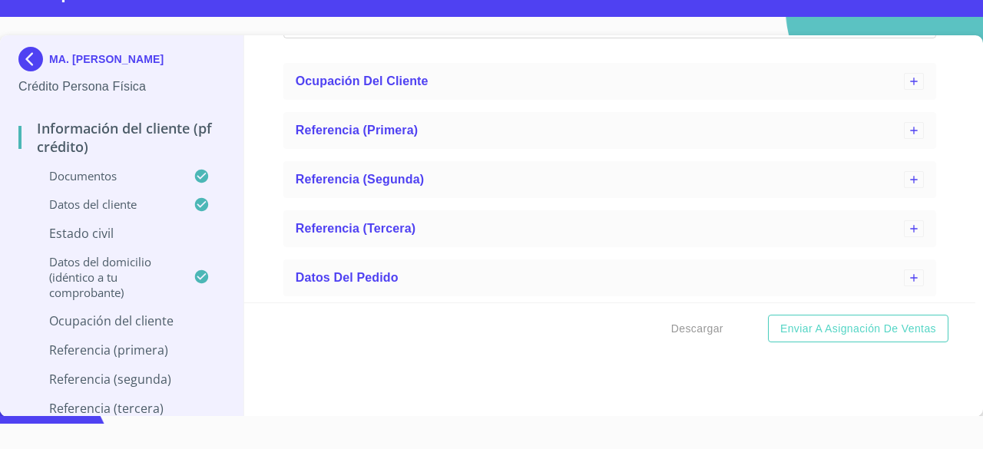
click at [166, 321] on p "Ocupación del Cliente" at bounding box center [121, 321] width 207 height 17
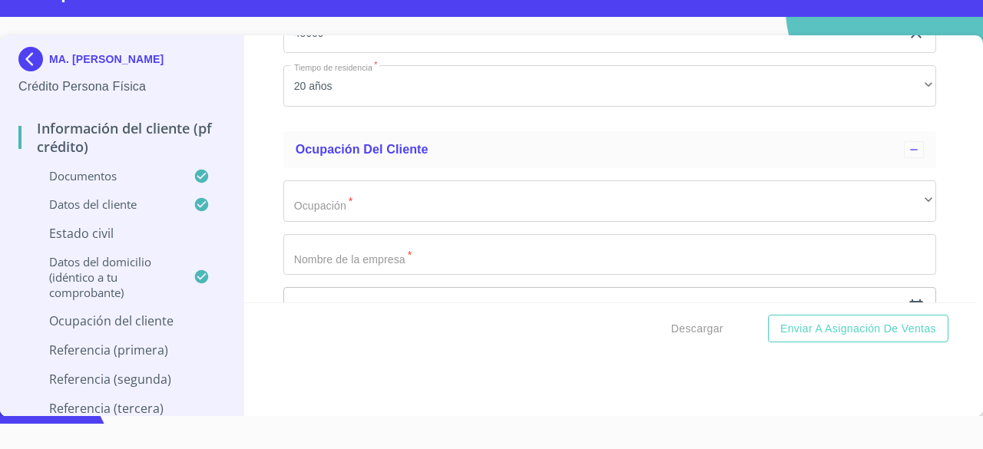
scroll to position [2020, 0]
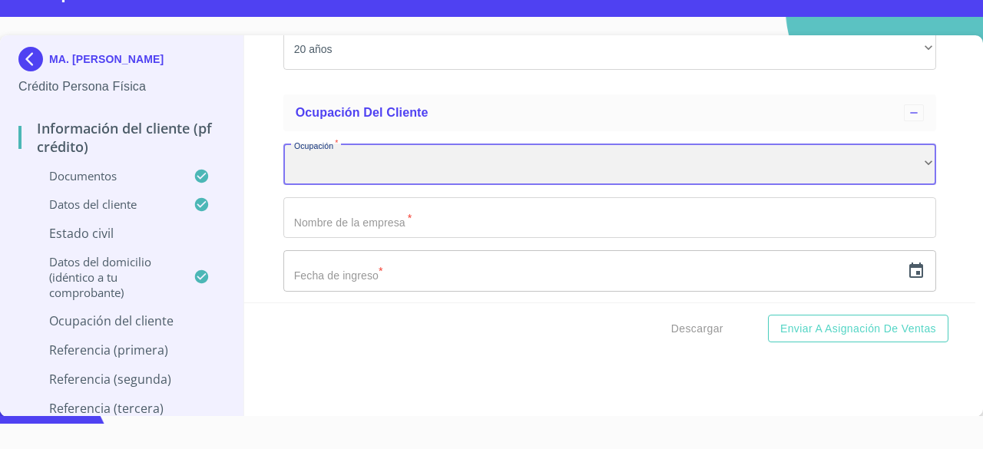
click at [823, 168] on div "​" at bounding box center [609, 164] width 653 height 41
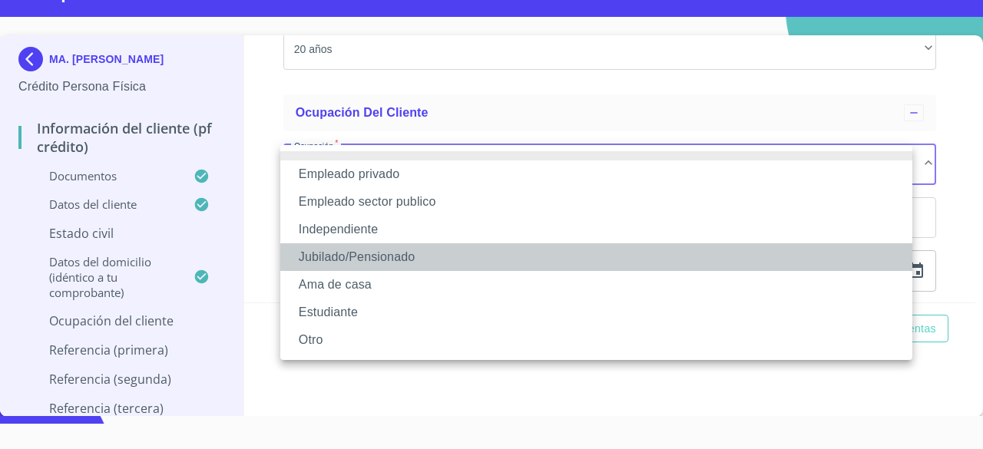
click at [542, 256] on li "Jubilado/Pensionado" at bounding box center [596, 257] width 632 height 28
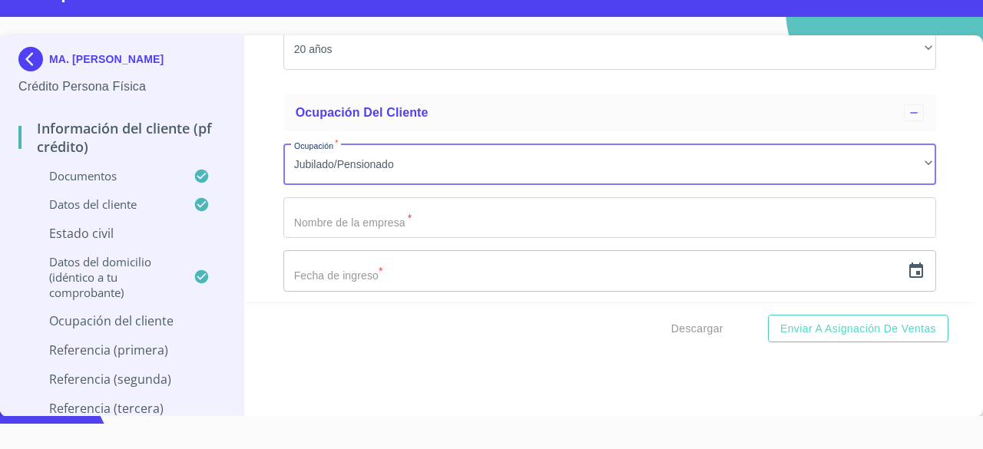
click at [538, 224] on input "Apellido Paterno   *" at bounding box center [609, 217] width 653 height 41
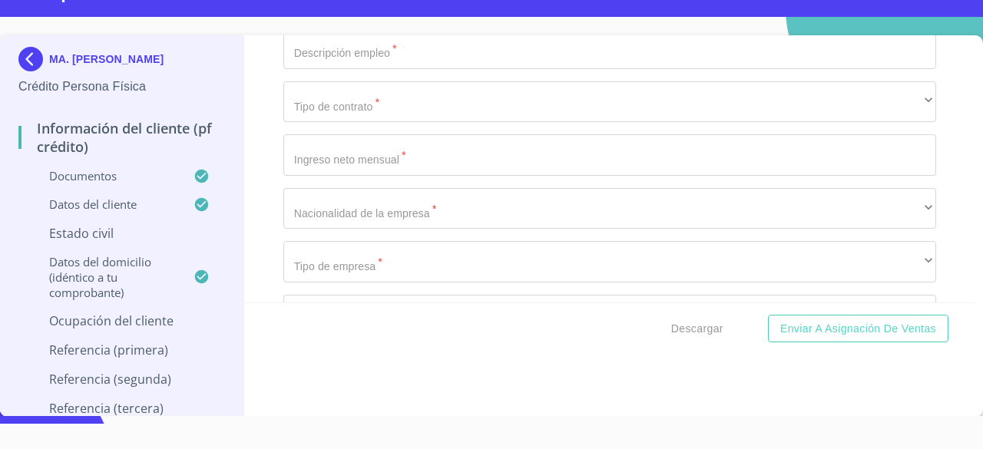
scroll to position [2282, 0]
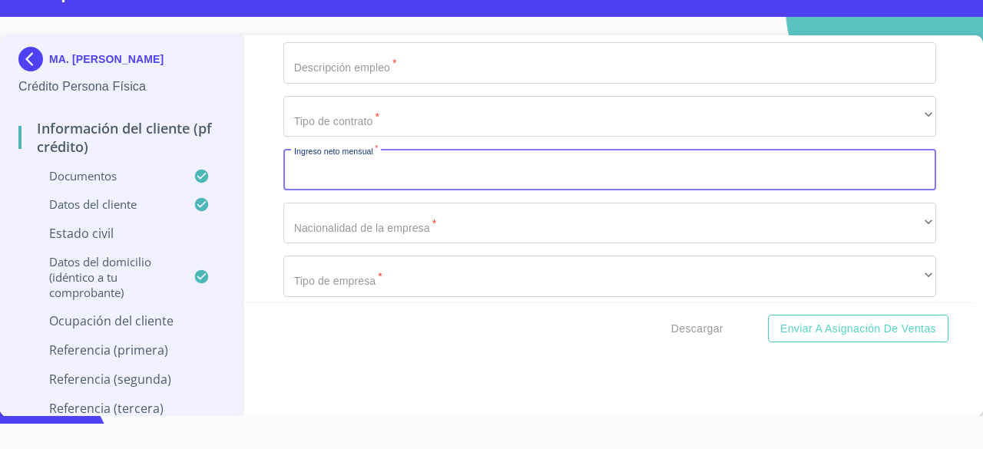
click at [555, 173] on input "Apellido Paterno   *" at bounding box center [609, 169] width 653 height 41
type input "2"
type input "29000"
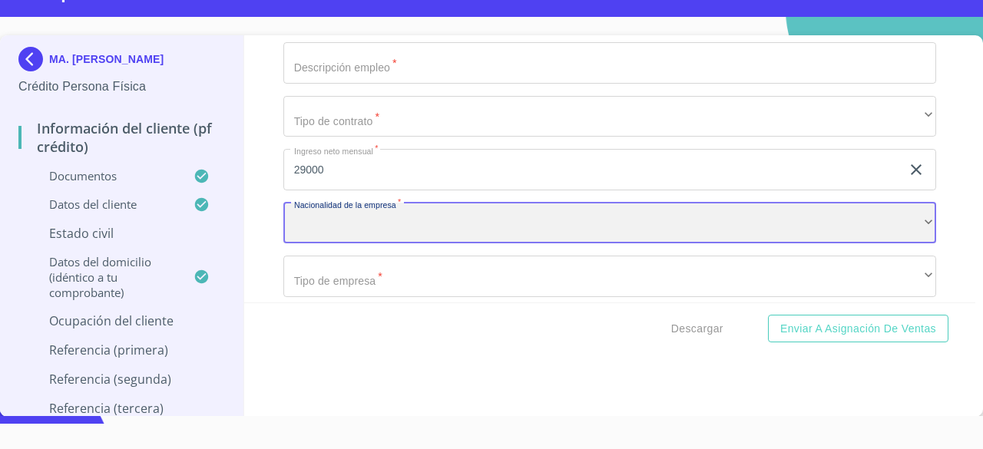
click at [403, 230] on div "​" at bounding box center [609, 223] width 653 height 41
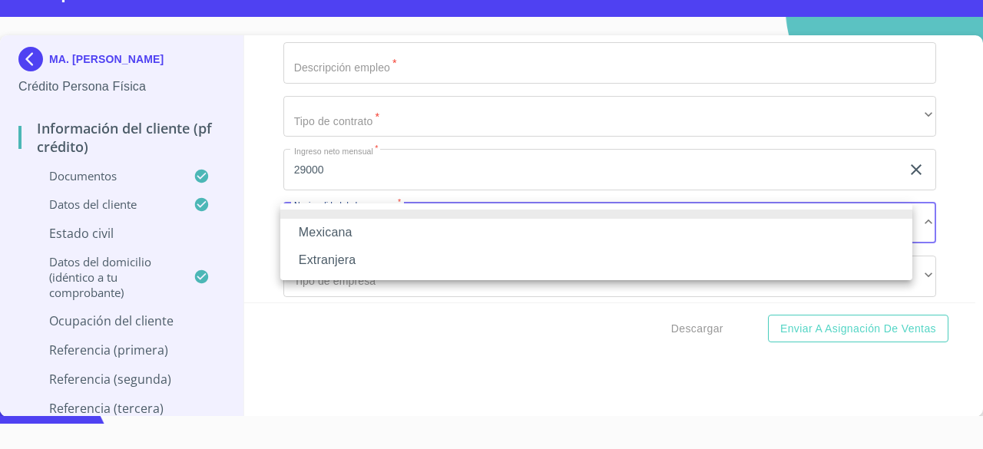
click at [938, 194] on div at bounding box center [491, 224] width 983 height 449
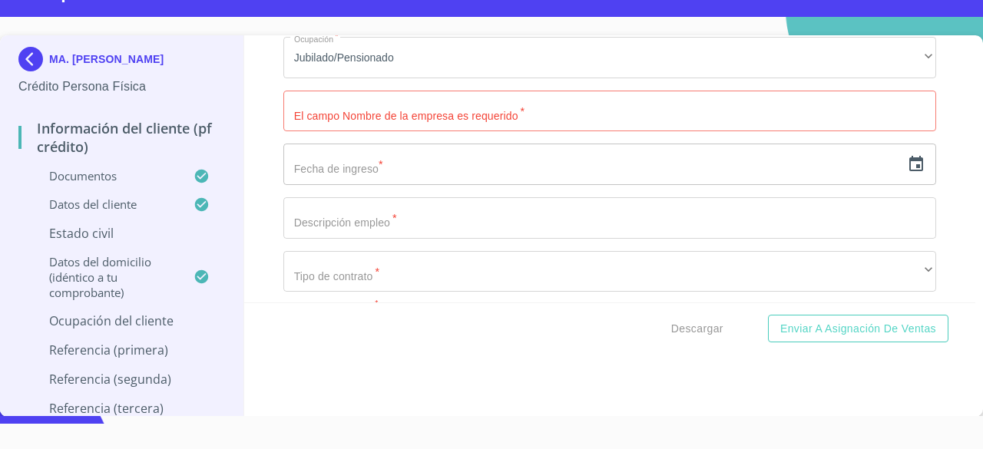
scroll to position [2042, 0]
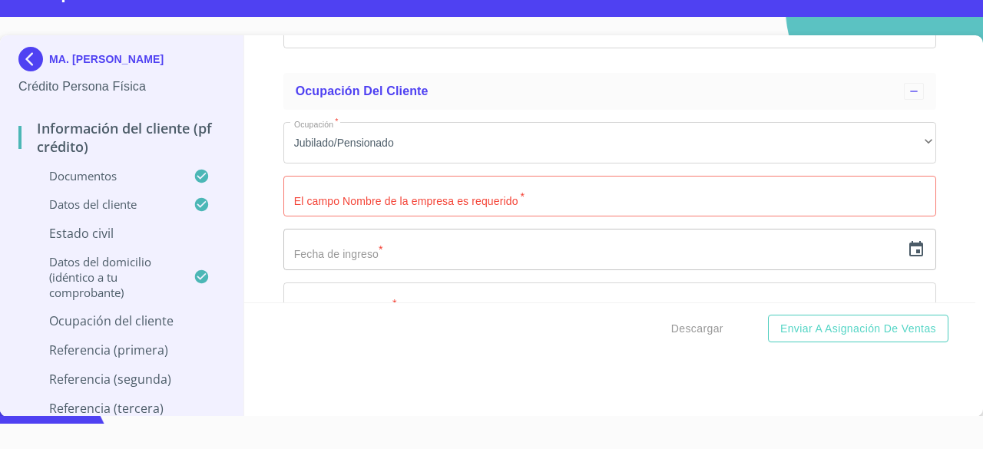
click at [926, 202] on div "Información del cliente (PF crédito) Documentos Datos del cliente Apellido Pate…" at bounding box center [610, 168] width 732 height 267
click at [808, 253] on input "text" at bounding box center [592, 249] width 618 height 41
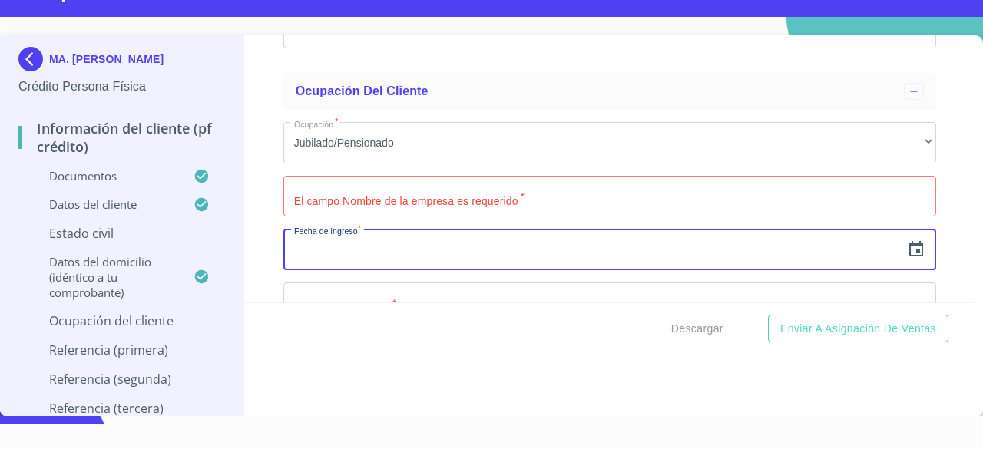
click at [936, 196] on div "Información del cliente (PF crédito) Documentos Datos del cliente Apellido Pate…" at bounding box center [610, 168] width 732 height 267
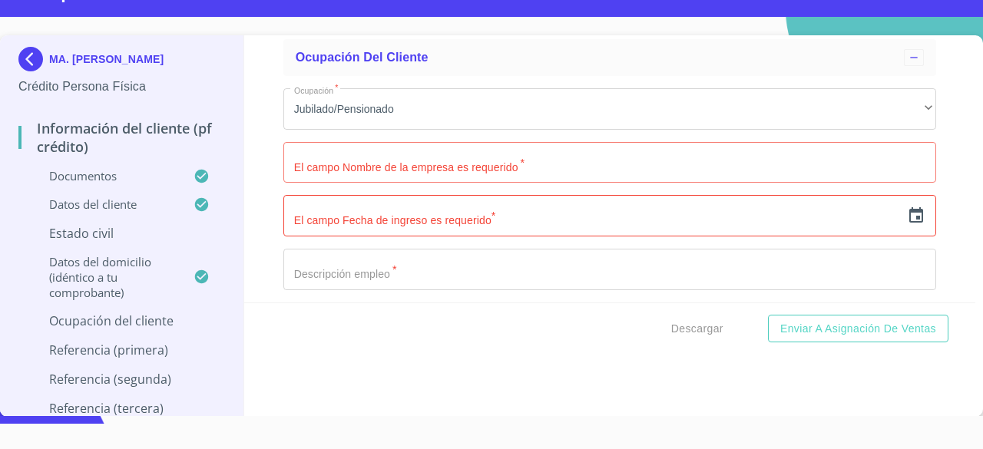
scroll to position [2164, 0]
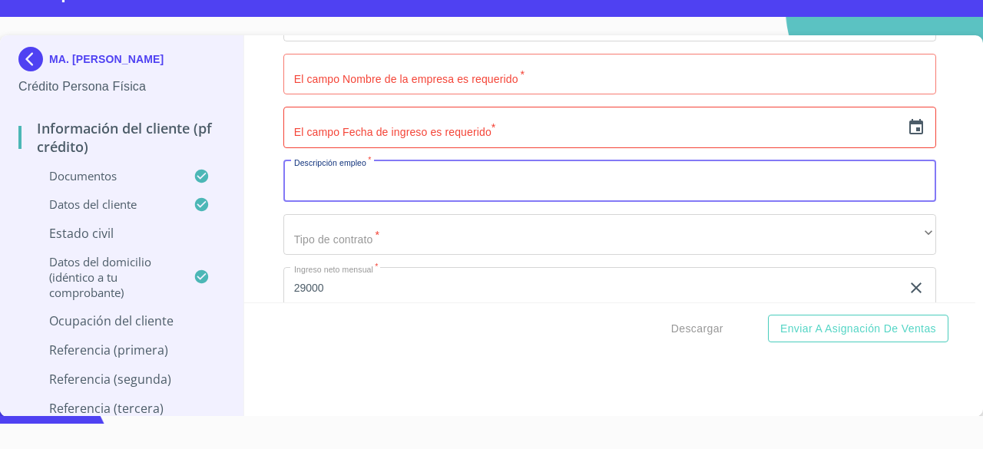
click at [856, 183] on input "Apellido Paterno   *" at bounding box center [609, 181] width 653 height 41
click at [923, 177] on div "Información del cliente (PF crédito) Documentos Datos del cliente Apellido Pate…" at bounding box center [610, 168] width 732 height 267
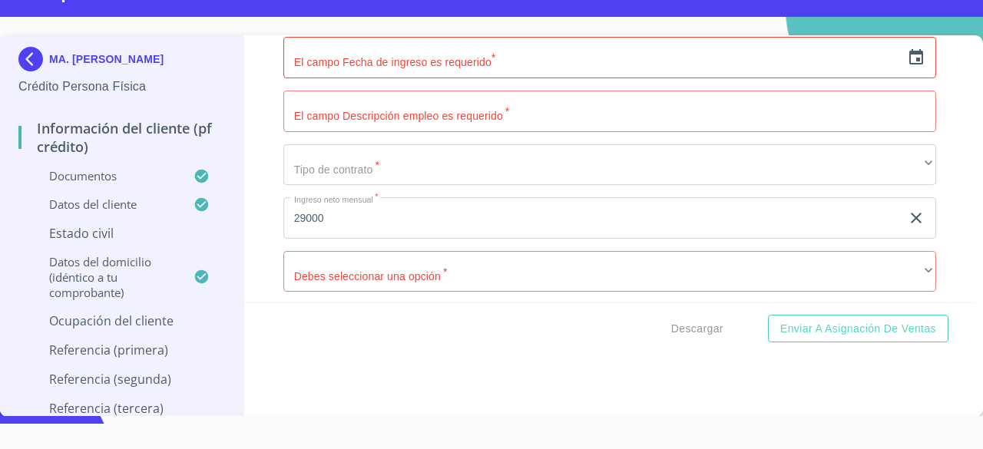
scroll to position [2227, 0]
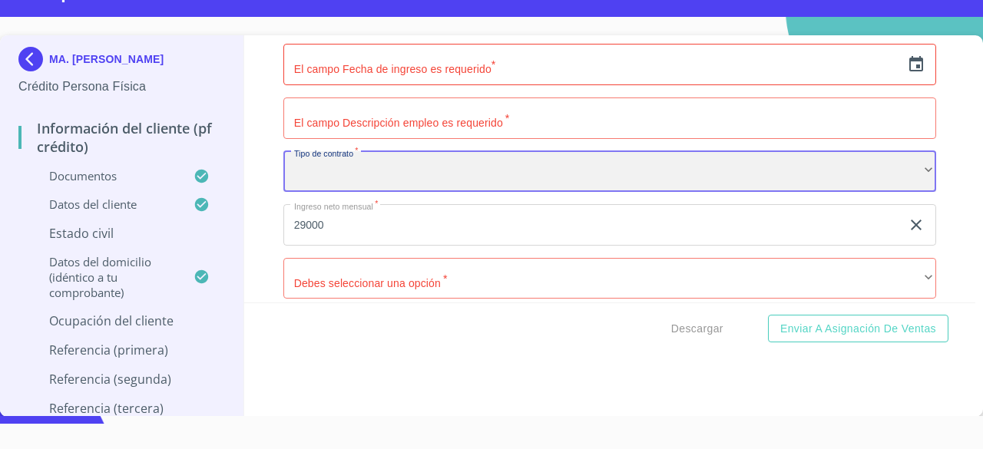
click at [865, 177] on div "​" at bounding box center [609, 171] width 653 height 41
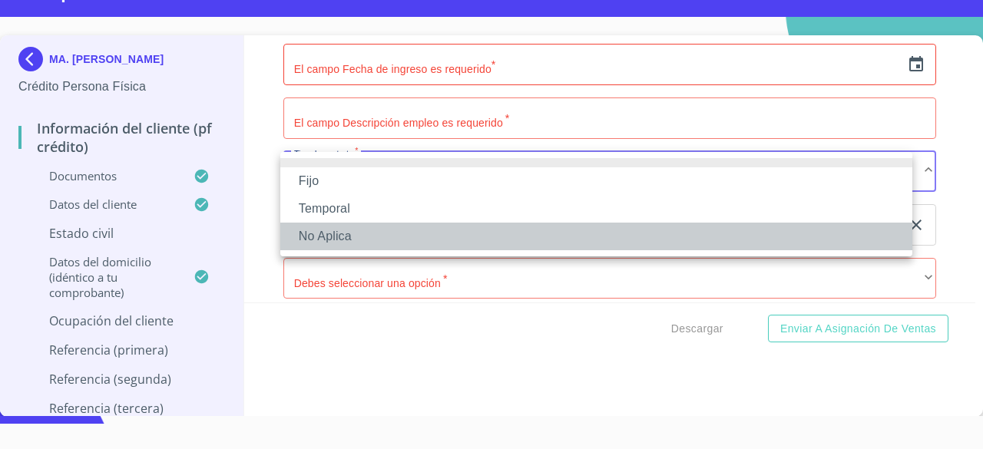
click at [815, 242] on li "No Aplica" at bounding box center [596, 237] width 632 height 28
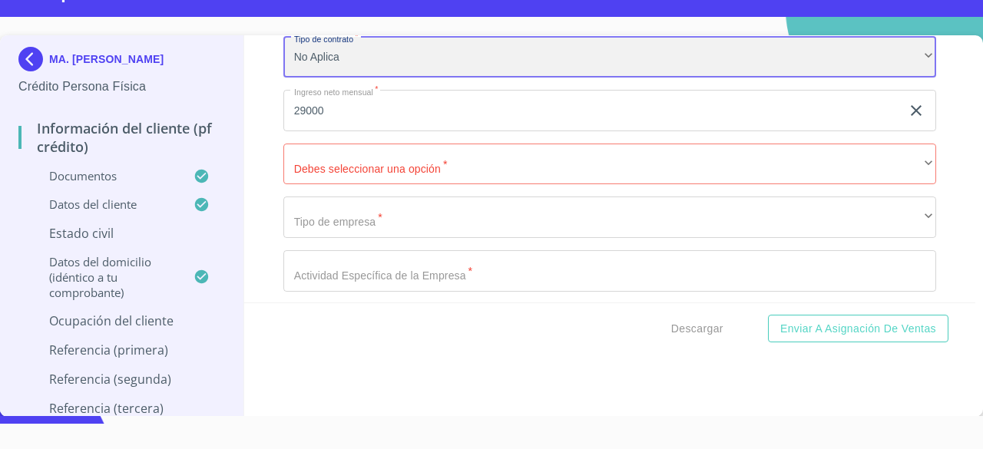
scroll to position [2370, 0]
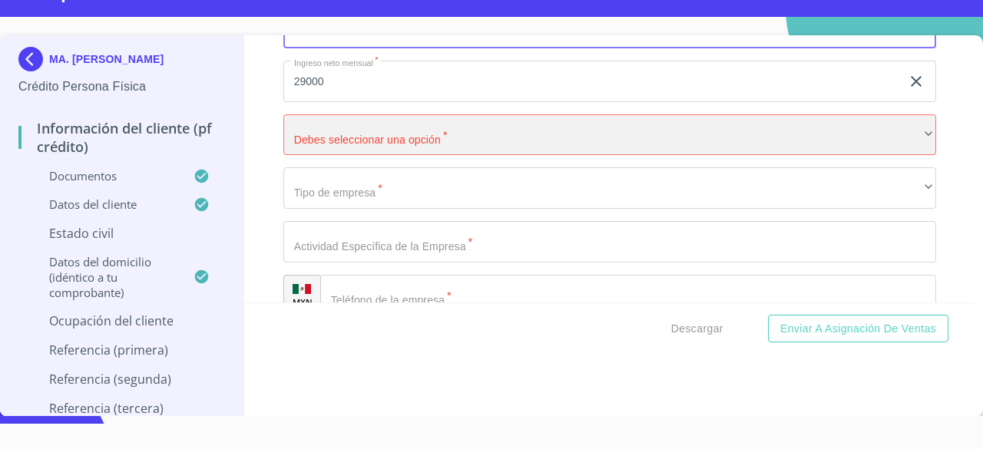
click at [858, 139] on div "​" at bounding box center [609, 134] width 653 height 41
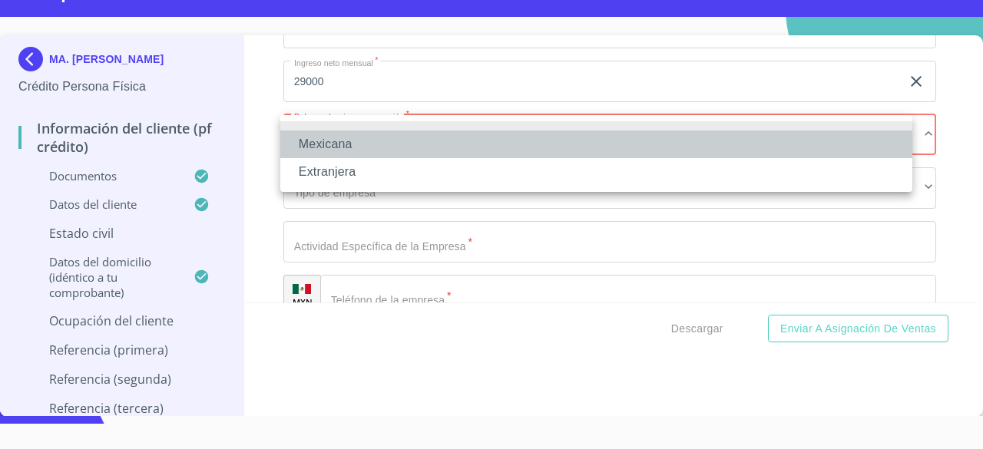
click at [834, 145] on li "Mexicana" at bounding box center [596, 145] width 632 height 28
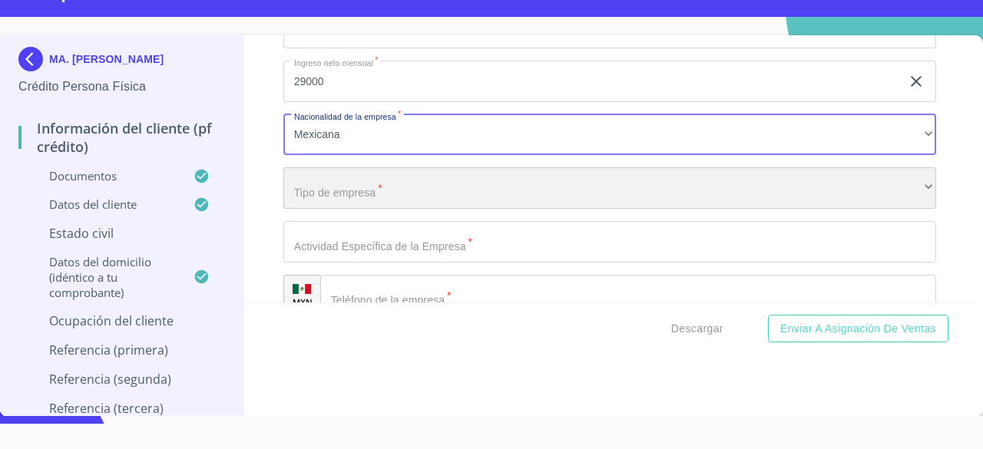
click at [798, 179] on div "​" at bounding box center [609, 187] width 653 height 41
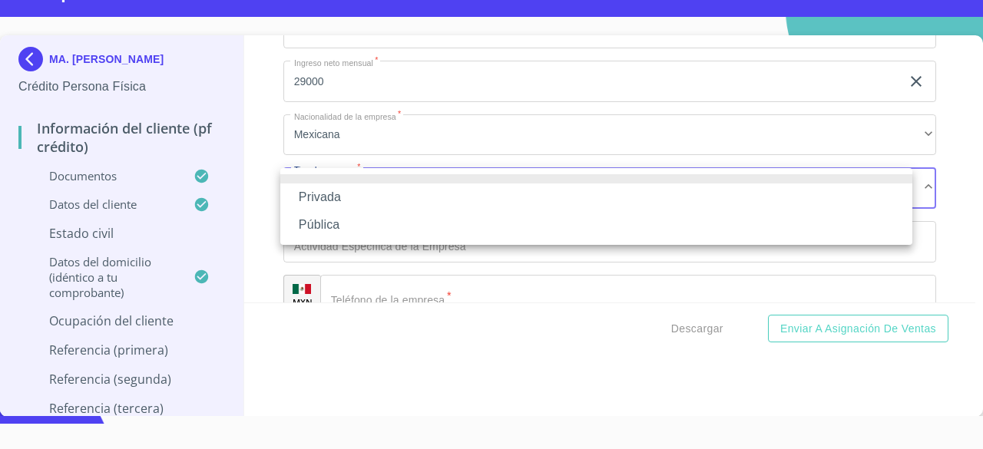
click at [957, 170] on div at bounding box center [491, 224] width 983 height 449
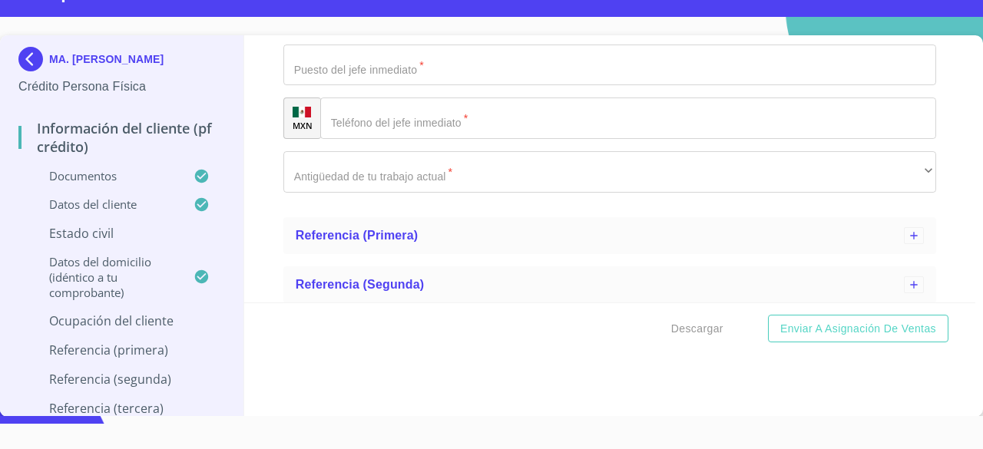
scroll to position [3097, 0]
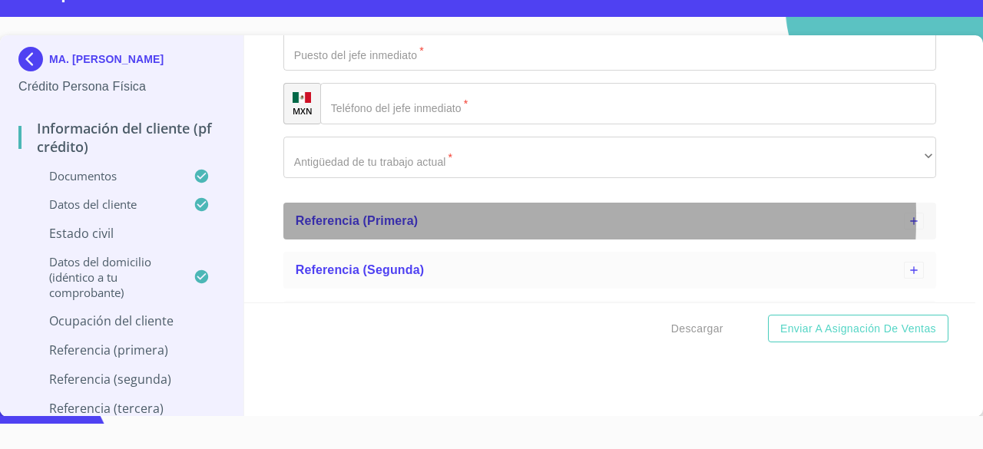
click at [424, 216] on div "Referencia (primera)" at bounding box center [600, 221] width 608 height 18
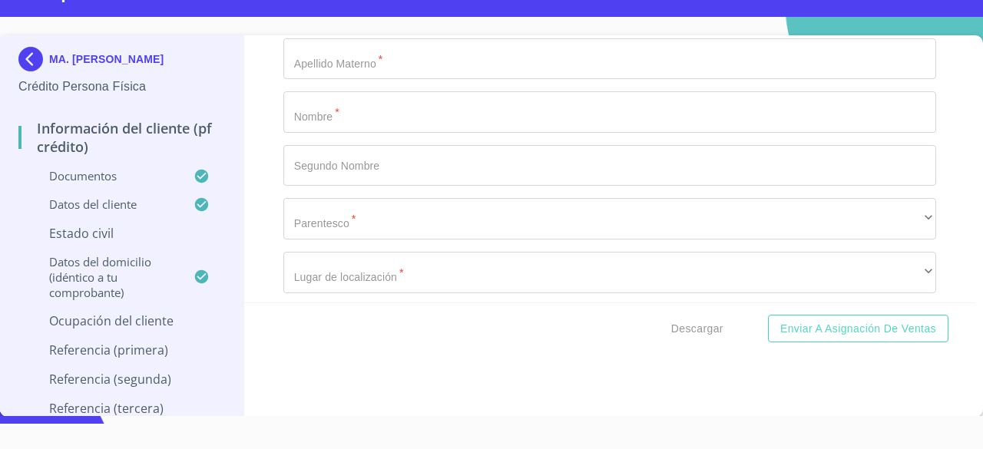
scroll to position [3397, 0]
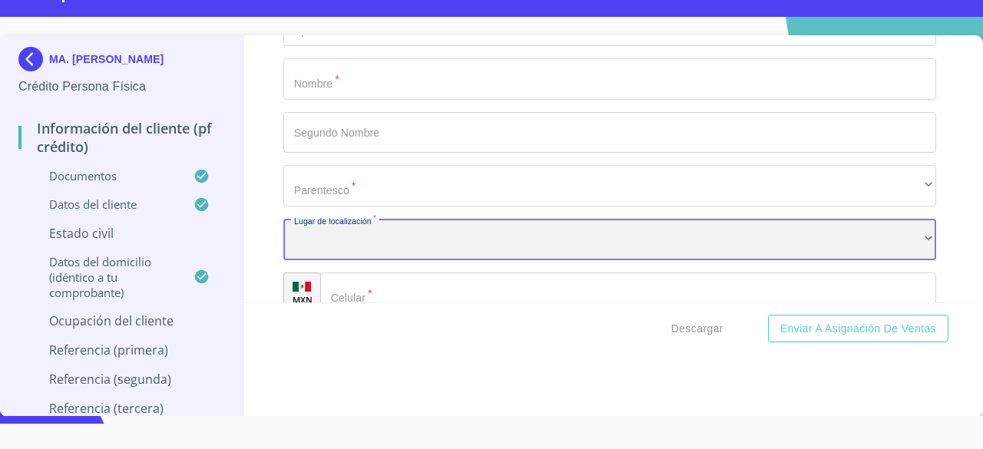
click at [866, 241] on div "​" at bounding box center [609, 239] width 653 height 41
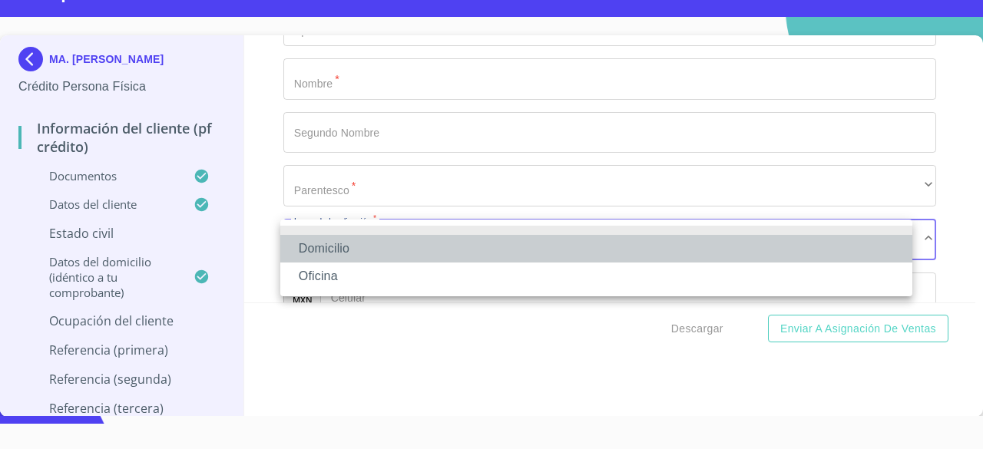
click at [644, 250] on li "Domicilio" at bounding box center [596, 249] width 632 height 28
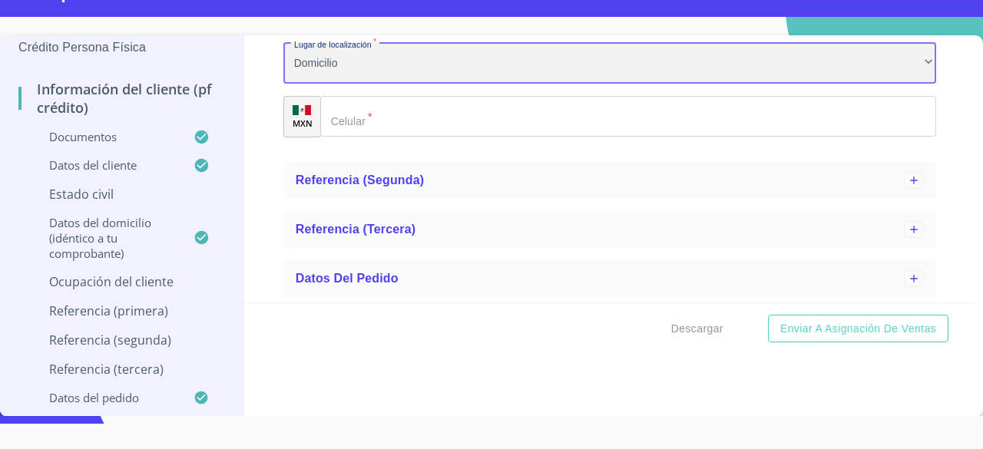
scroll to position [0, 0]
